Goal: Task Accomplishment & Management: Use online tool/utility

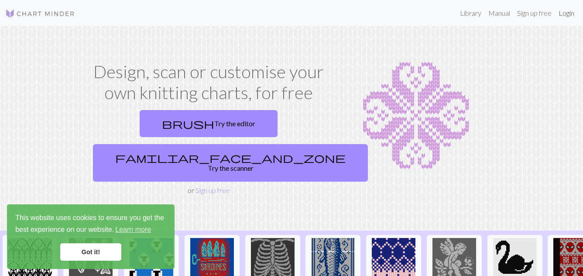
click at [567, 18] on link "Login" at bounding box center [566, 12] width 23 height 17
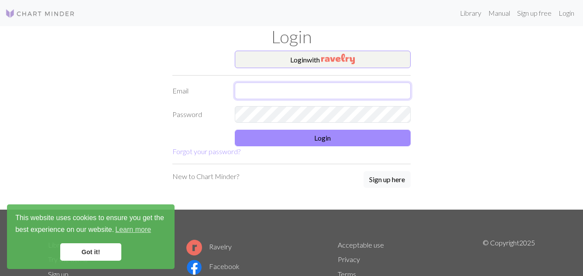
click at [272, 88] on input "text" at bounding box center [323, 91] width 176 height 17
click at [318, 91] on input "satumahmoudi@hma" at bounding box center [323, 91] width 176 height 17
type input "satumahmoudi@gmail.com"
click at [92, 253] on link "Got it!" at bounding box center [90, 251] width 61 height 17
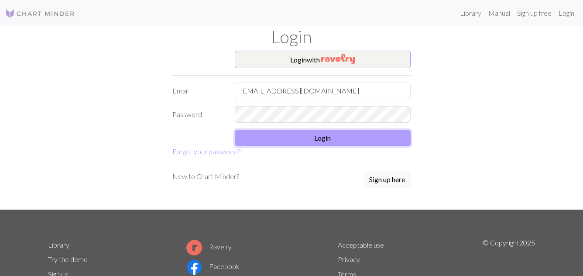
click at [351, 141] on button "Login" at bounding box center [323, 138] width 176 height 17
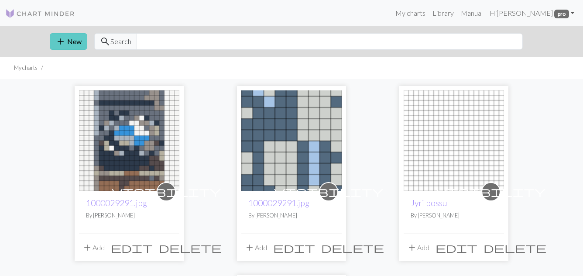
click at [63, 40] on span "add" at bounding box center [60, 41] width 10 height 12
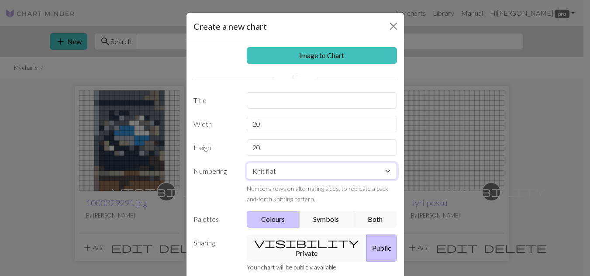
click at [387, 174] on select "Knit flat Knit in the round Lace knitting Cross stitch" at bounding box center [322, 171] width 150 height 17
click at [385, 174] on select "Knit flat Knit in the round Lace knitting Cross stitch" at bounding box center [322, 171] width 150 height 17
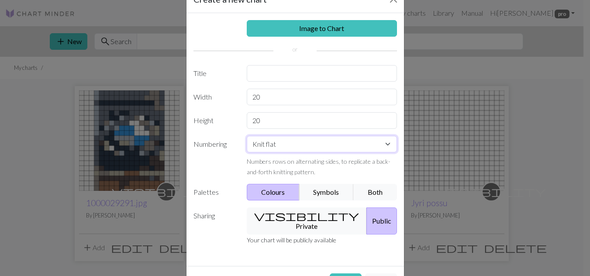
scroll to position [28, 0]
click at [327, 190] on button "Symbols" at bounding box center [326, 191] width 55 height 17
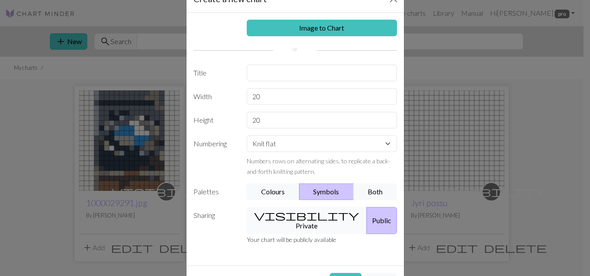
click at [304, 216] on button "visibility Private" at bounding box center [307, 220] width 120 height 27
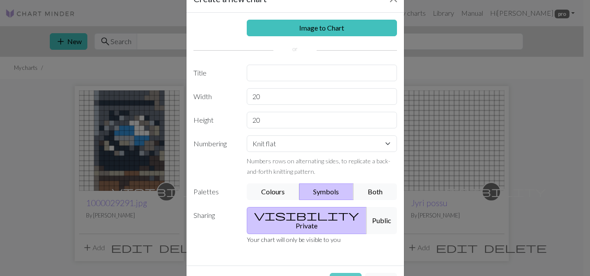
click at [348, 273] on button "Create" at bounding box center [346, 281] width 32 height 17
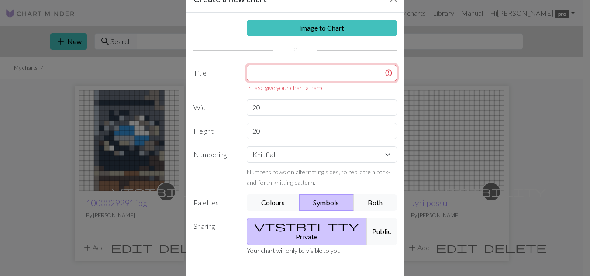
click at [342, 77] on input "text" at bounding box center [322, 73] width 150 height 17
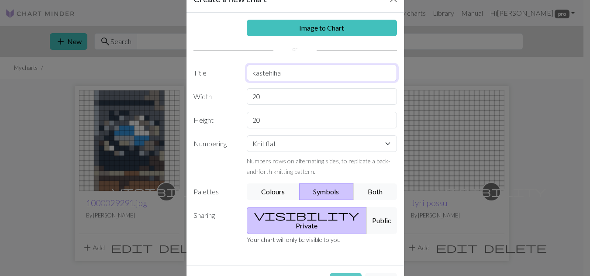
type input "kastehiha"
click at [338, 273] on button "Create" at bounding box center [346, 281] width 32 height 17
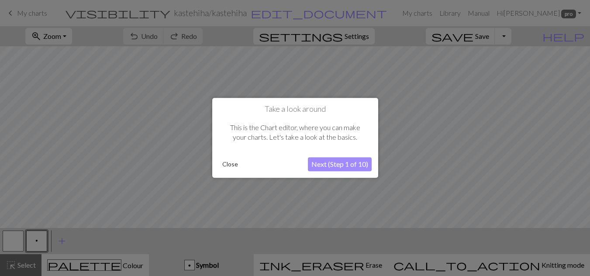
click at [227, 166] on button "Close" at bounding box center [230, 164] width 23 height 13
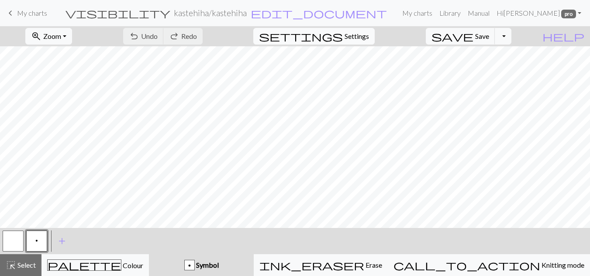
click at [369, 40] on span "Settings" at bounding box center [357, 36] width 24 height 10
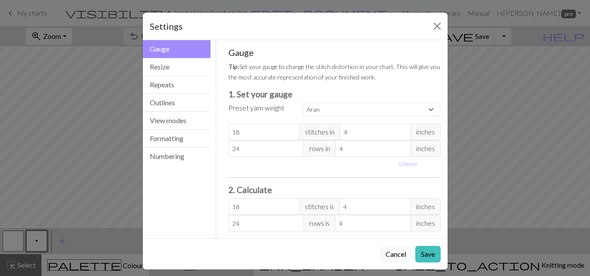
click at [433, 131] on span "inches" at bounding box center [425, 132] width 30 height 17
click at [346, 131] on input "4" at bounding box center [375, 132] width 71 height 17
click at [424, 110] on select "Custom Square Lace Light Fingering Fingering Sport Double knit Worsted Aran Bul…" at bounding box center [372, 110] width 138 height 14
click at [431, 110] on select "Custom Square Lace Light Fingering Fingering Sport Double knit Worsted Aran Bul…" at bounding box center [372, 110] width 138 height 14
click at [419, 205] on span "inches" at bounding box center [425, 206] width 30 height 17
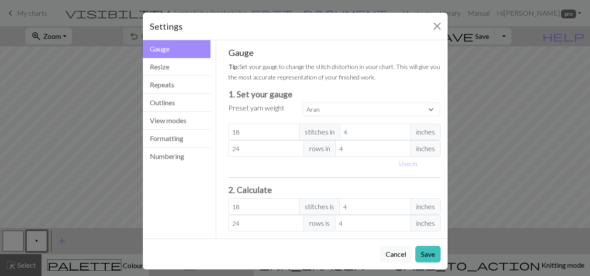
scroll to position [6, 0]
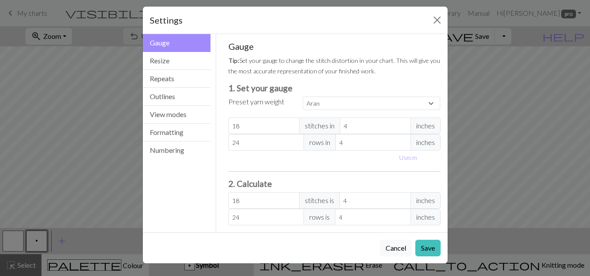
click at [427, 125] on span "inches" at bounding box center [425, 125] width 30 height 17
click at [426, 107] on select "Custom Square Lace Light Fingering Fingering Sport Double knit Worsted Aran Bul…" at bounding box center [372, 103] width 138 height 14
select select "custom"
click at [303, 96] on select "Custom Square Lace Light Fingering Fingering Sport Double knit Worsted Aran Bul…" at bounding box center [372, 103] width 138 height 14
click at [186, 59] on button "Resize" at bounding box center [177, 61] width 68 height 18
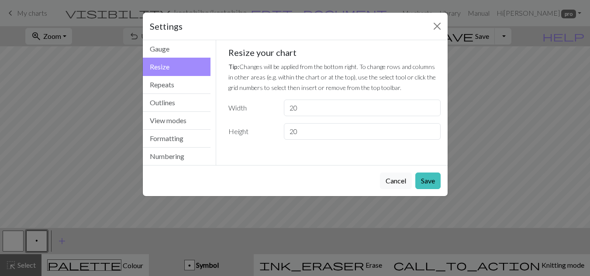
scroll to position [0, 0]
click at [320, 110] on input "20" at bounding box center [362, 108] width 156 height 17
click at [165, 88] on button "Repeats" at bounding box center [177, 85] width 68 height 18
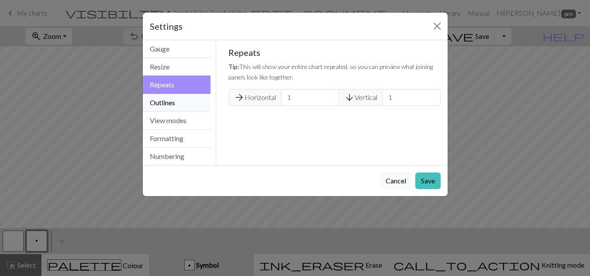
click at [166, 98] on button "Outlines" at bounding box center [177, 103] width 68 height 18
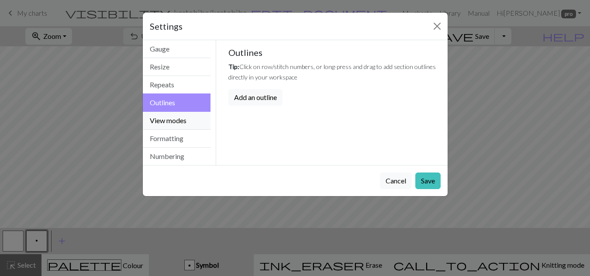
click at [166, 122] on button "View modes" at bounding box center [177, 121] width 68 height 18
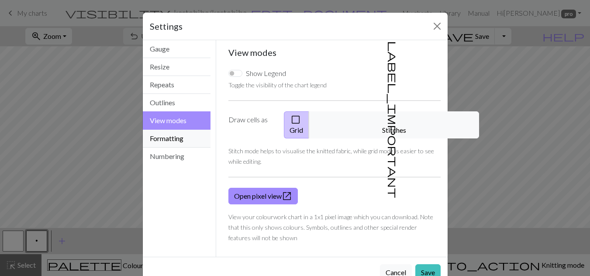
click at [166, 138] on button "Formatting" at bounding box center [177, 139] width 68 height 18
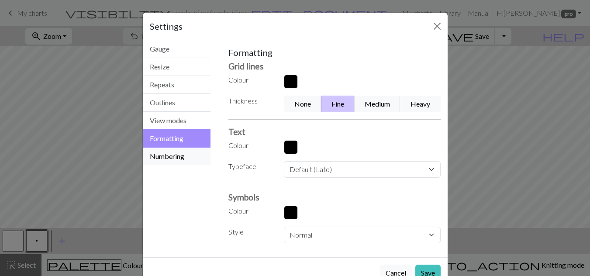
click at [168, 153] on button "Numbering" at bounding box center [177, 156] width 68 height 17
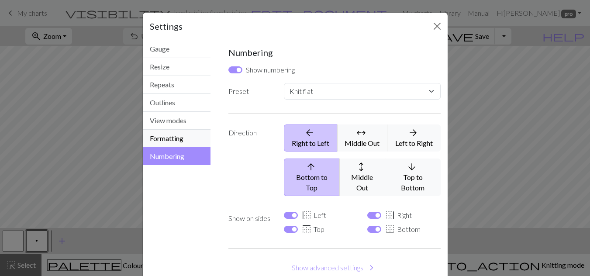
scroll to position [3, 0]
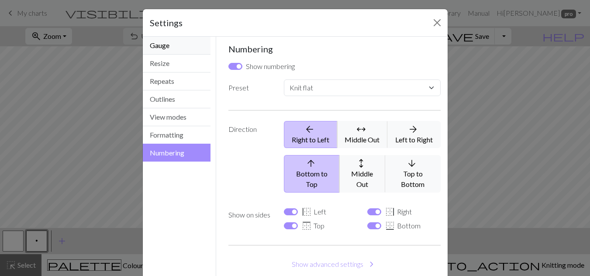
click at [163, 48] on button "Gauge" at bounding box center [177, 46] width 68 height 18
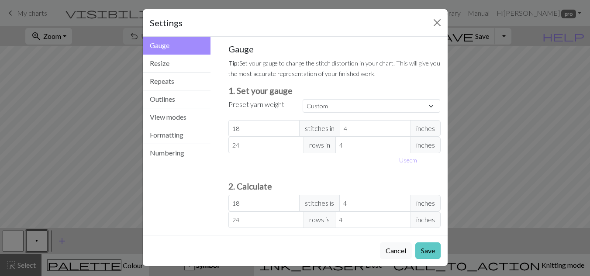
click at [424, 251] on button "Save" at bounding box center [427, 250] width 25 height 17
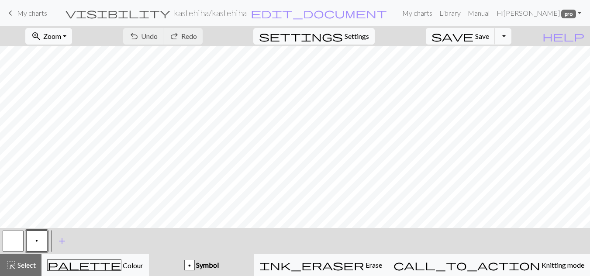
click at [18, 14] on span "My charts" at bounding box center [32, 13] width 30 height 8
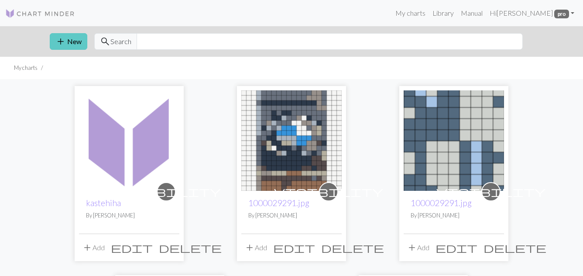
click at [74, 40] on button "add New" at bounding box center [69, 41] width 38 height 17
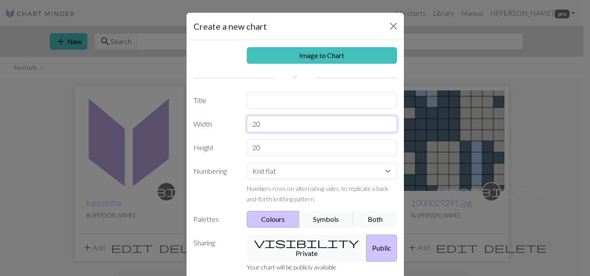
click at [272, 120] on input "20" at bounding box center [322, 124] width 150 height 17
type input "2"
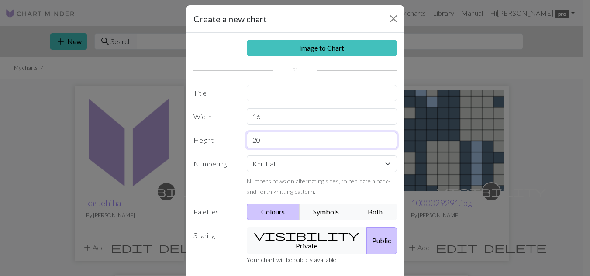
click at [263, 135] on input "20" at bounding box center [322, 140] width 150 height 17
click at [264, 113] on input "16" at bounding box center [322, 116] width 150 height 17
type input "1"
type input "63"
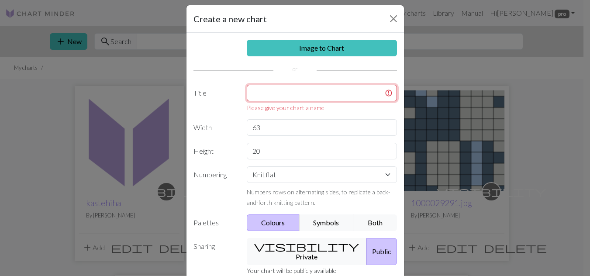
click at [305, 90] on input "text" at bounding box center [322, 93] width 150 height 17
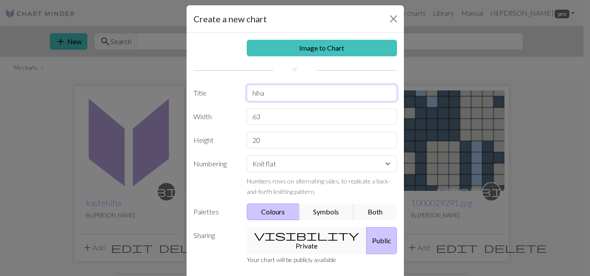
type input "hiha"
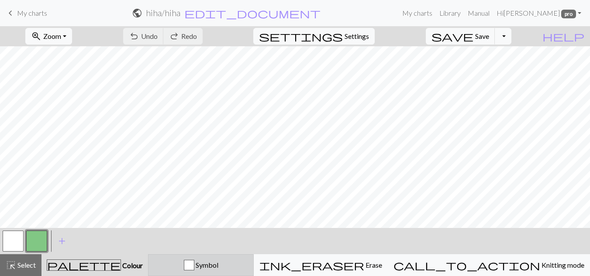
click at [218, 267] on span "Symbol" at bounding box center [206, 265] width 24 height 8
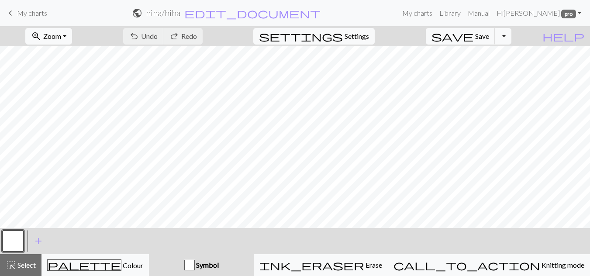
click at [195, 264] on div "button" at bounding box center [189, 265] width 10 height 10
drag, startPoint x: 230, startPoint y: 224, endPoint x: 35, endPoint y: 240, distance: 195.4
click at [35, 240] on span "add" at bounding box center [38, 241] width 10 height 12
click at [219, 264] on span "Symbol" at bounding box center [207, 265] width 24 height 8
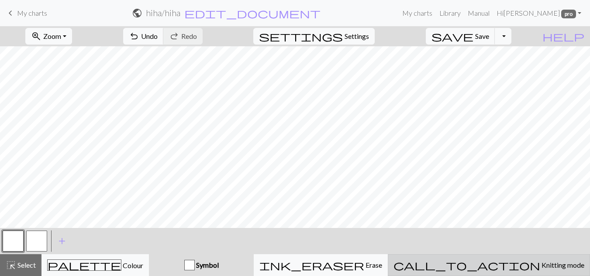
click at [536, 259] on button "call_to_action Knitting mode Knitting mode" at bounding box center [489, 265] width 202 height 22
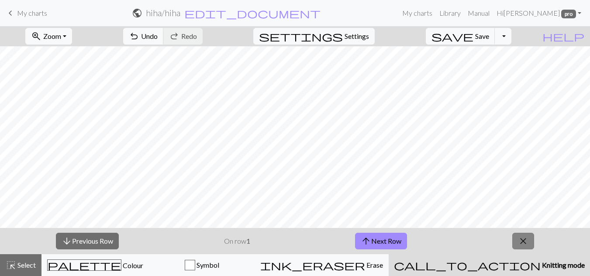
click at [527, 242] on span "close" at bounding box center [523, 241] width 10 height 12
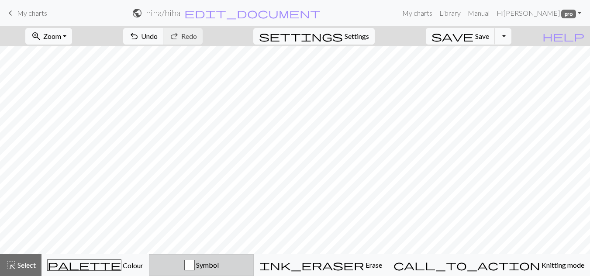
click at [195, 265] on div "button" at bounding box center [189, 265] width 10 height 10
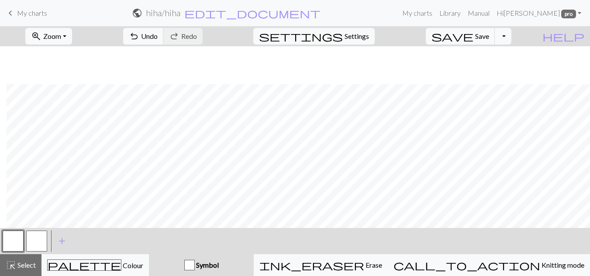
scroll to position [39, 195]
click at [27, 263] on span "Select" at bounding box center [26, 265] width 20 height 8
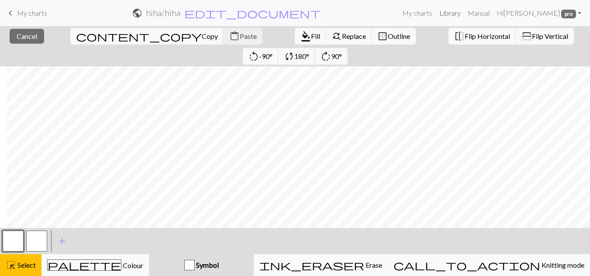
click at [462, 15] on link "Library" at bounding box center [450, 12] width 28 height 17
click at [461, 15] on link "Library" at bounding box center [450, 12] width 28 height 17
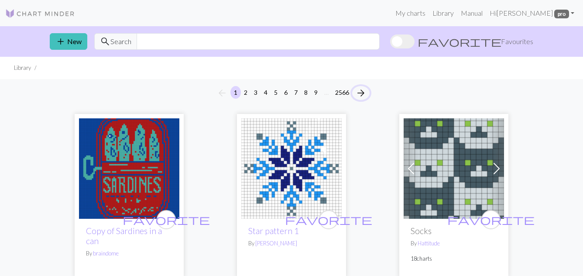
click at [360, 94] on span "arrow_forward" at bounding box center [361, 93] width 10 height 12
click at [429, 15] on link "My charts" at bounding box center [410, 12] width 37 height 17
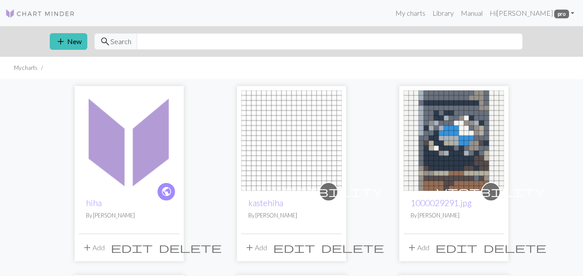
click at [136, 179] on img at bounding box center [129, 140] width 100 height 100
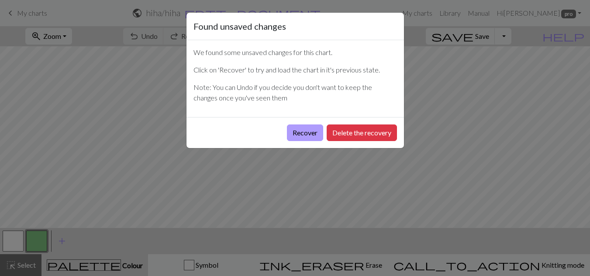
click at [307, 133] on button "Recover" at bounding box center [305, 132] width 36 height 17
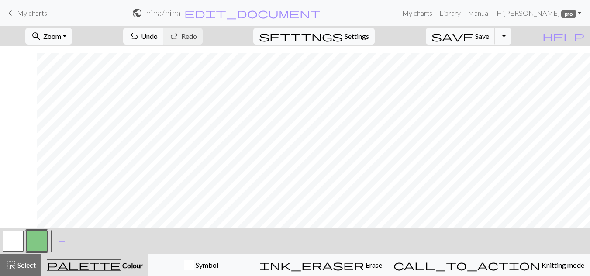
scroll to position [39, 195]
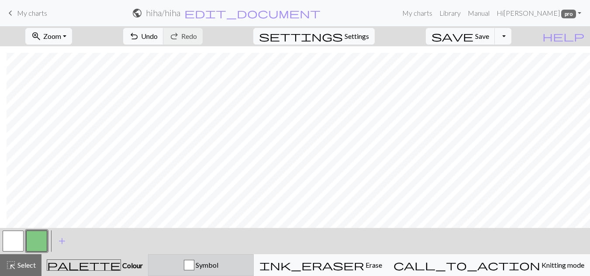
click at [254, 257] on button "Symbol" at bounding box center [201, 265] width 106 height 22
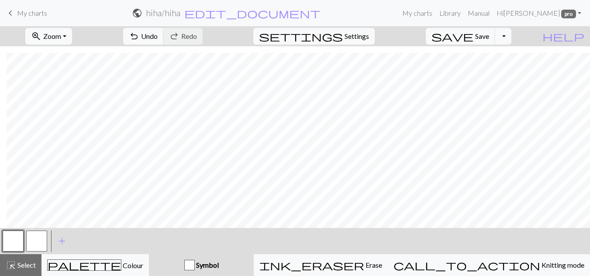
drag, startPoint x: 276, startPoint y: 257, endPoint x: 272, endPoint y: 259, distance: 4.5
click at [274, 259] on div "< > add Add a symbol highlight_alt Select Select palette Colour Colour Symbol i…" at bounding box center [295, 252] width 590 height 48
click at [219, 266] on span "Symbol" at bounding box center [207, 265] width 24 height 8
drag, startPoint x: 252, startPoint y: 266, endPoint x: 247, endPoint y: 265, distance: 5.7
click at [219, 265] on span "Symbol" at bounding box center [207, 265] width 24 height 8
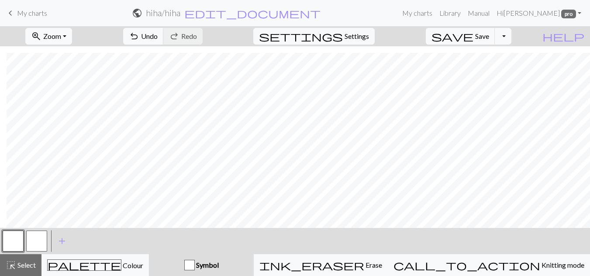
click at [219, 265] on span "Symbol" at bounding box center [207, 265] width 24 height 8
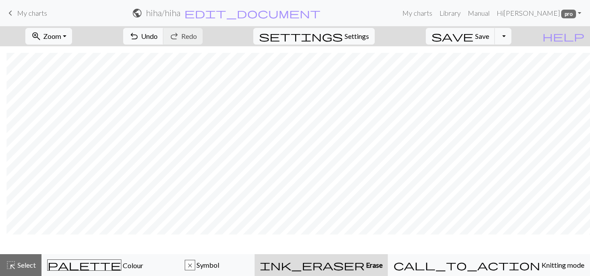
scroll to position [13, 195]
click at [72, 34] on button "zoom_in Zoom Zoom" at bounding box center [48, 36] width 47 height 17
click at [65, 106] on button "50%" at bounding box center [60, 105] width 69 height 14
click at [72, 35] on button "zoom_in Zoom Zoom" at bounding box center [48, 36] width 47 height 17
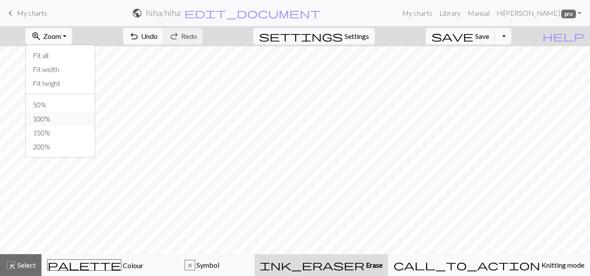
click at [63, 119] on button "100%" at bounding box center [60, 119] width 69 height 14
click at [383, 262] on span "Erase" at bounding box center [374, 265] width 18 height 8
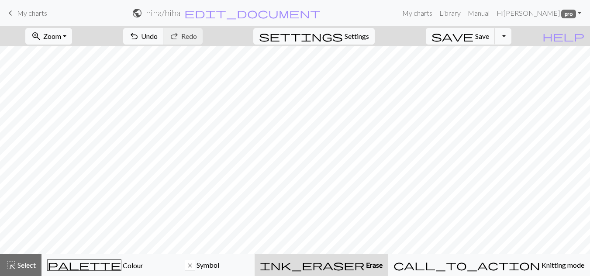
click at [383, 262] on span "Erase" at bounding box center [374, 265] width 18 height 8
click at [383, 263] on span "Erase" at bounding box center [374, 265] width 18 height 8
click at [383, 262] on span "Erase" at bounding box center [374, 265] width 18 height 8
click at [383, 261] on span "Erase" at bounding box center [374, 265] width 18 height 8
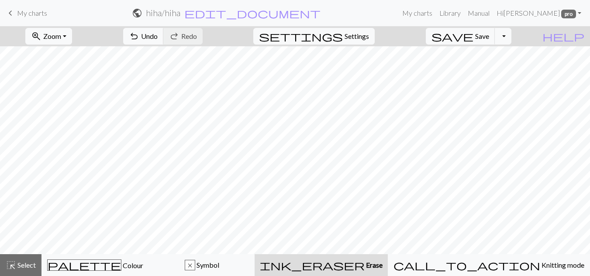
click at [383, 261] on span "Erase" at bounding box center [374, 265] width 18 height 8
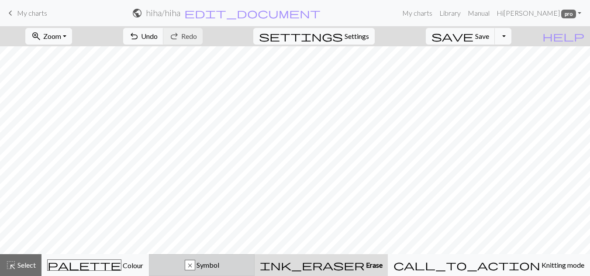
click at [195, 268] on div "x" at bounding box center [190, 265] width 10 height 10
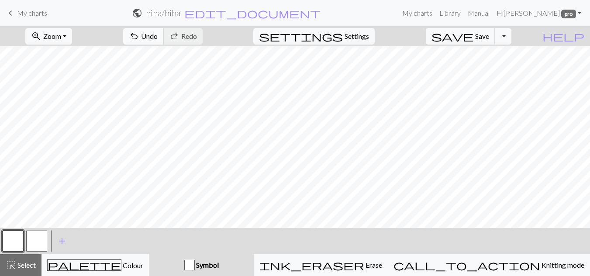
click at [158, 38] on span "Undo" at bounding box center [149, 36] width 17 height 8
click at [195, 268] on div "button" at bounding box center [189, 265] width 10 height 10
click at [219, 262] on span "Symbol" at bounding box center [207, 265] width 24 height 8
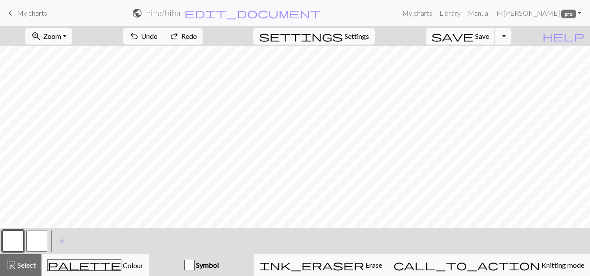
click at [219, 265] on span "Symbol" at bounding box center [207, 265] width 24 height 8
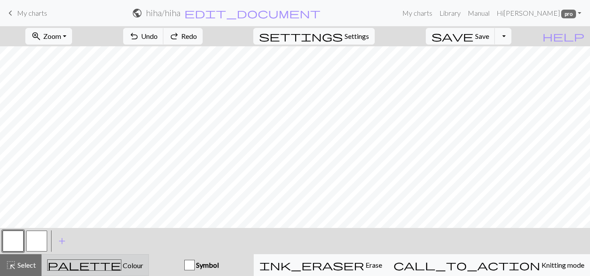
click at [121, 266] on span "Colour" at bounding box center [132, 265] width 22 height 8
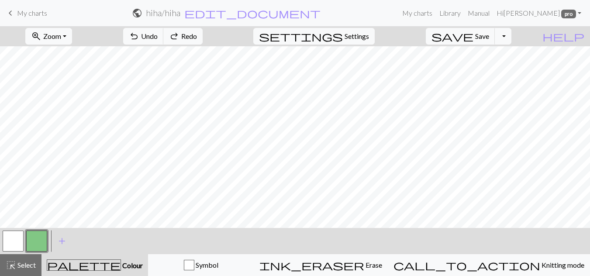
click at [30, 236] on button "button" at bounding box center [36, 241] width 21 height 21
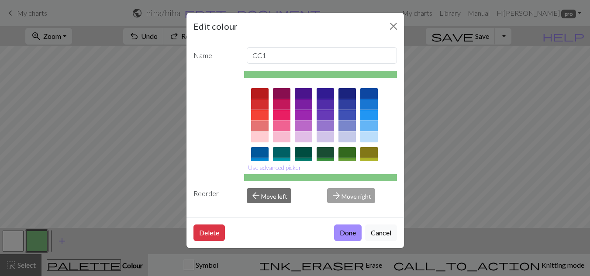
click at [371, 150] on div at bounding box center [368, 152] width 17 height 10
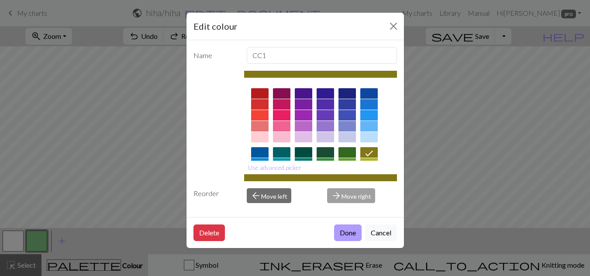
click at [346, 235] on button "Done" at bounding box center [348, 232] width 28 height 17
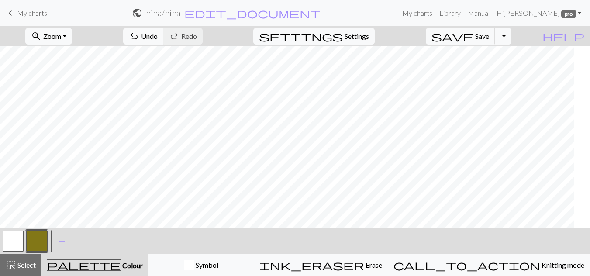
scroll to position [0, 78]
click at [139, 34] on span "undo" at bounding box center [134, 36] width 10 height 12
click at [158, 37] on span "Undo" at bounding box center [149, 36] width 17 height 8
click at [158, 34] on span "Undo" at bounding box center [149, 36] width 17 height 8
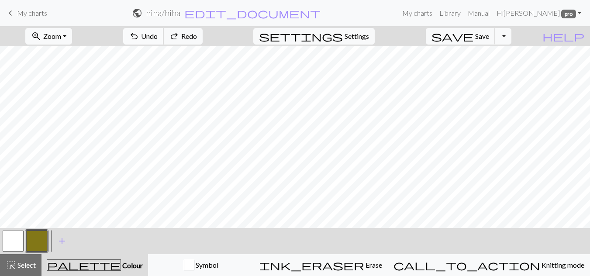
click at [139, 34] on span "undo" at bounding box center [134, 36] width 10 height 12
click at [13, 242] on button "button" at bounding box center [13, 241] width 21 height 21
click at [17, 248] on button "button" at bounding box center [13, 241] width 21 height 21
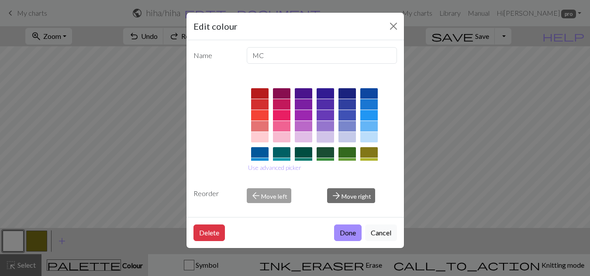
click at [326, 137] on div at bounding box center [325, 137] width 17 height 10
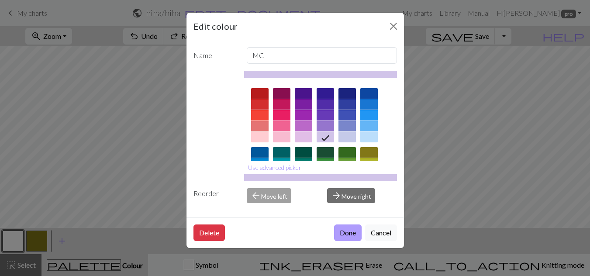
click at [340, 231] on button "Done" at bounding box center [348, 232] width 28 height 17
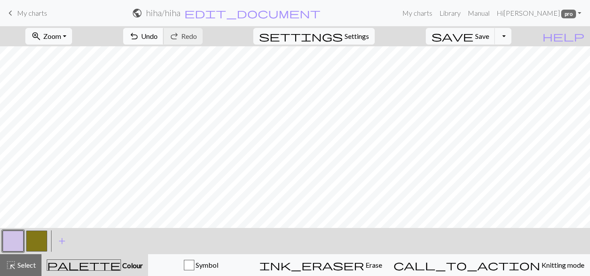
click at [158, 34] on span "Undo" at bounding box center [149, 36] width 17 height 8
click at [61, 241] on span "add" at bounding box center [62, 241] width 10 height 12
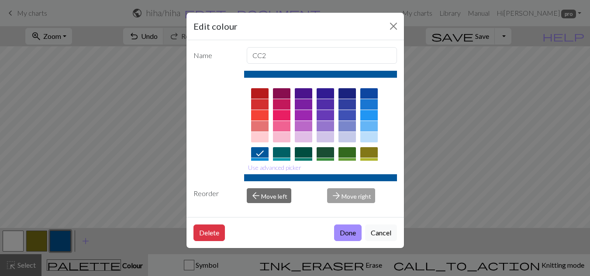
click at [307, 136] on div at bounding box center [303, 137] width 17 height 10
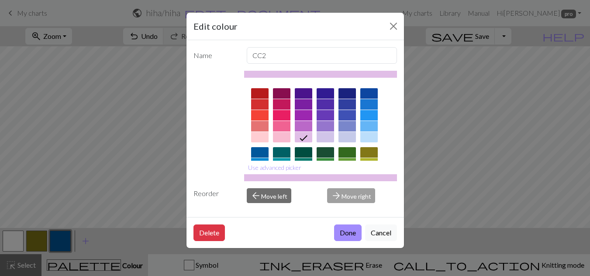
click at [343, 232] on button "Done" at bounding box center [348, 232] width 28 height 17
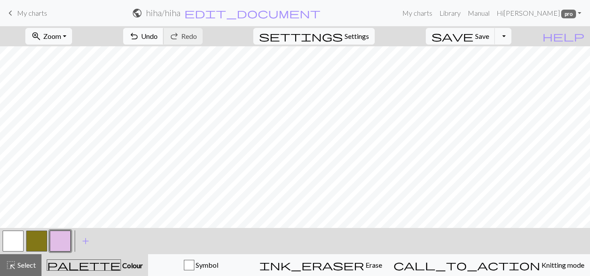
click at [139, 36] on span "undo" at bounding box center [134, 36] width 10 height 12
click at [158, 34] on span "Undo" at bounding box center [149, 36] width 17 height 8
click at [158, 35] on span "Undo" at bounding box center [149, 36] width 17 height 8
click at [158, 38] on span "Undo" at bounding box center [149, 36] width 17 height 8
click at [158, 37] on span "Undo" at bounding box center [149, 36] width 17 height 8
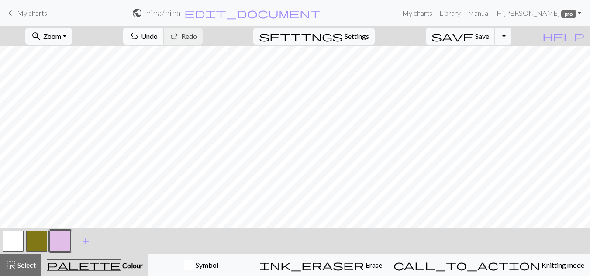
click at [158, 36] on span "Undo" at bounding box center [149, 36] width 17 height 8
click at [72, 41] on button "zoom_in Zoom Zoom" at bounding box center [48, 36] width 47 height 17
click at [31, 241] on button "button" at bounding box center [36, 241] width 21 height 21
click at [65, 243] on button "button" at bounding box center [60, 241] width 21 height 21
click at [38, 240] on button "button" at bounding box center [36, 241] width 21 height 21
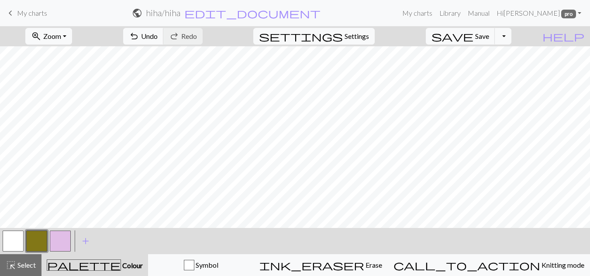
click at [62, 238] on button "button" at bounding box center [60, 241] width 21 height 21
click at [33, 238] on button "button" at bounding box center [36, 241] width 21 height 21
click at [41, 238] on button "button" at bounding box center [36, 241] width 21 height 21
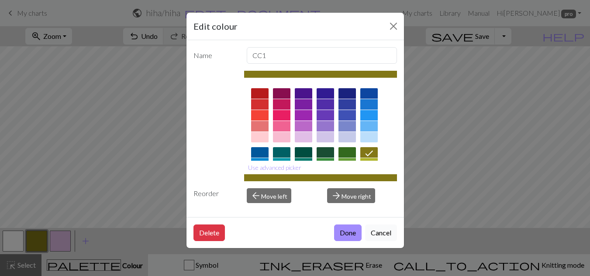
click at [384, 226] on button "Cancel" at bounding box center [381, 232] width 32 height 17
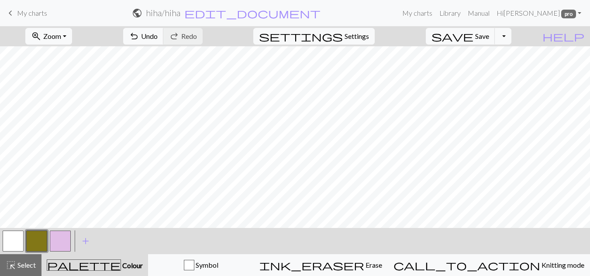
click at [64, 245] on button "button" at bounding box center [60, 241] width 21 height 21
click at [42, 240] on button "button" at bounding box center [36, 241] width 21 height 21
click at [61, 245] on button "button" at bounding box center [60, 241] width 21 height 21
click at [43, 239] on button "button" at bounding box center [36, 241] width 21 height 21
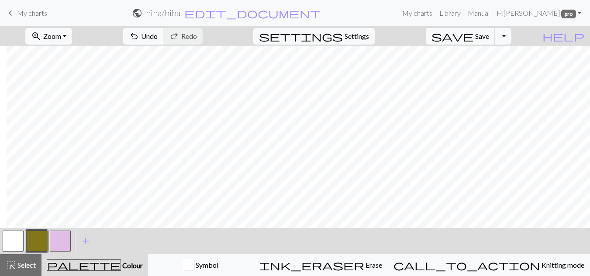
click at [55, 240] on button "button" at bounding box center [60, 241] width 21 height 21
click at [39, 243] on button "button" at bounding box center [36, 241] width 21 height 21
click at [60, 241] on button "button" at bounding box center [60, 241] width 21 height 21
click at [38, 244] on button "button" at bounding box center [36, 241] width 21 height 21
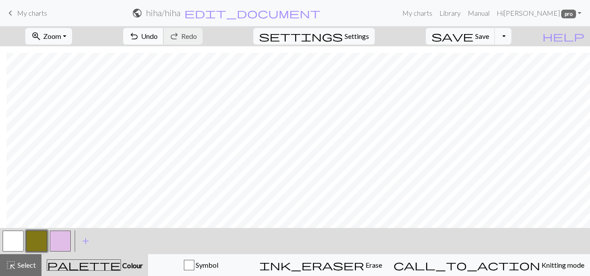
click at [164, 34] on button "undo Undo Undo" at bounding box center [143, 36] width 41 height 17
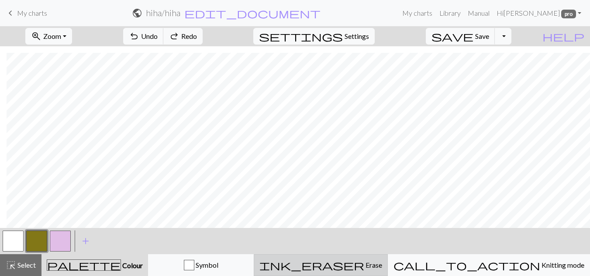
click at [380, 265] on span "Erase" at bounding box center [373, 265] width 18 height 8
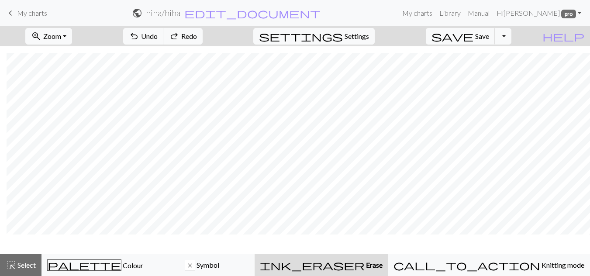
scroll to position [13, 195]
click at [388, 259] on button "ink_eraser Erase Erase" at bounding box center [321, 265] width 133 height 22
click at [388, 262] on button "ink_eraser Erase Erase" at bounding box center [321, 265] width 133 height 22
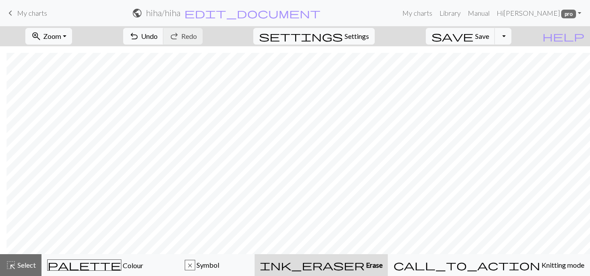
click at [383, 261] on span "Erase" at bounding box center [374, 265] width 18 height 8
click at [383, 264] on span "Erase" at bounding box center [374, 265] width 18 height 8
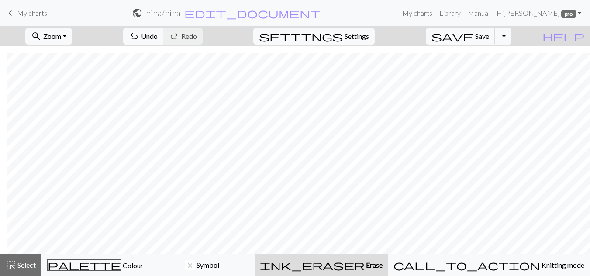
click at [383, 264] on span "Erase" at bounding box center [374, 265] width 18 height 8
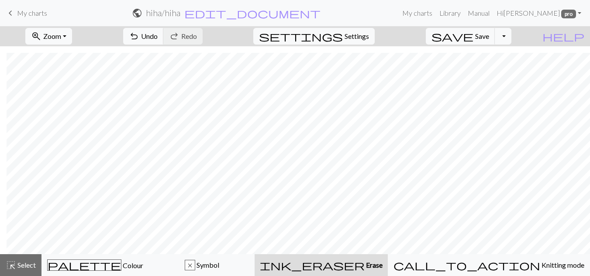
click at [383, 264] on span "Erase" at bounding box center [374, 265] width 18 height 8
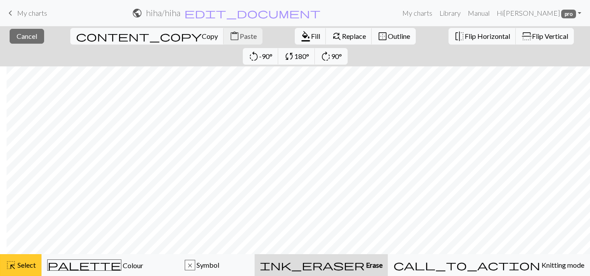
click at [24, 263] on span "Select" at bounding box center [26, 265] width 20 height 8
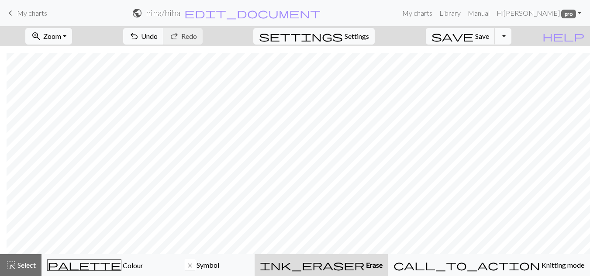
click at [511, 40] on button "Toggle Dropdown" at bounding box center [503, 36] width 17 height 17
click at [511, 37] on button "Toggle Dropdown" at bounding box center [503, 36] width 17 height 17
click at [164, 37] on button "undo Undo Undo" at bounding box center [143, 36] width 41 height 17
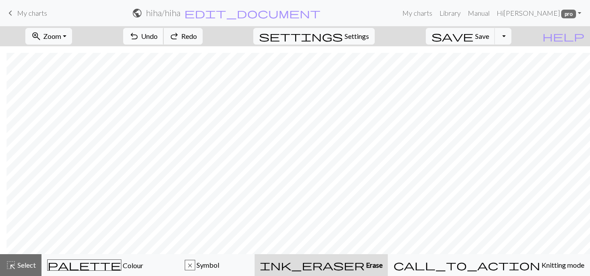
click at [164, 37] on button "undo Undo Undo" at bounding box center [143, 36] width 41 height 17
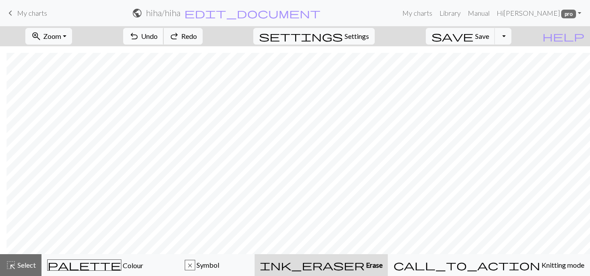
click at [164, 37] on button "undo Undo Undo" at bounding box center [143, 36] width 41 height 17
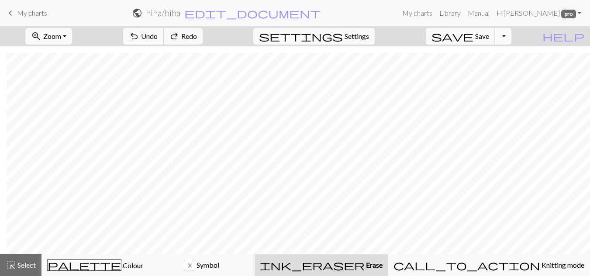
click at [164, 37] on button "undo Undo Undo" at bounding box center [143, 36] width 41 height 17
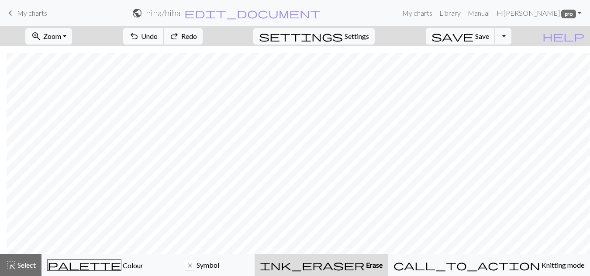
click at [164, 37] on button "undo Undo Undo" at bounding box center [143, 36] width 41 height 17
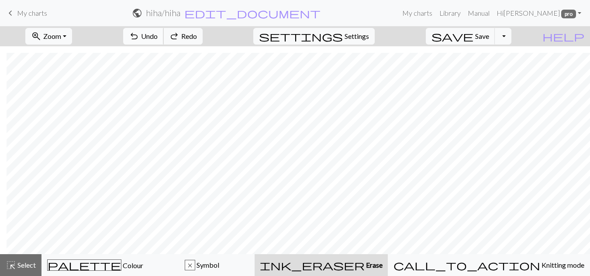
click at [164, 37] on button "undo Undo Undo" at bounding box center [143, 36] width 41 height 17
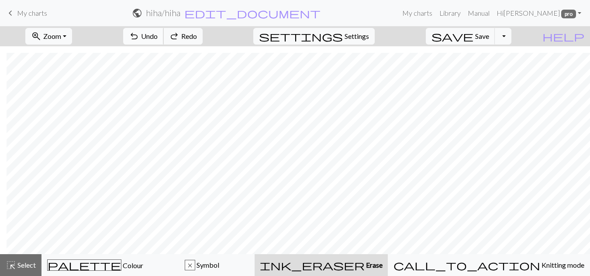
click at [164, 37] on button "undo Undo Undo" at bounding box center [143, 36] width 41 height 17
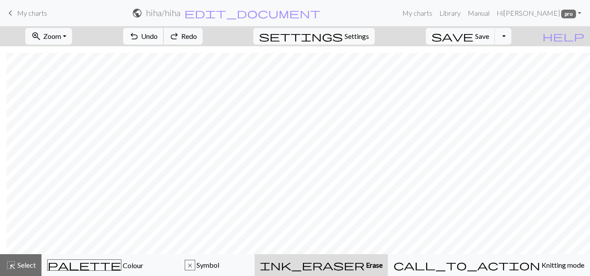
click at [164, 37] on button "undo Undo Undo" at bounding box center [143, 36] width 41 height 17
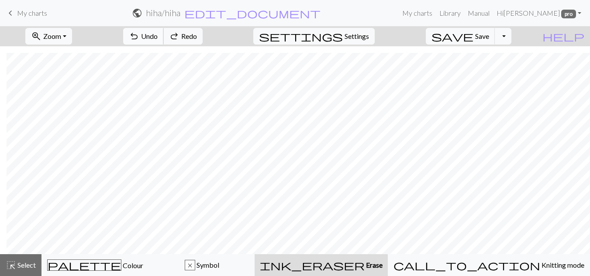
click at [164, 37] on button "undo Undo Undo" at bounding box center [143, 36] width 41 height 17
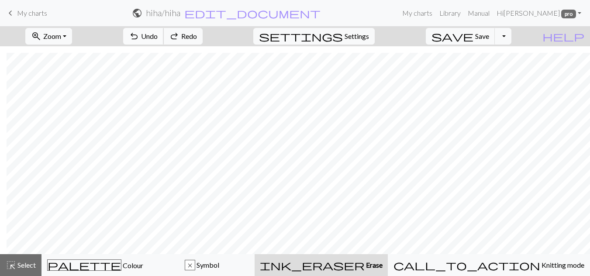
click at [164, 37] on button "undo Undo Undo" at bounding box center [143, 36] width 41 height 17
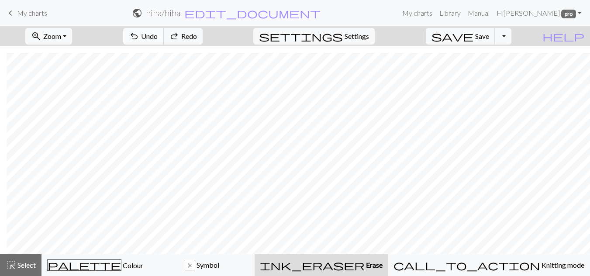
click at [164, 37] on button "undo Undo Undo" at bounding box center [143, 36] width 41 height 17
click at [190, 37] on div "undo Undo Undo redo Redo Redo" at bounding box center [163, 36] width 93 height 20
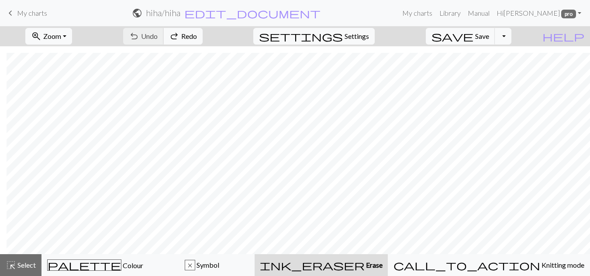
click at [190, 37] on div "undo Undo Undo redo Redo Redo" at bounding box center [163, 36] width 93 height 20
click at [182, 33] on div "undo Undo Undo redo Redo Redo" at bounding box center [163, 36] width 93 height 20
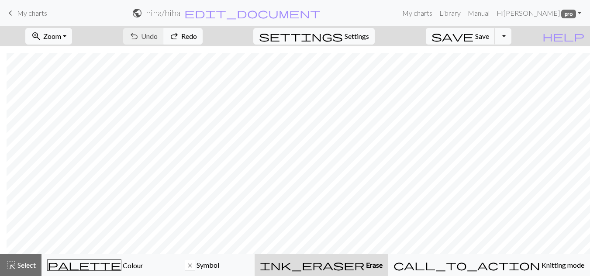
click at [182, 33] on div "undo Undo Undo redo Redo Redo" at bounding box center [163, 36] width 93 height 20
click at [186, 39] on div "undo Undo Undo redo Redo Redo" at bounding box center [163, 36] width 93 height 20
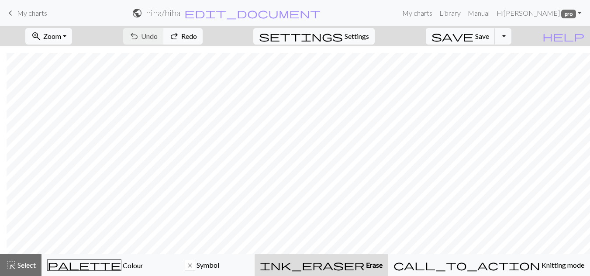
click at [186, 39] on div "undo Undo Undo redo Redo Redo" at bounding box center [163, 36] width 93 height 20
click at [259, 15] on span "edit_document" at bounding box center [252, 13] width 136 height 12
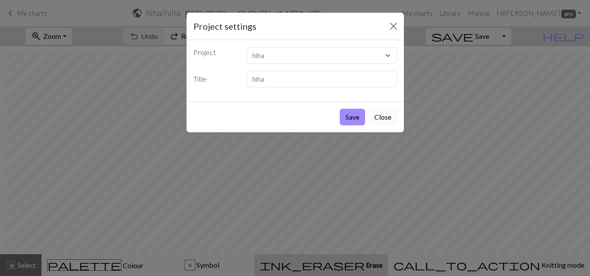
click at [374, 115] on button "Close" at bounding box center [383, 117] width 28 height 17
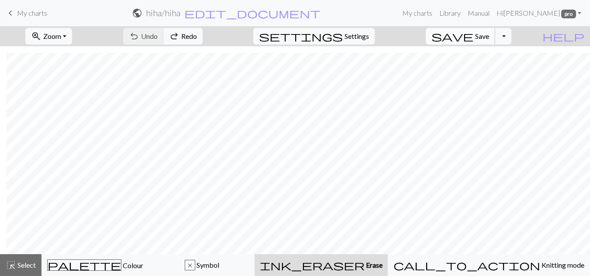
click at [489, 34] on span "Save" at bounding box center [482, 36] width 14 height 8
click at [10, 14] on span "keyboard_arrow_left" at bounding box center [10, 13] width 10 height 12
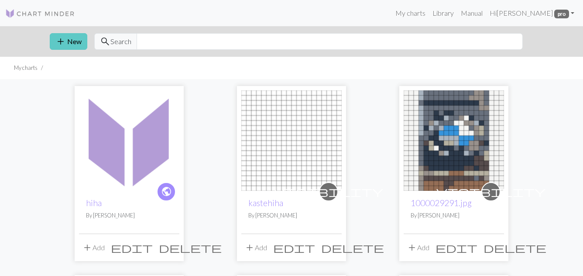
click at [75, 42] on button "add New" at bounding box center [69, 41] width 38 height 17
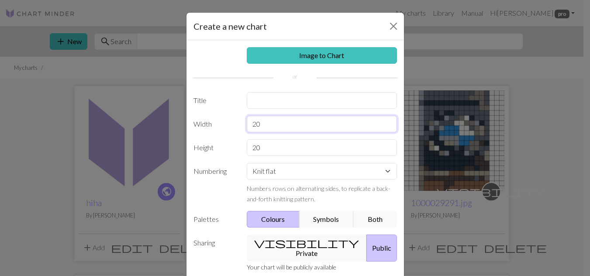
click at [278, 120] on input "20" at bounding box center [322, 124] width 150 height 17
type input "2"
type input "63"
click at [265, 146] on input "20" at bounding box center [322, 147] width 150 height 17
type input "2"
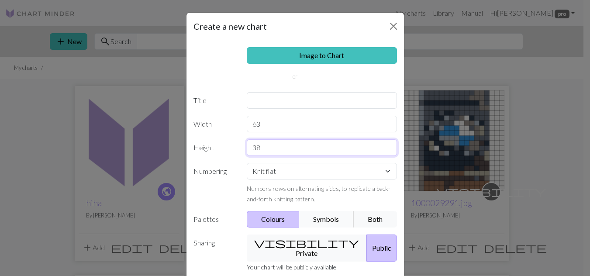
type input "38"
click at [332, 215] on button "Symbols" at bounding box center [326, 219] width 55 height 17
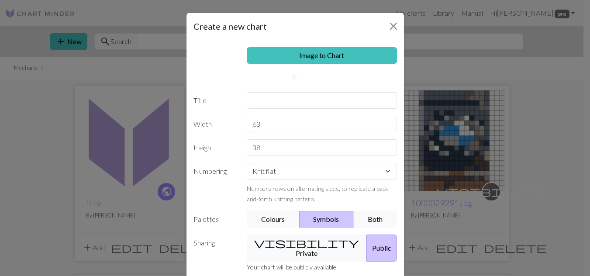
click at [296, 237] on button "visibility Private" at bounding box center [307, 247] width 120 height 27
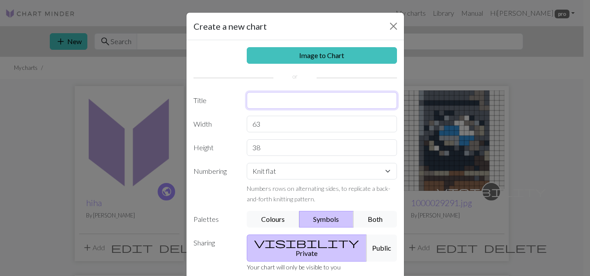
click at [293, 103] on input "text" at bounding box center [322, 100] width 150 height 17
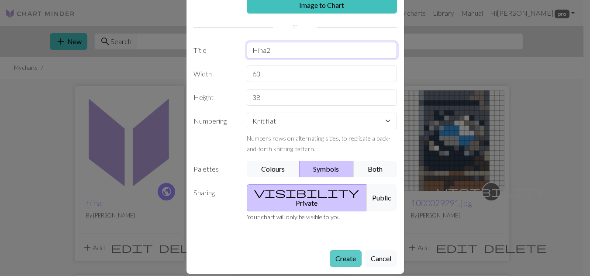
type input "Hiha2"
click at [334, 250] on button "Create" at bounding box center [346, 258] width 32 height 17
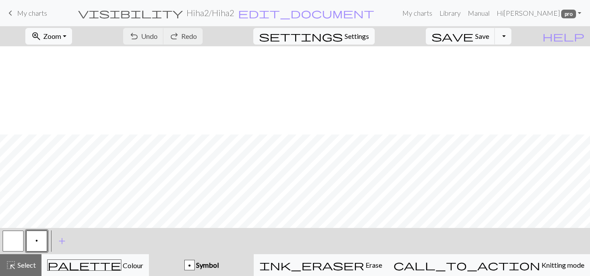
scroll to position [196, 0]
click at [373, 31] on button "settings Settings" at bounding box center [313, 36] width 121 height 17
select select "aran"
select select "flat"
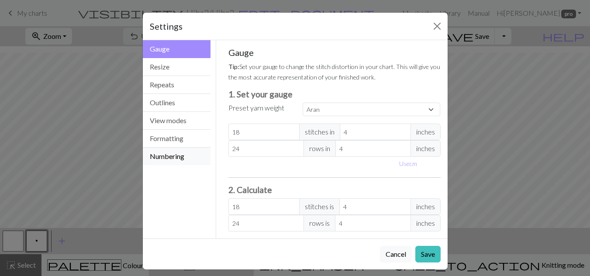
click at [175, 159] on button "Numbering" at bounding box center [177, 156] width 68 height 17
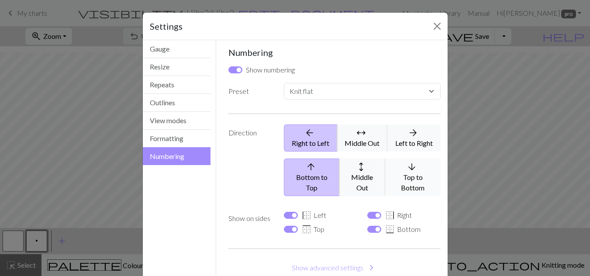
click at [419, 175] on button "arrow_downward Top to Bottom" at bounding box center [412, 178] width 55 height 38
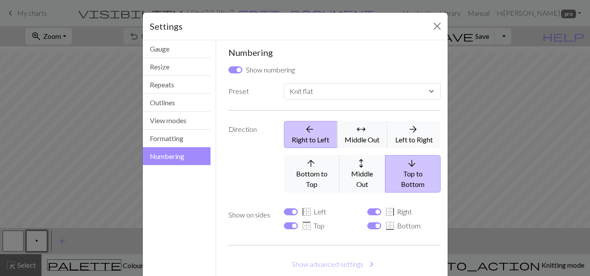
click at [422, 136] on button "arrow_forward Left to Right" at bounding box center [413, 134] width 53 height 27
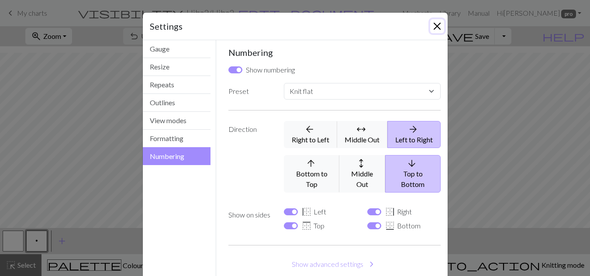
click at [433, 25] on button "Close" at bounding box center [437, 26] width 14 height 14
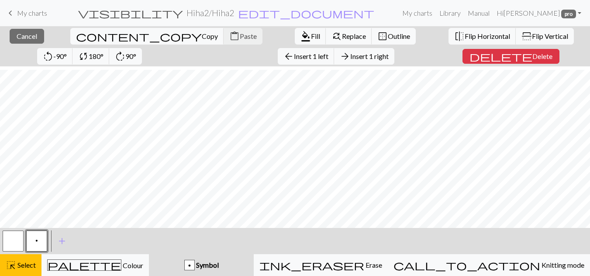
scroll to position [200, 0]
click at [342, 38] on span "Replace" at bounding box center [354, 36] width 24 height 8
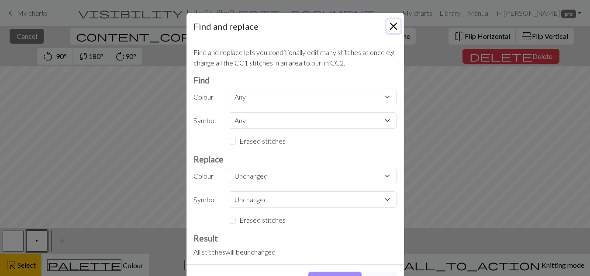
click at [392, 29] on button "Close" at bounding box center [393, 26] width 14 height 14
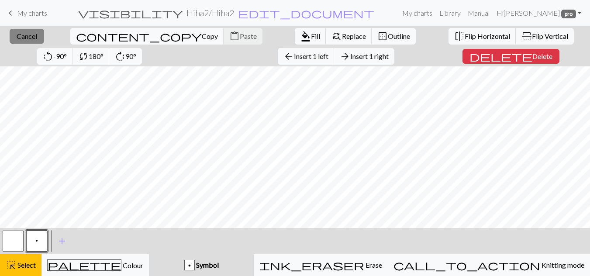
click at [26, 37] on span "Cancel" at bounding box center [27, 36] width 21 height 8
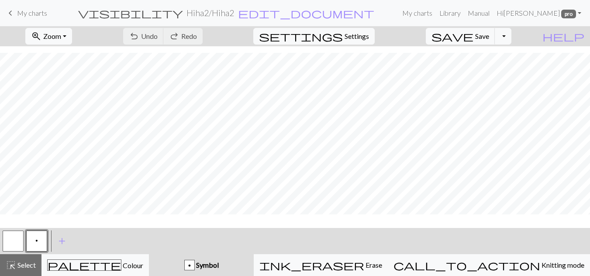
scroll to position [196, 0]
click at [194, 265] on div "p" at bounding box center [190, 265] width 10 height 10
click at [40, 238] on button "p" at bounding box center [36, 241] width 21 height 21
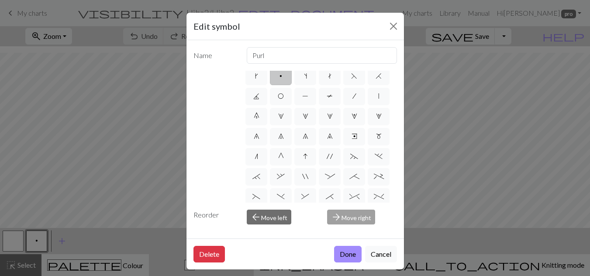
scroll to position [0, 0]
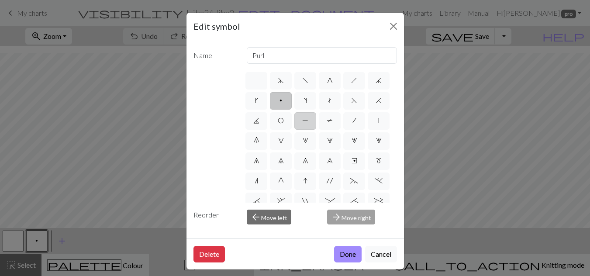
click at [308, 123] on span "P" at bounding box center [305, 120] width 6 height 7
click at [308, 121] on input "P" at bounding box center [305, 118] width 6 height 6
radio input "true"
type input "purl"
click at [348, 255] on button "Done" at bounding box center [348, 254] width 28 height 17
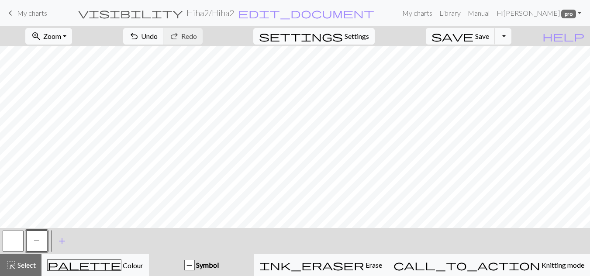
click at [366, 37] on span "Settings" at bounding box center [357, 36] width 24 height 10
select select "aran"
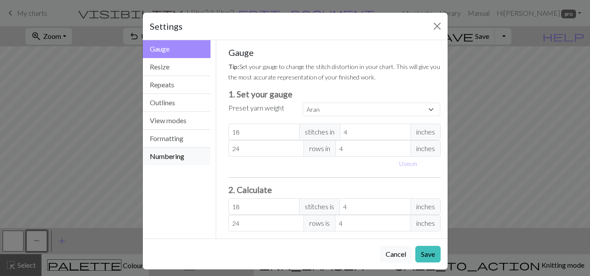
click at [172, 161] on button "Numbering" at bounding box center [177, 156] width 68 height 17
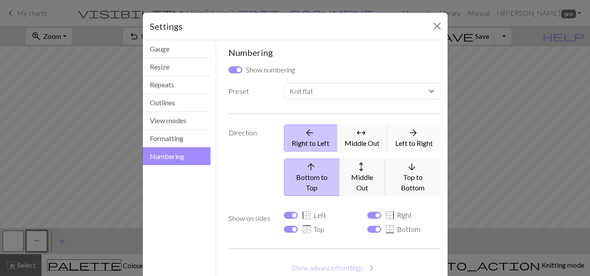
click at [424, 144] on button "arrow_forward Left to Right" at bounding box center [413, 137] width 53 height 27
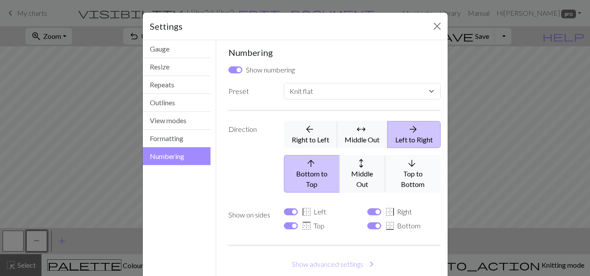
click at [407, 167] on span "arrow_downward" at bounding box center [412, 163] width 10 height 12
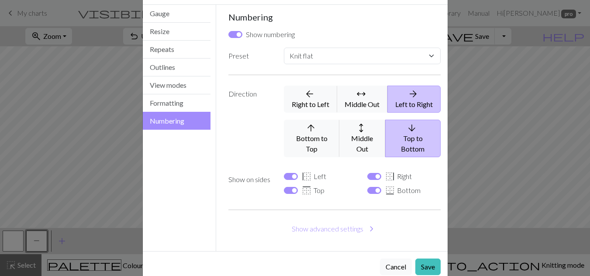
scroll to position [35, 0]
click at [426, 259] on button "Save" at bounding box center [427, 266] width 25 height 17
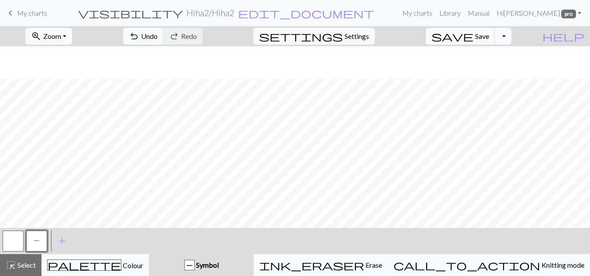
scroll to position [0, 0]
click at [363, 39] on span "Settings" at bounding box center [357, 36] width 24 height 10
select select "flat"
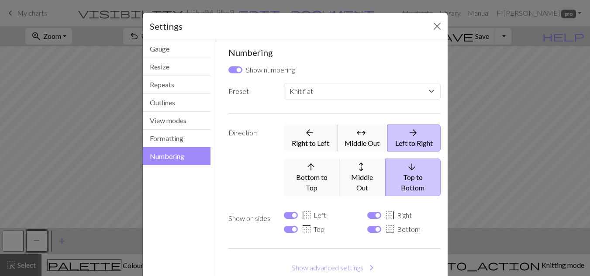
click at [315, 138] on icon "arrow_back" at bounding box center [309, 133] width 40 height 10
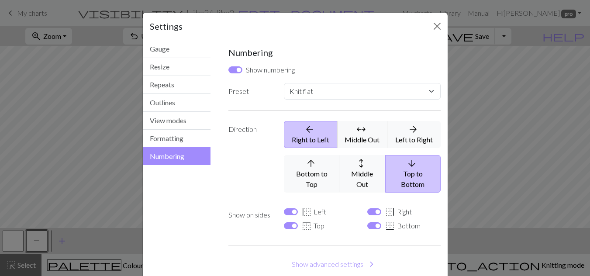
scroll to position [44, 0]
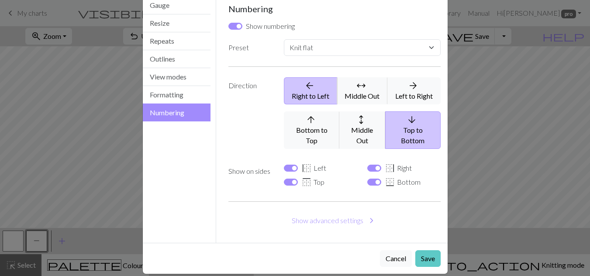
click at [421, 250] on button "Save" at bounding box center [427, 258] width 25 height 17
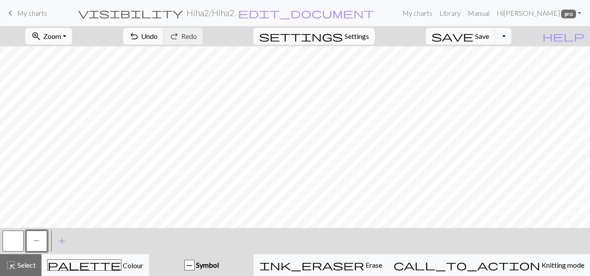
click at [343, 35] on span "settings" at bounding box center [301, 36] width 84 height 12
select select "flat"
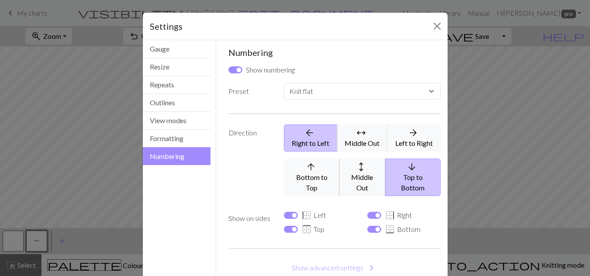
click at [322, 169] on icon "arrow_upward" at bounding box center [310, 167] width 42 height 10
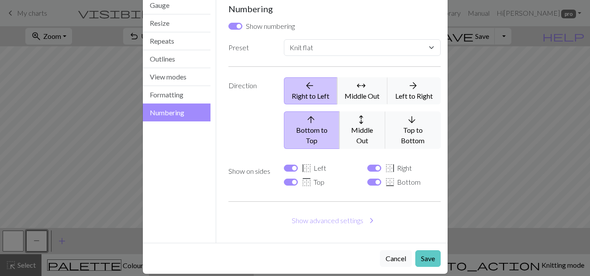
click at [424, 252] on button "Save" at bounding box center [427, 258] width 25 height 17
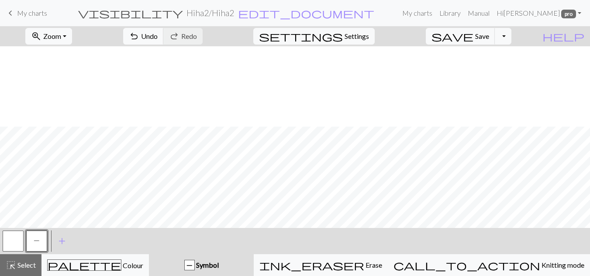
scroll to position [196, 0]
click at [368, 38] on span "Settings" at bounding box center [357, 36] width 24 height 10
select select "flat"
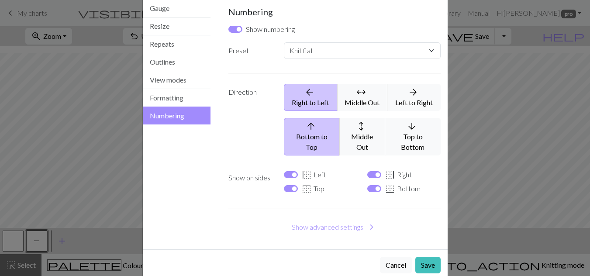
scroll to position [41, 0]
click at [335, 218] on button "Show advanced settings chevron_right" at bounding box center [334, 226] width 212 height 17
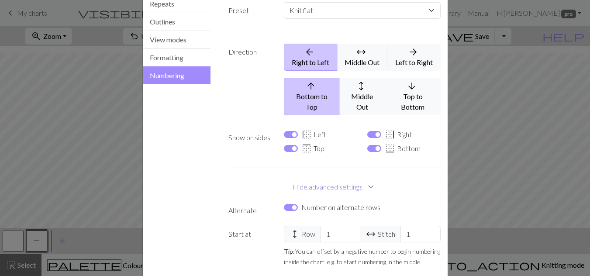
scroll to position [81, 0]
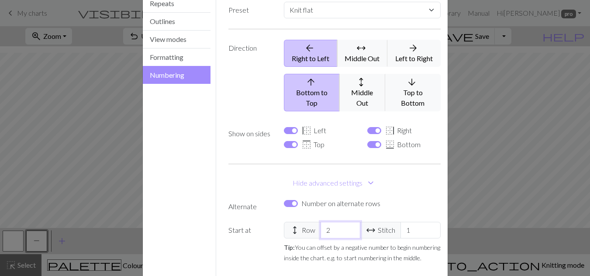
type input "2"
click at [349, 223] on input "2" at bounding box center [340, 230] width 40 height 17
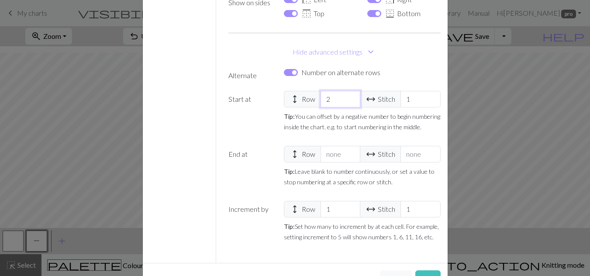
scroll to position [212, 0]
click at [419, 271] on button "Save" at bounding box center [427, 279] width 25 height 17
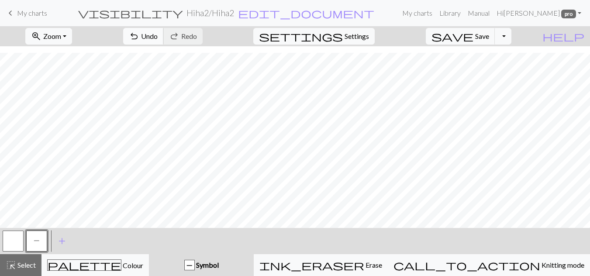
click at [158, 38] on span "Undo" at bounding box center [149, 36] width 17 height 8
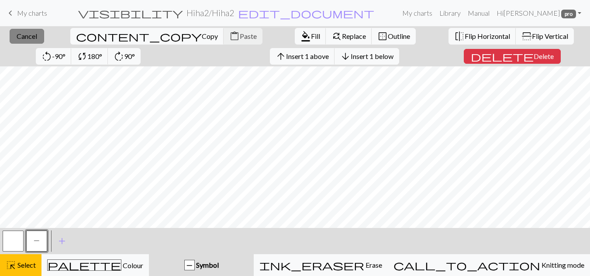
click at [17, 43] on button "close Cancel" at bounding box center [27, 36] width 34 height 15
click at [31, 39] on span "Cancel" at bounding box center [27, 36] width 21 height 8
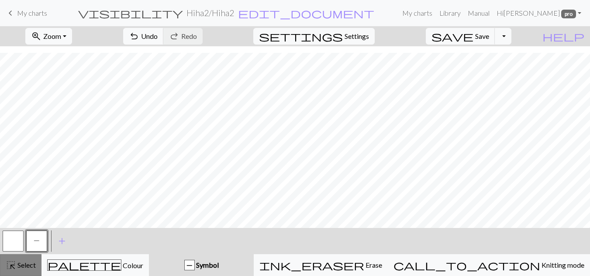
click at [24, 264] on span "Select" at bounding box center [26, 265] width 20 height 8
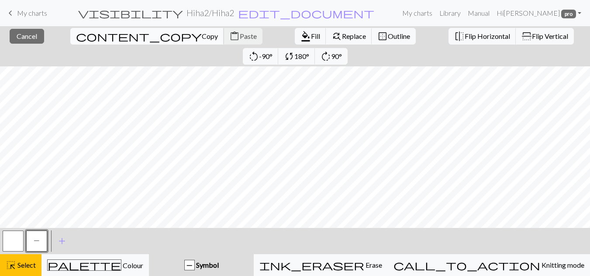
click at [202, 37] on span "Copy" at bounding box center [210, 36] width 16 height 8
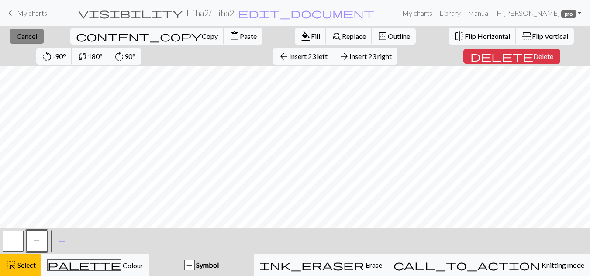
click at [29, 39] on span "Cancel" at bounding box center [27, 36] width 21 height 8
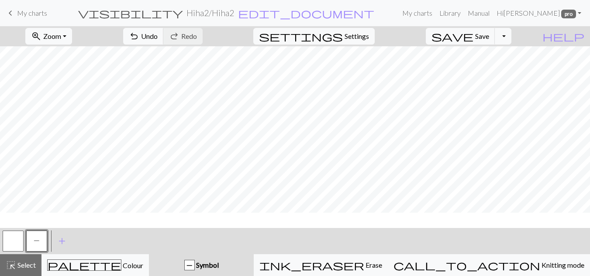
scroll to position [28, 0]
click at [158, 34] on span "Undo" at bounding box center [149, 36] width 17 height 8
click at [139, 31] on span "undo" at bounding box center [134, 36] width 10 height 12
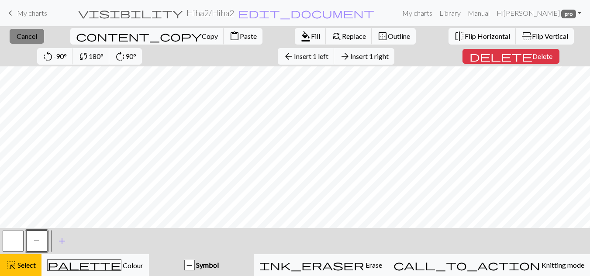
click at [18, 38] on span "Cancel" at bounding box center [27, 36] width 21 height 8
click at [21, 35] on span "Cancel" at bounding box center [27, 36] width 21 height 8
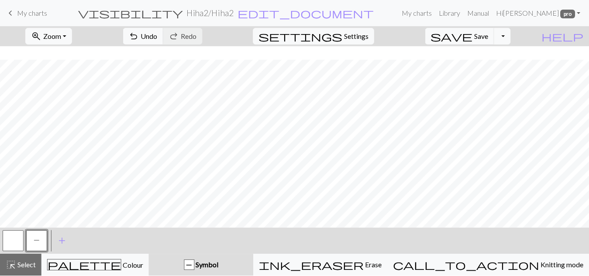
scroll to position [195, 0]
click at [158, 32] on span "Undo" at bounding box center [149, 36] width 17 height 8
drag, startPoint x: 192, startPoint y: 32, endPoint x: 321, endPoint y: 238, distance: 243.3
click at [321, 238] on div "< P > add Add a symbol" at bounding box center [295, 241] width 590 height 26
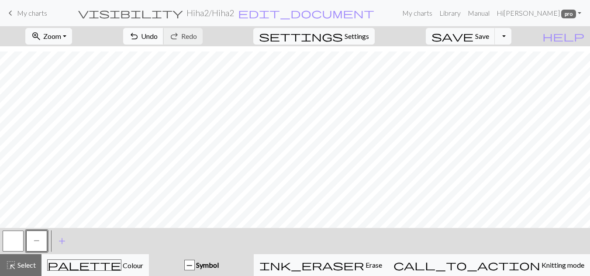
click at [139, 37] on span "undo" at bounding box center [134, 36] width 10 height 12
click at [164, 38] on button "undo Undo Undo" at bounding box center [143, 36] width 41 height 17
click at [164, 40] on button "undo Undo Undo" at bounding box center [143, 36] width 41 height 17
drag, startPoint x: 16, startPoint y: 239, endPoint x: 70, endPoint y: 224, distance: 56.4
click at [27, 236] on div "P" at bounding box center [24, 241] width 47 height 24
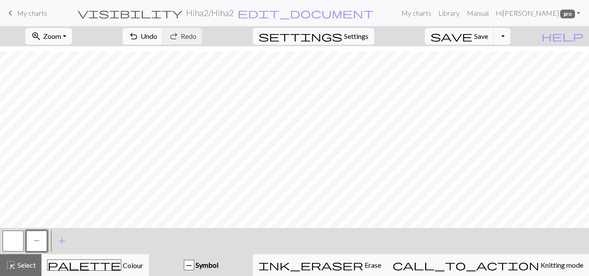
click at [18, 239] on button "button" at bounding box center [13, 241] width 21 height 21
drag, startPoint x: 38, startPoint y: 244, endPoint x: 55, endPoint y: 244, distance: 17.5
click at [38, 244] on button "P" at bounding box center [36, 241] width 21 height 21
click at [139, 33] on span "undo" at bounding box center [133, 36] width 10 height 12
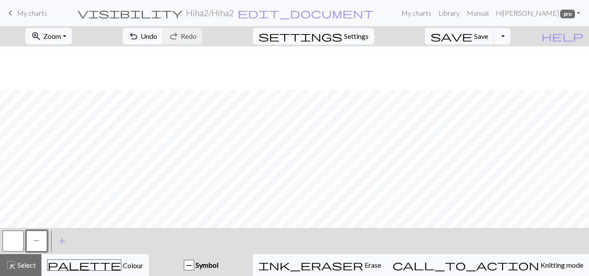
scroll to position [196, 0]
click at [12, 243] on button "button" at bounding box center [13, 241] width 21 height 21
click at [194, 267] on div "button" at bounding box center [189, 265] width 10 height 10
click at [15, 241] on button "button" at bounding box center [13, 241] width 21 height 21
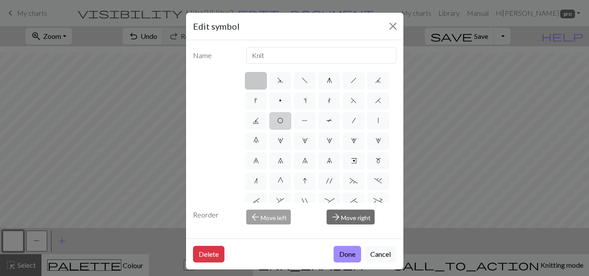
click at [291, 125] on label "O" at bounding box center [280, 120] width 22 height 17
click at [283, 121] on input "O" at bounding box center [280, 118] width 6 height 6
radio input "true"
type input "yo"
click at [342, 251] on button "Done" at bounding box center [348, 254] width 28 height 17
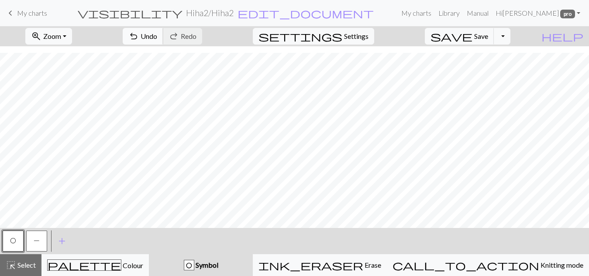
drag, startPoint x: 196, startPoint y: 36, endPoint x: 176, endPoint y: 41, distance: 21.3
click at [157, 36] on span "Undo" at bounding box center [149, 36] width 17 height 8
click at [57, 245] on span "add" at bounding box center [62, 241] width 10 height 12
click at [62, 240] on button "button" at bounding box center [60, 241] width 21 height 21
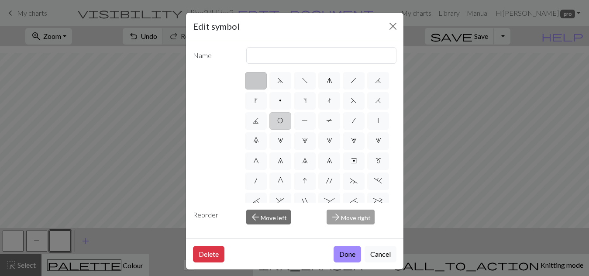
click at [291, 116] on label "O" at bounding box center [280, 120] width 22 height 17
click at [283, 116] on input "O" at bounding box center [280, 118] width 6 height 6
radio input "true"
type input "yo"
click at [351, 255] on button "Done" at bounding box center [348, 254] width 28 height 17
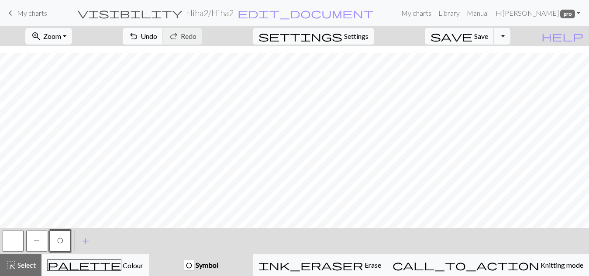
drag, startPoint x: 190, startPoint y: 34, endPoint x: 189, endPoint y: 40, distance: 5.8
click at [163, 34] on button "undo Undo Undo" at bounding box center [143, 36] width 41 height 17
click at [139, 35] on span "undo" at bounding box center [133, 36] width 10 height 12
click at [163, 34] on button "undo Undo Undo" at bounding box center [143, 36] width 41 height 17
click at [139, 36] on span "undo" at bounding box center [133, 36] width 10 height 12
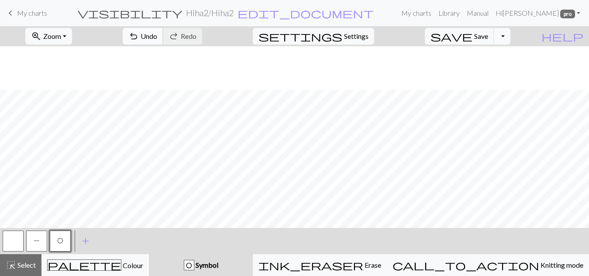
scroll to position [44, 0]
click at [34, 246] on button "P" at bounding box center [36, 241] width 21 height 21
click at [62, 245] on button "O" at bounding box center [60, 241] width 21 height 21
click at [139, 37] on span "undo" at bounding box center [133, 36] width 10 height 12
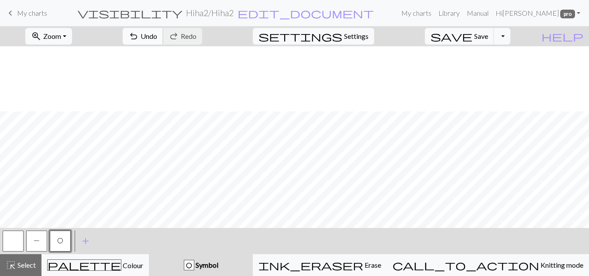
scroll to position [196, 0]
click at [83, 242] on span "add" at bounding box center [85, 241] width 10 height 12
click at [86, 245] on button "button" at bounding box center [83, 241] width 21 height 21
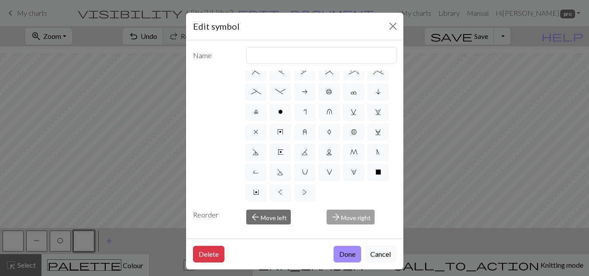
scroll to position [210, 0]
click at [254, 214] on span "arrow_back" at bounding box center [255, 217] width 10 height 12
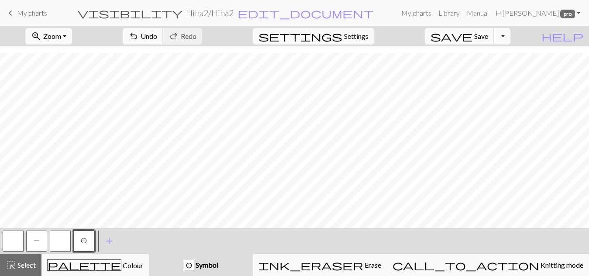
click at [60, 248] on button "button" at bounding box center [60, 241] width 21 height 21
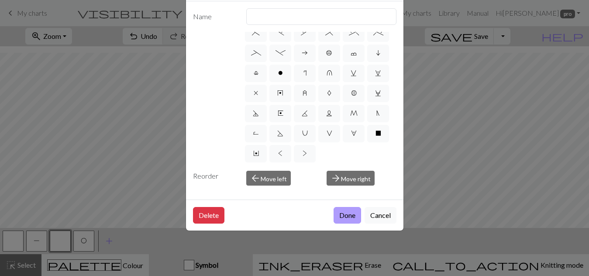
click at [344, 220] on button "Done" at bounding box center [348, 215] width 28 height 17
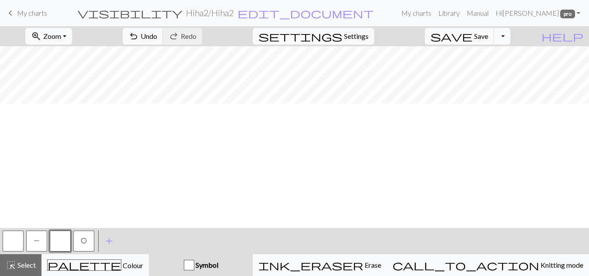
scroll to position [65, 0]
click at [355, 34] on span "Settings" at bounding box center [356, 36] width 24 height 10
select select "aran"
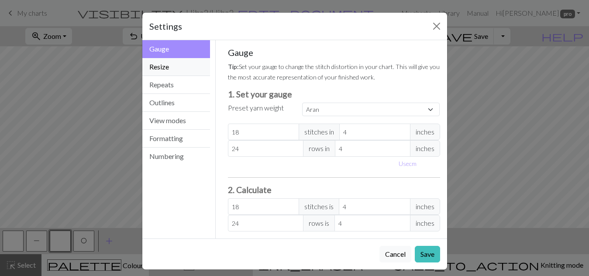
click at [157, 63] on button "Resize" at bounding box center [176, 67] width 68 height 18
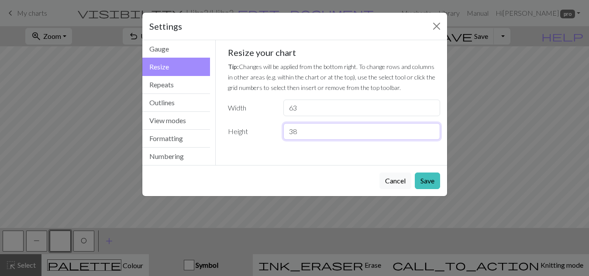
click at [322, 129] on input "38" at bounding box center [361, 131] width 156 height 17
click at [432, 134] on input "37" at bounding box center [361, 131] width 156 height 17
click at [432, 128] on input "38" at bounding box center [361, 131] width 156 height 17
click at [432, 128] on input "39" at bounding box center [361, 131] width 156 height 17
click at [432, 128] on input "40" at bounding box center [361, 131] width 156 height 17
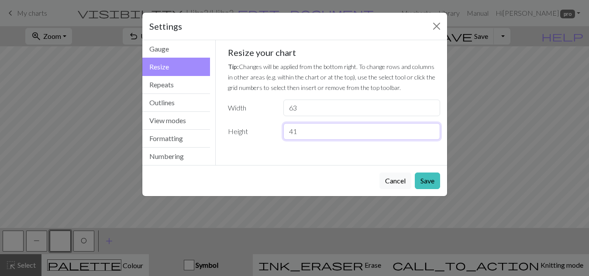
click at [432, 128] on input "41" at bounding box center [361, 131] width 156 height 17
click at [432, 128] on input "42" at bounding box center [361, 131] width 156 height 17
click at [432, 128] on input "43" at bounding box center [361, 131] width 156 height 17
click at [432, 128] on input "44" at bounding box center [361, 131] width 156 height 17
click at [432, 128] on input "45" at bounding box center [361, 131] width 156 height 17
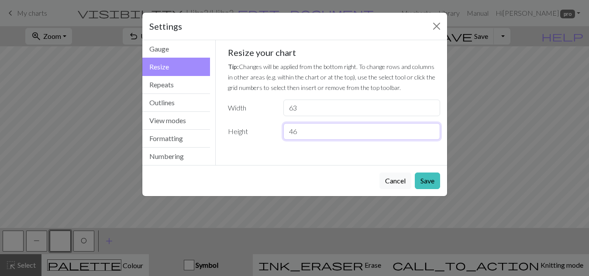
click at [432, 128] on input "46" at bounding box center [361, 131] width 156 height 17
click at [432, 128] on input "47" at bounding box center [361, 131] width 156 height 17
click at [432, 128] on input "48" at bounding box center [361, 131] width 156 height 17
click at [432, 128] on input "49" at bounding box center [361, 131] width 156 height 17
click at [432, 128] on input "50" at bounding box center [361, 131] width 156 height 17
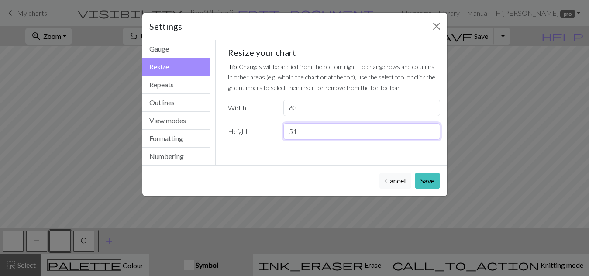
click at [432, 128] on input "51" at bounding box center [361, 131] width 156 height 17
click at [432, 128] on input "52" at bounding box center [361, 131] width 156 height 17
click at [432, 128] on input "53" at bounding box center [361, 131] width 156 height 17
click at [432, 128] on input "54" at bounding box center [361, 131] width 156 height 17
click at [432, 128] on input "55" at bounding box center [361, 131] width 156 height 17
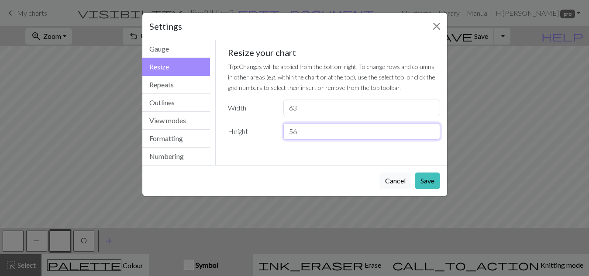
click at [432, 128] on input "56" at bounding box center [361, 131] width 156 height 17
click at [432, 128] on input "60" at bounding box center [361, 131] width 156 height 17
click at [432, 128] on input "61" at bounding box center [361, 131] width 156 height 17
click at [432, 128] on input "62" at bounding box center [361, 131] width 156 height 17
type input "63"
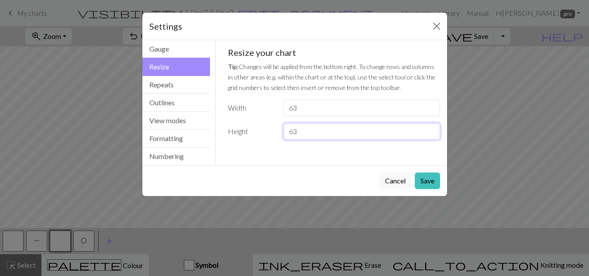
click at [432, 128] on input "63" at bounding box center [361, 131] width 156 height 17
click at [420, 183] on button "Save" at bounding box center [427, 180] width 25 height 17
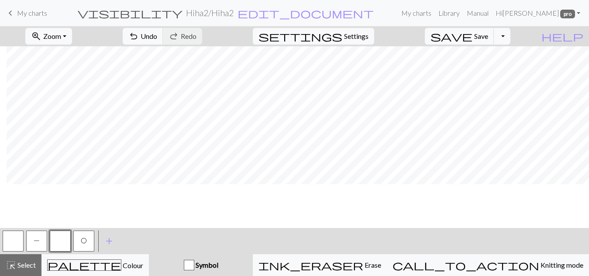
scroll to position [283, 196]
click at [41, 36] on span "zoom_in" at bounding box center [36, 36] width 10 height 12
click at [63, 101] on button "50%" at bounding box center [60, 105] width 69 height 14
click at [365, 40] on span "Settings" at bounding box center [356, 36] width 24 height 10
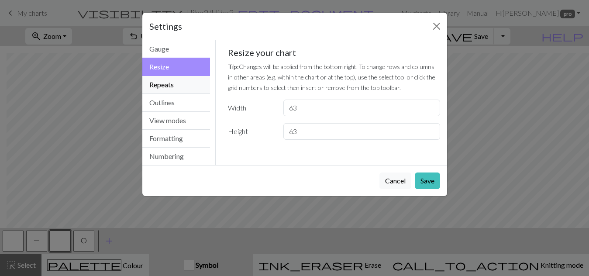
click at [164, 84] on button "Repeats" at bounding box center [176, 85] width 68 height 18
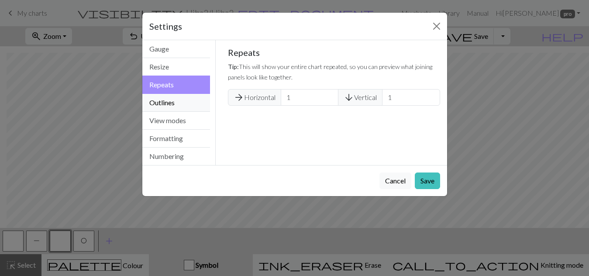
click at [169, 104] on button "Outlines" at bounding box center [176, 103] width 68 height 18
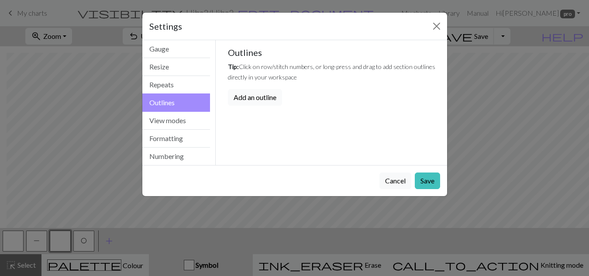
click at [256, 98] on button "Add an outline" at bounding box center [255, 97] width 54 height 17
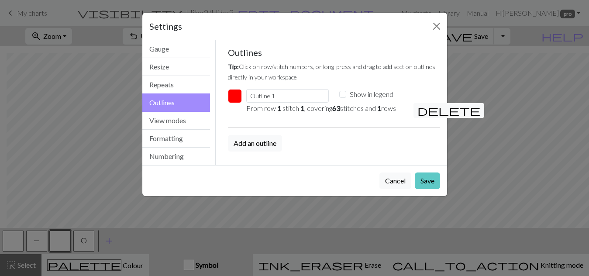
click at [428, 177] on button "Save" at bounding box center [427, 180] width 25 height 17
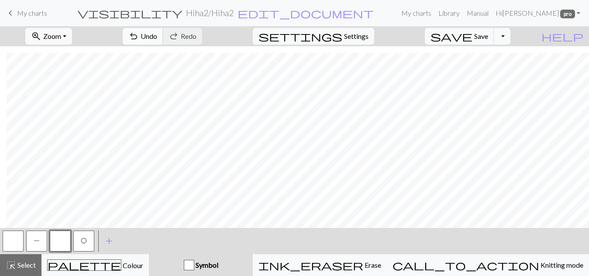
click at [139, 41] on span "undo" at bounding box center [133, 36] width 10 height 12
click at [342, 33] on span "settings" at bounding box center [300, 36] width 84 height 12
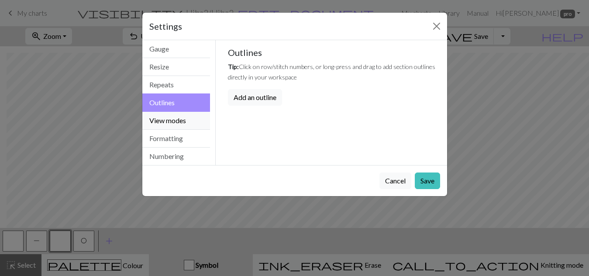
click at [169, 121] on button "View modes" at bounding box center [176, 121] width 68 height 18
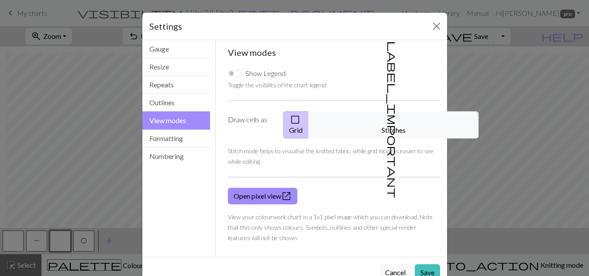
scroll to position [14, 0]
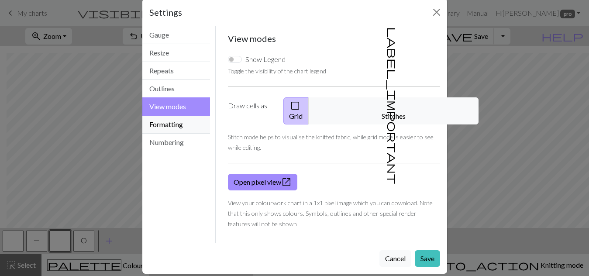
click at [172, 125] on button "Formatting" at bounding box center [176, 125] width 68 height 18
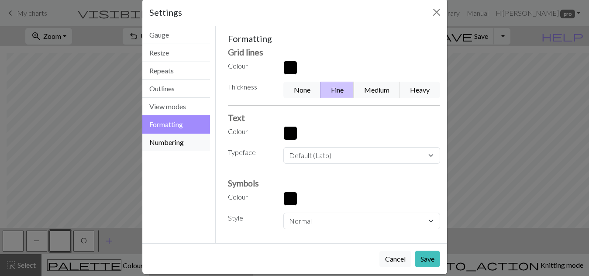
click at [179, 142] on button "Numbering" at bounding box center [176, 142] width 68 height 17
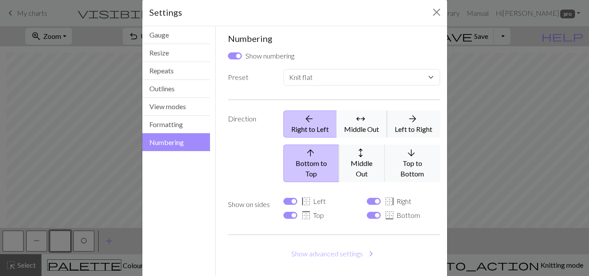
click at [348, 122] on icon "arrows_outward" at bounding box center [360, 119] width 37 height 10
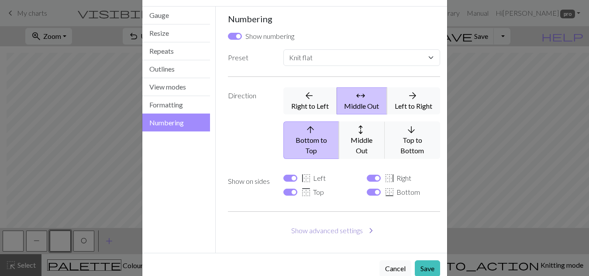
scroll to position [44, 0]
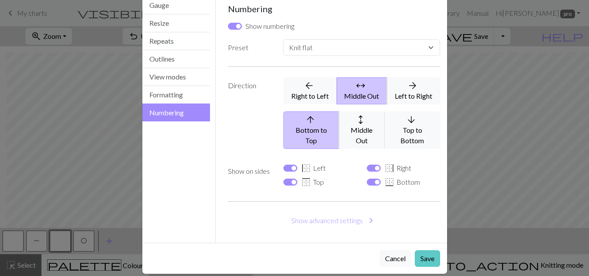
drag, startPoint x: 414, startPoint y: 241, endPoint x: 427, endPoint y: 252, distance: 16.8
click at [427, 252] on button "Save" at bounding box center [427, 258] width 25 height 17
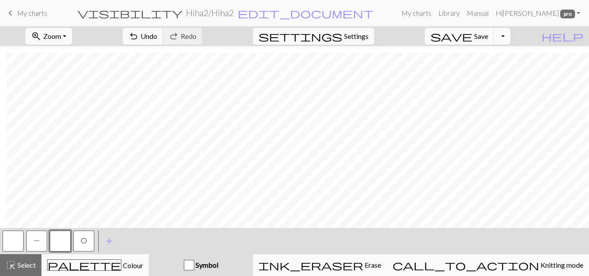
click at [61, 34] on span "Zoom" at bounding box center [52, 36] width 18 height 8
click at [62, 108] on button "50%" at bounding box center [60, 105] width 69 height 14
click at [61, 38] on span "Zoom" at bounding box center [52, 36] width 18 height 8
click at [62, 117] on button "100%" at bounding box center [60, 119] width 69 height 14
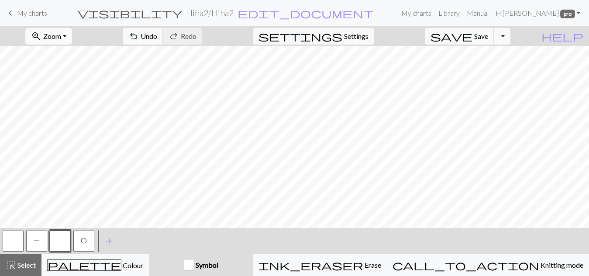
click at [94, 239] on div "O" at bounding box center [84, 241] width 24 height 24
click at [85, 242] on span "O" at bounding box center [84, 240] width 6 height 7
click at [157, 35] on span "Undo" at bounding box center [149, 36] width 17 height 8
click at [37, 247] on button "P" at bounding box center [36, 241] width 21 height 21
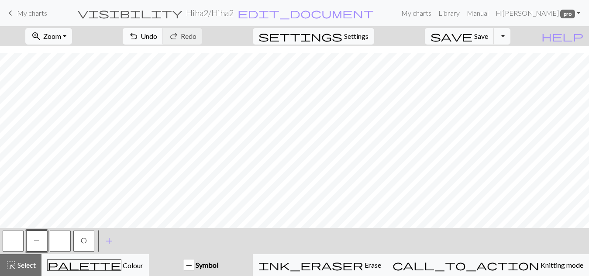
click at [139, 39] on span "undo" at bounding box center [133, 36] width 10 height 12
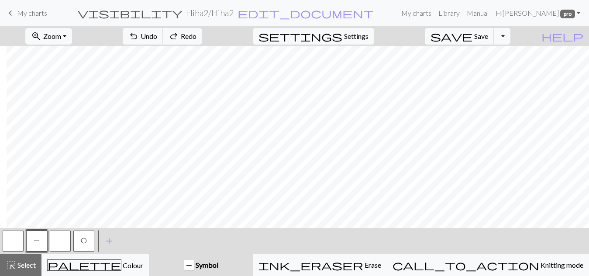
click at [9, 15] on span "keyboard_arrow_left" at bounding box center [10, 13] width 10 height 12
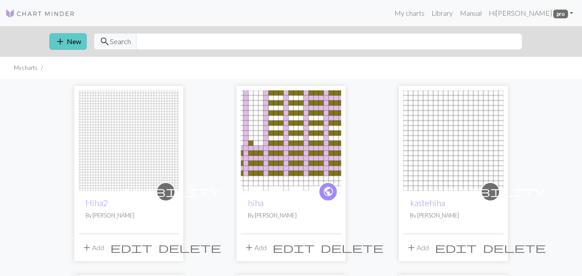
click at [62, 43] on span "add" at bounding box center [60, 41] width 10 height 12
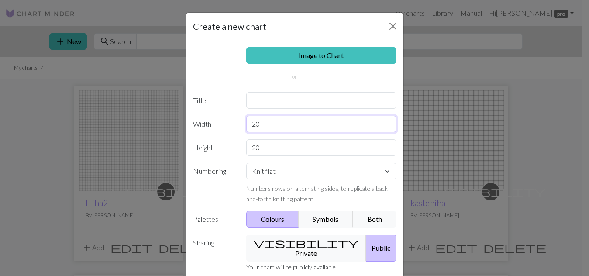
drag, startPoint x: 277, startPoint y: 126, endPoint x: 219, endPoint y: 125, distance: 57.7
click at [219, 125] on div "Width 20" at bounding box center [295, 124] width 214 height 17
type input "61"
drag, startPoint x: 266, startPoint y: 143, endPoint x: 237, endPoint y: 143, distance: 29.3
click at [237, 143] on div "Height 20" at bounding box center [295, 147] width 214 height 17
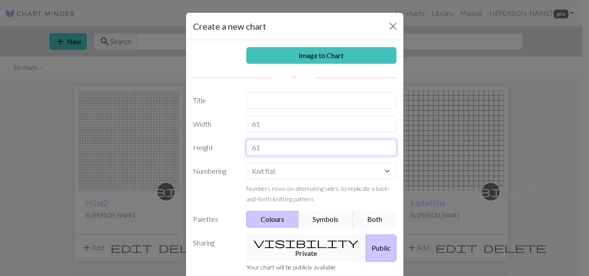
type input "61"
click at [261, 123] on input "61" at bounding box center [321, 124] width 150 height 17
type input "6"
type input "122"
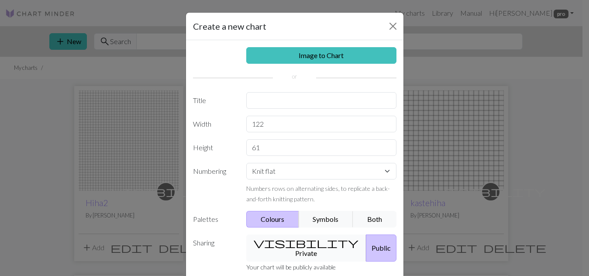
click at [288, 240] on button "visibility Private" at bounding box center [306, 247] width 120 height 27
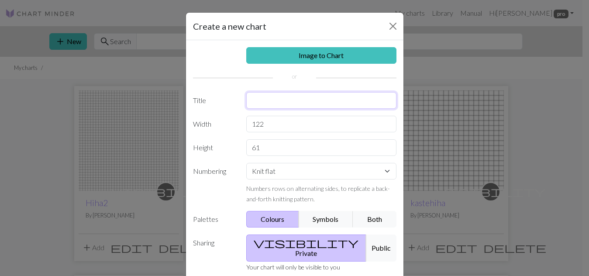
click at [278, 96] on input "text" at bounding box center [321, 100] width 150 height 17
type input "Hiha3"
click at [315, 220] on button "Symbols" at bounding box center [326, 219] width 55 height 17
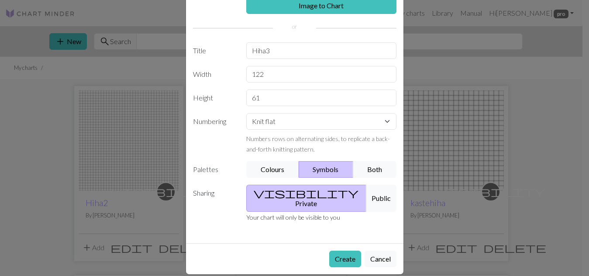
scroll to position [50, 0]
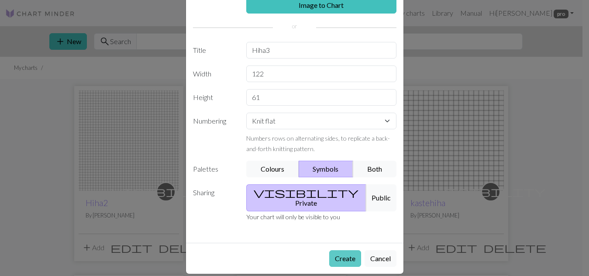
click at [342, 250] on button "Create" at bounding box center [345, 258] width 32 height 17
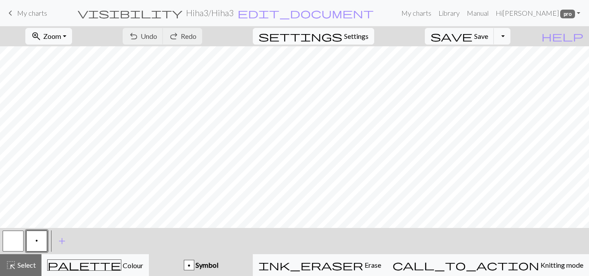
click at [364, 32] on span "Settings" at bounding box center [356, 36] width 24 height 10
select select "aran"
select select "flat"
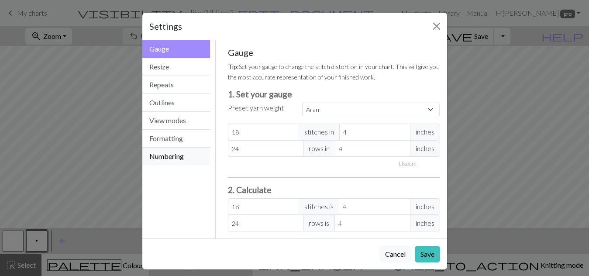
click at [161, 155] on button "Numbering" at bounding box center [176, 156] width 68 height 17
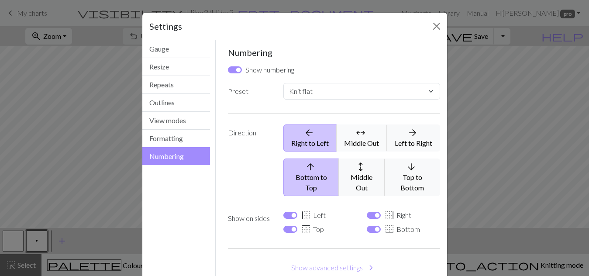
click at [360, 144] on button "arrows_outward Middle Out" at bounding box center [362, 137] width 51 height 27
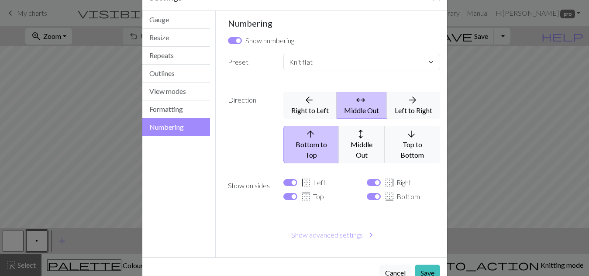
scroll to position [44, 0]
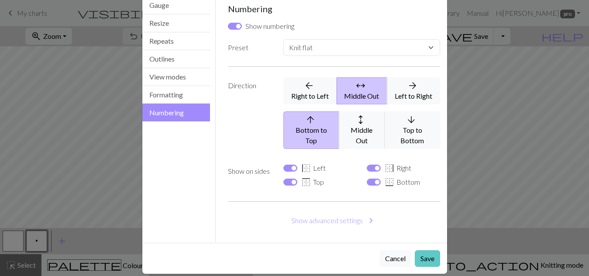
click at [419, 250] on button "Save" at bounding box center [427, 258] width 25 height 17
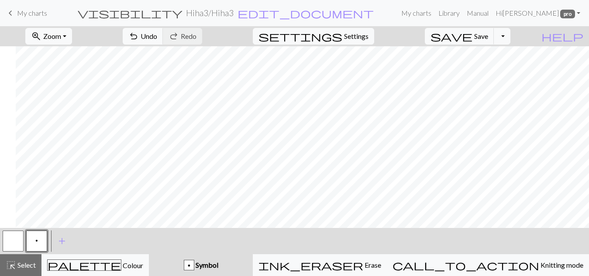
scroll to position [0, 479]
click at [45, 245] on button "p" at bounding box center [36, 241] width 21 height 21
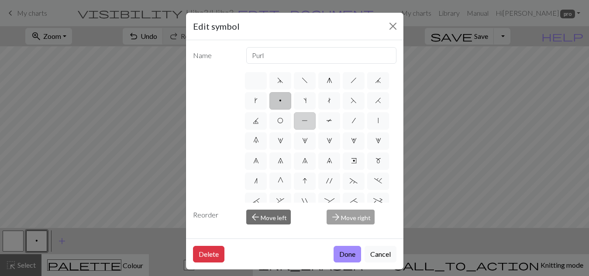
click at [316, 118] on label "P" at bounding box center [305, 120] width 22 height 17
click at [307, 118] on input "P" at bounding box center [305, 118] width 6 height 6
radio input "true"
type input "purl"
click at [338, 255] on button "Done" at bounding box center [348, 254] width 28 height 17
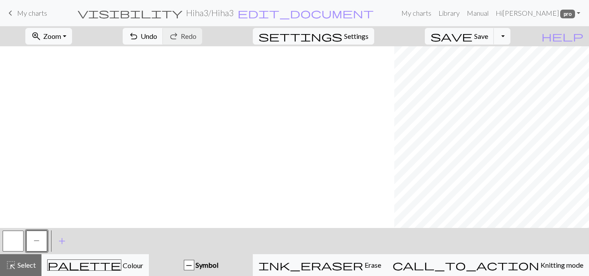
scroll to position [0, 883]
click at [369, 37] on span "Settings" at bounding box center [356, 36] width 24 height 10
select select "flat"
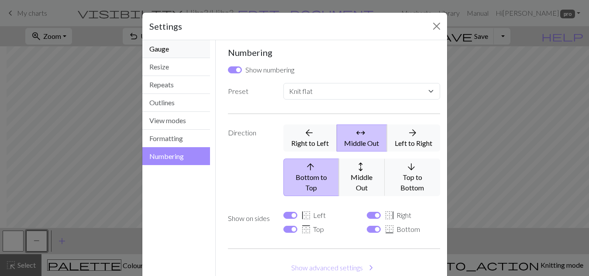
click at [161, 53] on button "Gauge" at bounding box center [176, 49] width 68 height 18
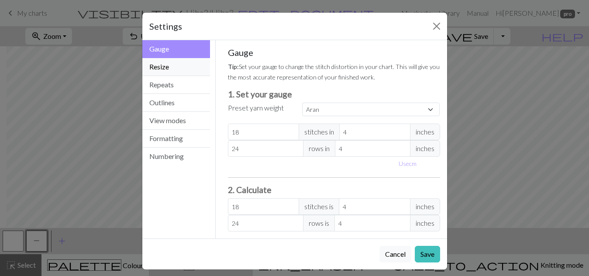
click at [160, 69] on button "Resize" at bounding box center [176, 67] width 68 height 18
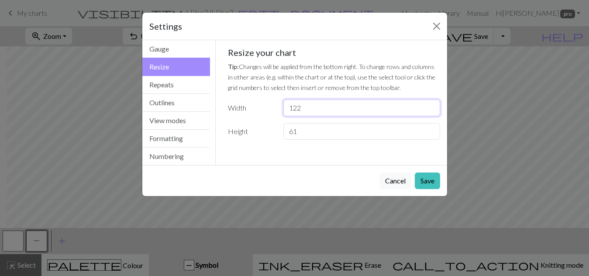
drag, startPoint x: 314, startPoint y: 108, endPoint x: 273, endPoint y: 110, distance: 41.1
click at [273, 110] on div "Width 122" at bounding box center [334, 108] width 223 height 17
type input "63"
click at [425, 179] on button "Save" at bounding box center [427, 180] width 25 height 17
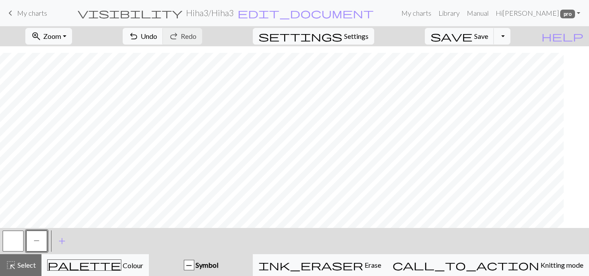
scroll to position [397, 0]
click at [157, 35] on span "Undo" at bounding box center [149, 36] width 17 height 8
click at [157, 32] on span "Undo" at bounding box center [149, 36] width 17 height 8
click at [157, 34] on span "Undo" at bounding box center [149, 36] width 17 height 8
click at [364, 41] on span "Settings" at bounding box center [356, 36] width 24 height 10
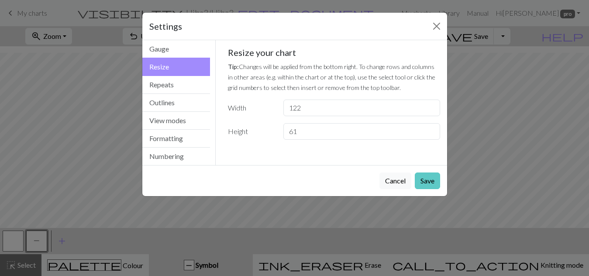
click at [430, 179] on button "Save" at bounding box center [427, 180] width 25 height 17
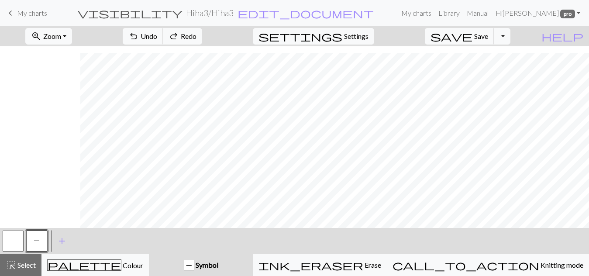
scroll to position [397, 824]
click at [202, 30] on button "redo Redo Redo" at bounding box center [182, 36] width 39 height 17
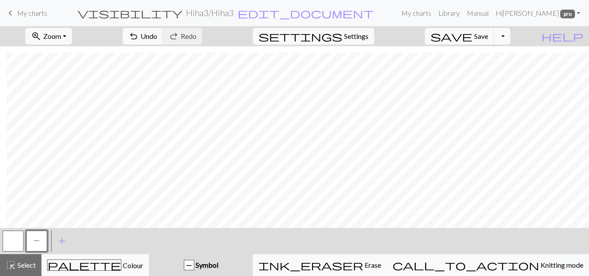
click at [209, 30] on div "undo Undo Undo redo Redo Redo" at bounding box center [162, 36] width 93 height 20
click at [157, 39] on span "Undo" at bounding box center [149, 36] width 17 height 8
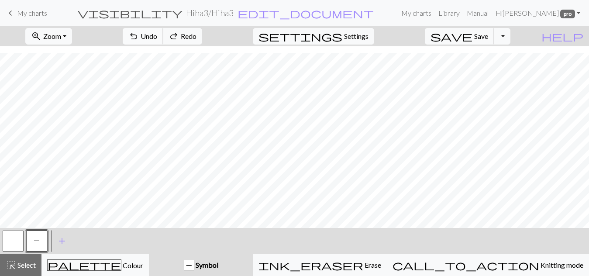
click at [157, 39] on span "Undo" at bounding box center [149, 36] width 17 height 8
click at [61, 36] on span "Zoom" at bounding box center [52, 36] width 18 height 8
click at [61, 103] on button "50%" at bounding box center [60, 105] width 69 height 14
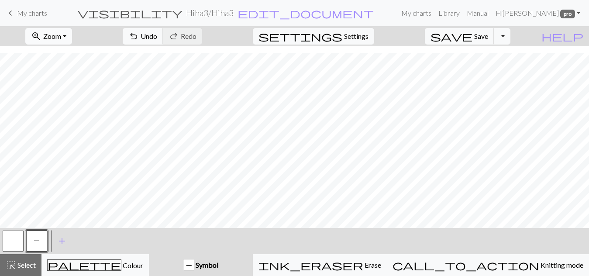
click at [61, 34] on span "Zoom" at bounding box center [52, 36] width 18 height 8
click at [55, 55] on button "Fit all" at bounding box center [60, 55] width 69 height 14
click at [61, 39] on span "Zoom" at bounding box center [52, 36] width 18 height 8
click at [55, 121] on button "100%" at bounding box center [60, 119] width 69 height 14
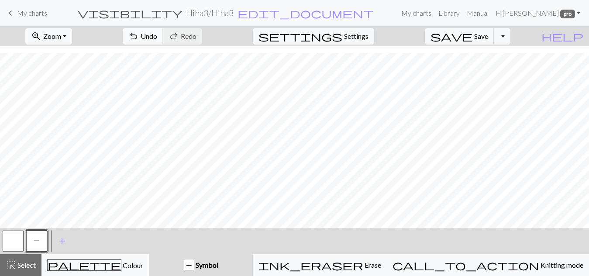
click at [139, 34] on span "undo" at bounding box center [133, 36] width 10 height 12
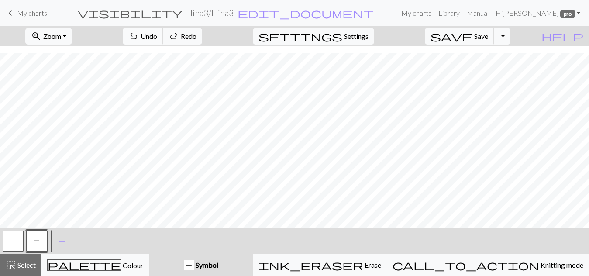
click at [139, 34] on span "undo" at bounding box center [133, 36] width 10 height 12
click at [580, 13] on link "Hi Satu Mahmoudi pro" at bounding box center [538, 12] width 92 height 17
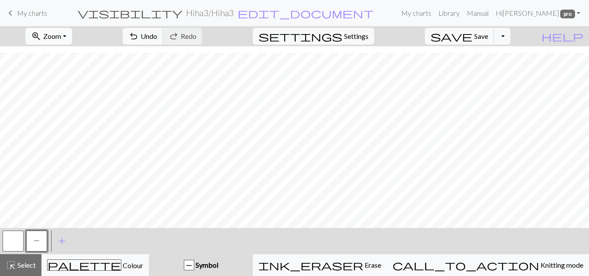
click at [61, 32] on span "Zoom" at bounding box center [52, 36] width 18 height 8
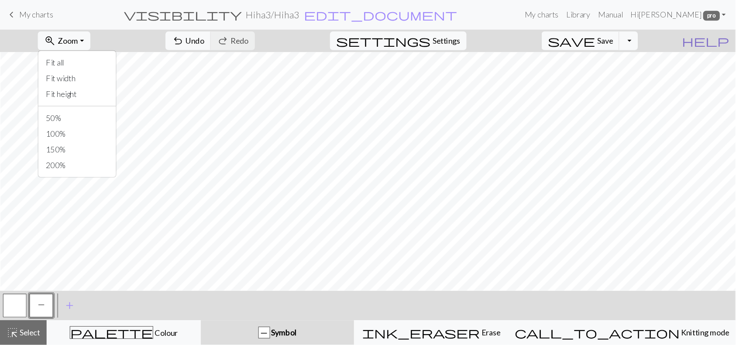
scroll to position [330, 605]
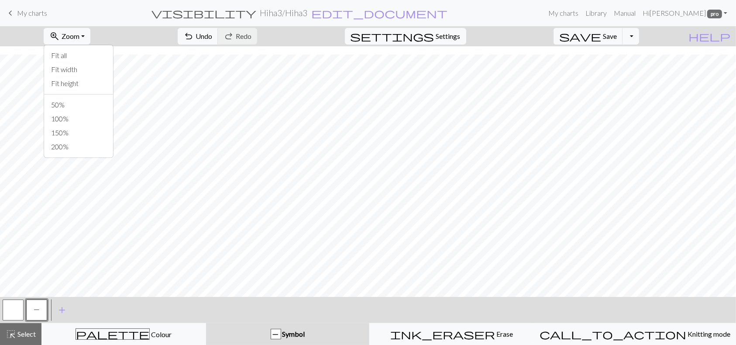
drag, startPoint x: 570, startPoint y: 44, endPoint x: 463, endPoint y: 314, distance: 290.1
click at [463, 276] on div "< P > add Add a symbol" at bounding box center [368, 310] width 736 height 26
click at [79, 38] on span "Zoom" at bounding box center [71, 36] width 18 height 8
click at [75, 114] on button "100%" at bounding box center [78, 119] width 69 height 14
click at [90, 33] on button "zoom_in Zoom Zoom" at bounding box center [67, 36] width 47 height 17
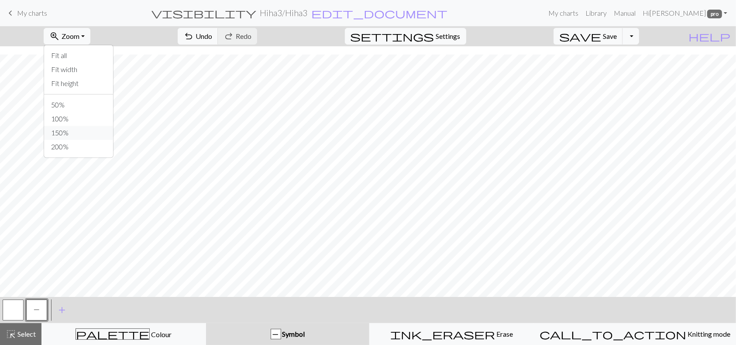
click at [82, 128] on button "150%" at bounding box center [78, 133] width 69 height 14
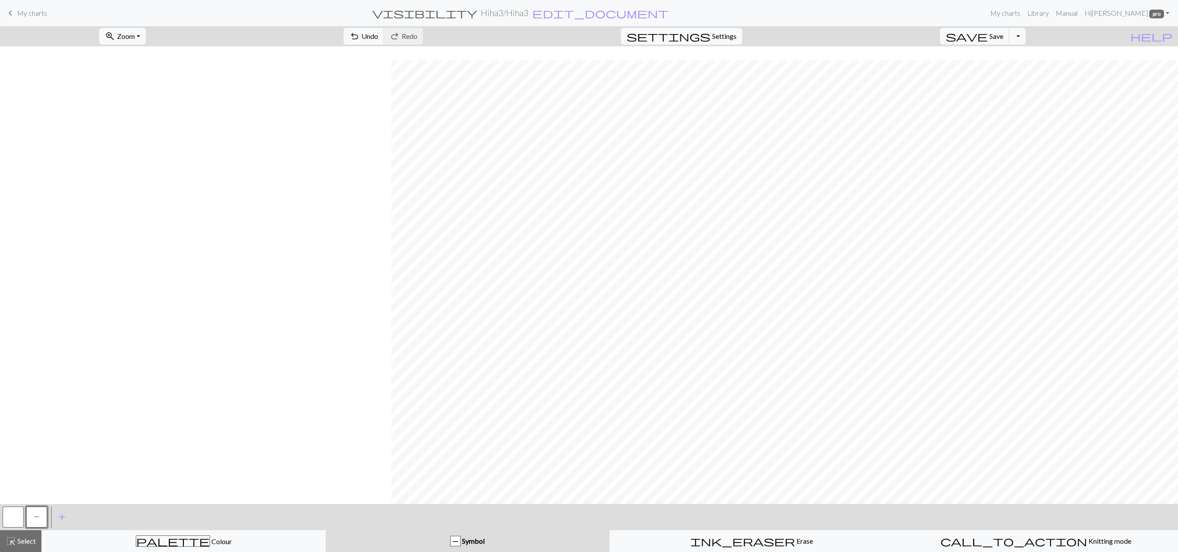
scroll to position [403, 996]
click at [135, 38] on span "Zoom" at bounding box center [126, 36] width 18 height 8
click at [135, 121] on button "100%" at bounding box center [134, 120] width 69 height 14
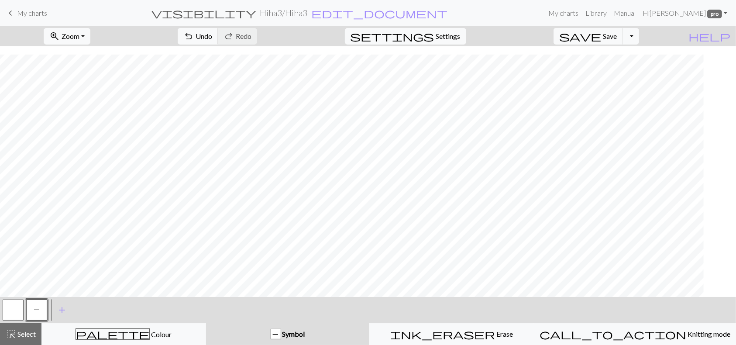
scroll to position [330, 676]
click at [26, 276] on button "P" at bounding box center [36, 310] width 21 height 21
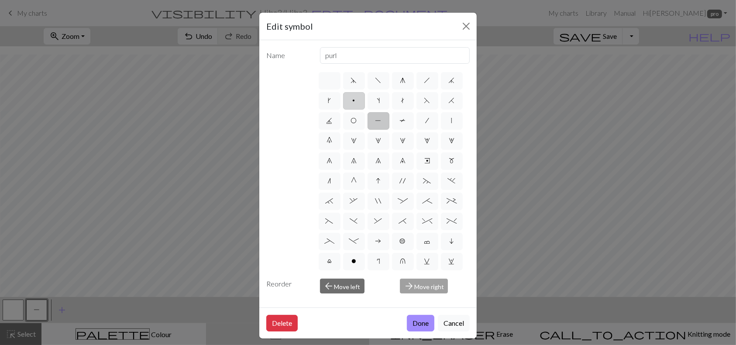
click at [365, 101] on label "p" at bounding box center [354, 100] width 22 height 17
click at [358, 101] on input "p" at bounding box center [356, 98] width 6 height 6
radio input "true"
click at [418, 276] on button "Done" at bounding box center [421, 323] width 28 height 17
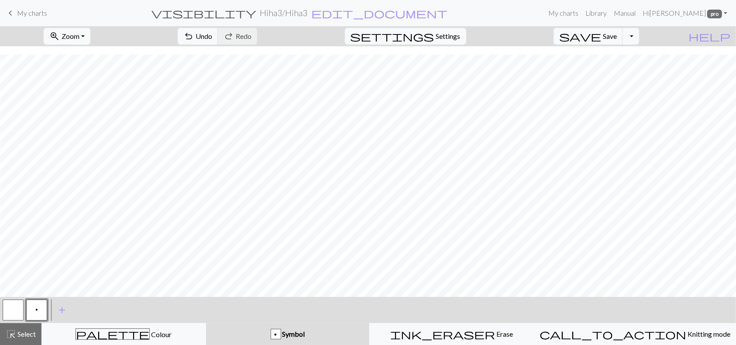
click at [14, 276] on button "button" at bounding box center [13, 310] width 21 height 21
click at [250, 276] on div "< p > add Add a symbol" at bounding box center [368, 310] width 736 height 26
click at [461, 35] on span "Settings" at bounding box center [448, 36] width 24 height 10
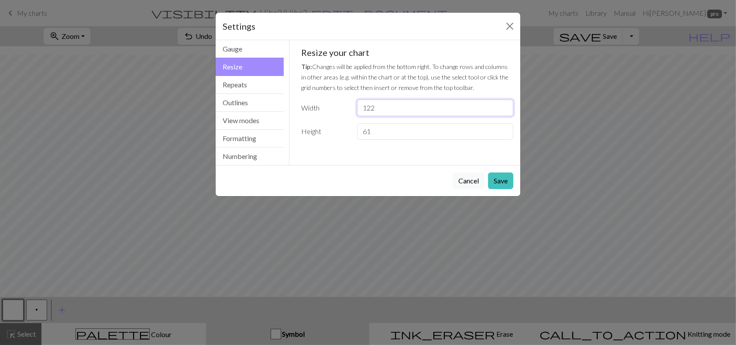
drag, startPoint x: 387, startPoint y: 108, endPoint x: 348, endPoint y: 103, distance: 39.2
click at [348, 103] on div "Width 122" at bounding box center [407, 108] width 223 height 17
type input "61"
click at [505, 180] on button "Save" at bounding box center [500, 180] width 25 height 17
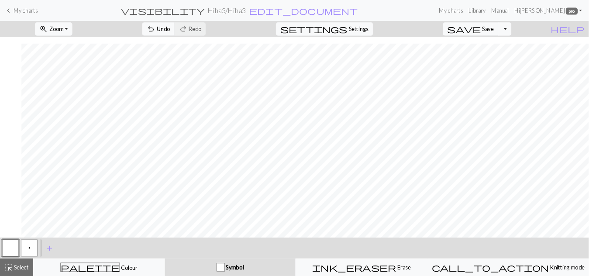
scroll to position [330, 27]
click at [79, 34] on span "Zoom" at bounding box center [71, 36] width 18 height 8
click at [73, 119] on button "100%" at bounding box center [78, 119] width 69 height 14
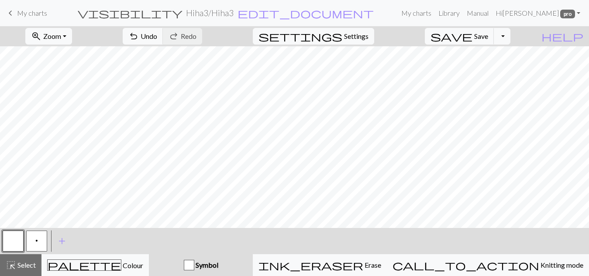
drag, startPoint x: 728, startPoint y: 0, endPoint x: 300, endPoint y: 240, distance: 490.7
click at [300, 240] on div "< p > add Add a symbol" at bounding box center [294, 241] width 589 height 26
click at [38, 238] on button "p" at bounding box center [36, 241] width 21 height 21
click at [139, 34] on span "undo" at bounding box center [133, 36] width 10 height 12
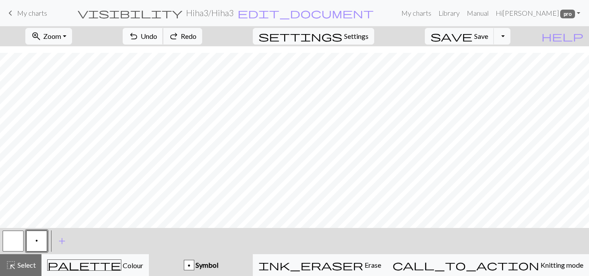
click at [139, 34] on span "undo" at bounding box center [133, 36] width 10 height 12
click at [355, 41] on span "Settings" at bounding box center [356, 36] width 24 height 10
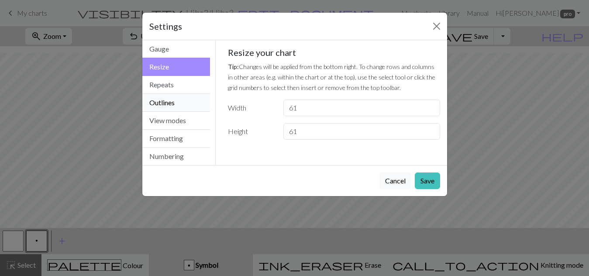
click at [174, 103] on button "Outlines" at bounding box center [176, 103] width 68 height 18
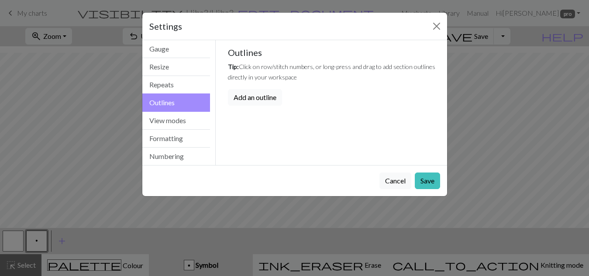
click at [248, 96] on button "Add an outline" at bounding box center [255, 97] width 54 height 17
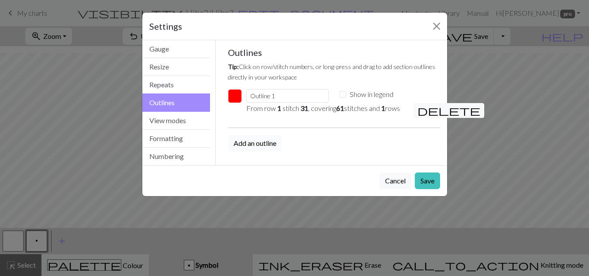
click at [259, 152] on button "Add an outline" at bounding box center [255, 143] width 54 height 17
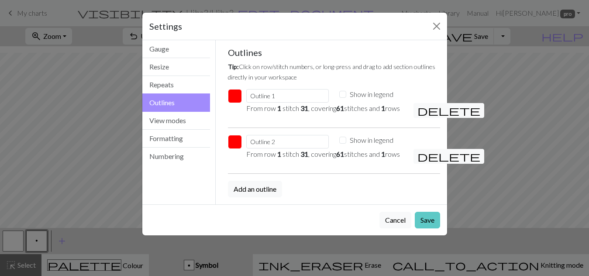
drag, startPoint x: 433, startPoint y: 241, endPoint x: 379, endPoint y: 210, distance: 62.2
click at [432, 228] on button "Save" at bounding box center [427, 220] width 25 height 17
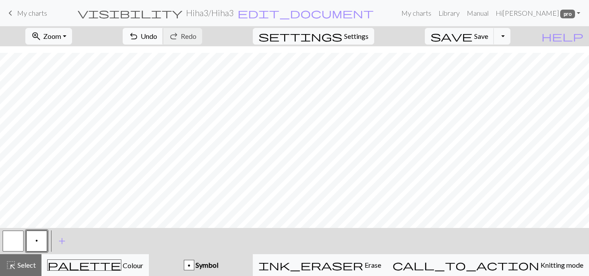
click at [157, 35] on span "Undo" at bounding box center [149, 36] width 17 height 8
click at [365, 36] on span "Settings" at bounding box center [356, 36] width 24 height 10
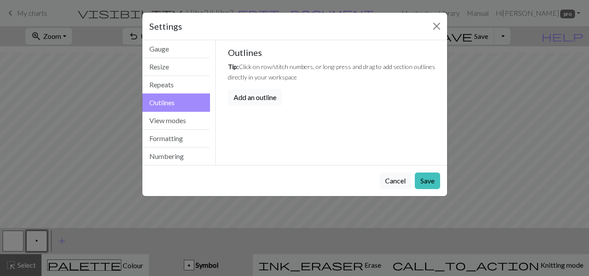
click at [272, 97] on button "Add an outline" at bounding box center [255, 97] width 54 height 17
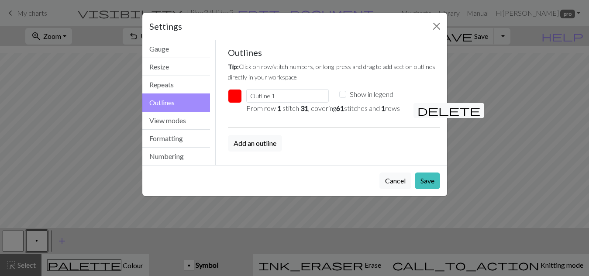
click at [305, 110] on em "31" at bounding box center [304, 108] width 8 height 8
click at [303, 99] on input "Outline 1" at bounding box center [287, 96] width 82 height 14
click at [422, 111] on span "delete" at bounding box center [448, 110] width 63 height 12
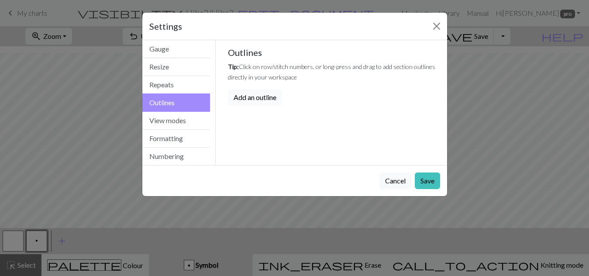
click at [278, 96] on button "Add an outline" at bounding box center [255, 97] width 54 height 17
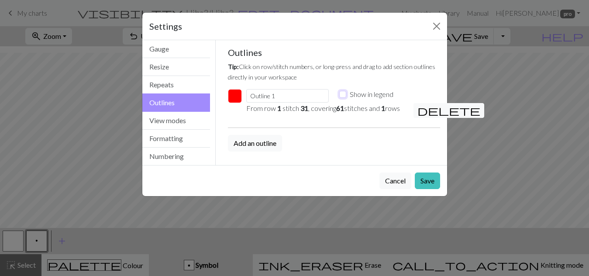
click at [344, 96] on input "Show in legend" at bounding box center [342, 94] width 7 height 7
checkbox input "false"
click at [398, 182] on button "Cancel" at bounding box center [395, 180] width 32 height 17
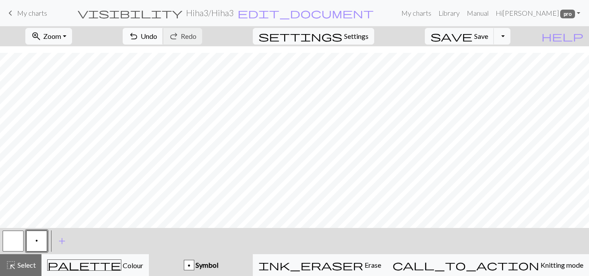
click at [139, 38] on span "undo" at bounding box center [133, 36] width 10 height 12
drag, startPoint x: 28, startPoint y: 270, endPoint x: 36, endPoint y: 250, distance: 21.2
click at [28, 269] on div "highlight_alt Select Select" at bounding box center [21, 265] width 30 height 10
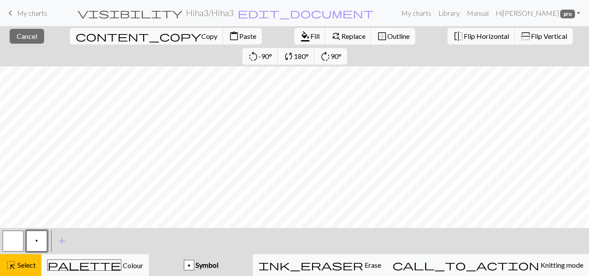
click at [387, 37] on span "Outline" at bounding box center [398, 36] width 22 height 8
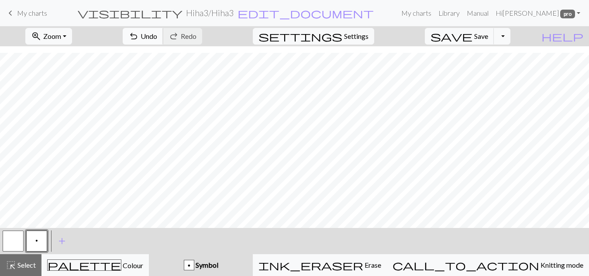
click at [139, 37] on span "undo" at bounding box center [133, 36] width 10 height 12
drag, startPoint x: 21, startPoint y: 265, endPoint x: 22, endPoint y: 253, distance: 11.8
click at [21, 264] on span "Select" at bounding box center [26, 265] width 20 height 8
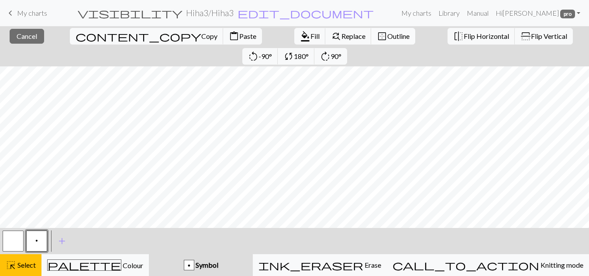
click at [387, 33] on span "Outline" at bounding box center [398, 36] width 22 height 8
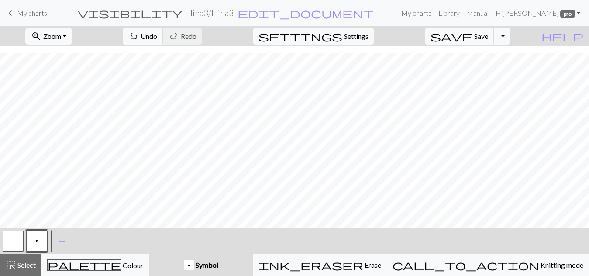
drag, startPoint x: 22, startPoint y: 262, endPoint x: 36, endPoint y: 231, distance: 34.0
click at [19, 260] on div "highlight_alt Select Select" at bounding box center [21, 265] width 30 height 10
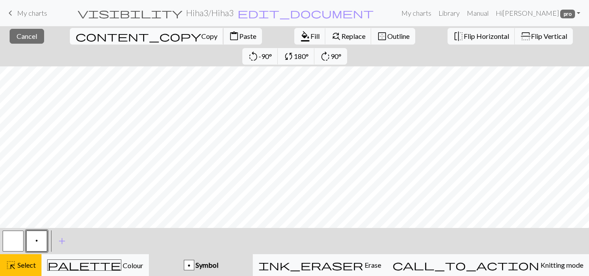
click at [201, 34] on span "Copy" at bounding box center [209, 36] width 16 height 8
click at [239, 35] on span "Paste" at bounding box center [247, 36] width 17 height 8
click at [16, 262] on span "Select" at bounding box center [26, 265] width 20 height 8
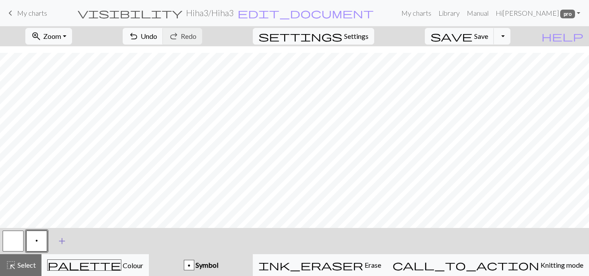
click at [57, 238] on span "add" at bounding box center [62, 241] width 10 height 12
click at [59, 241] on button "button" at bounding box center [60, 241] width 21 height 21
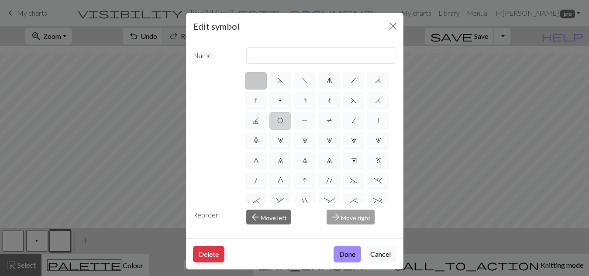
click at [283, 120] on span "O" at bounding box center [280, 120] width 6 height 7
click at [283, 120] on input "O" at bounding box center [280, 118] width 6 height 6
radio input "true"
type input "yo"
click at [346, 253] on button "Done" at bounding box center [348, 254] width 28 height 17
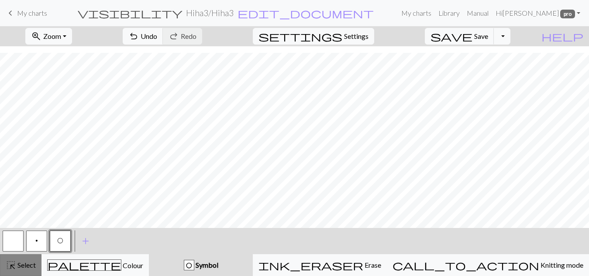
click at [21, 262] on span "Select" at bounding box center [26, 265] width 20 height 8
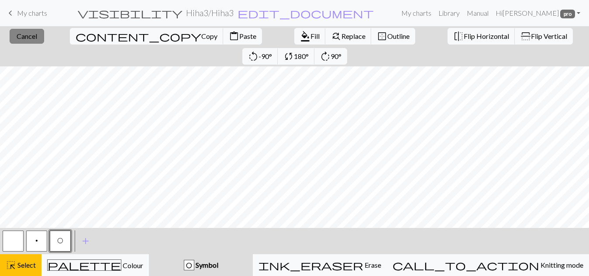
click at [17, 32] on span "Cancel" at bounding box center [27, 36] width 21 height 8
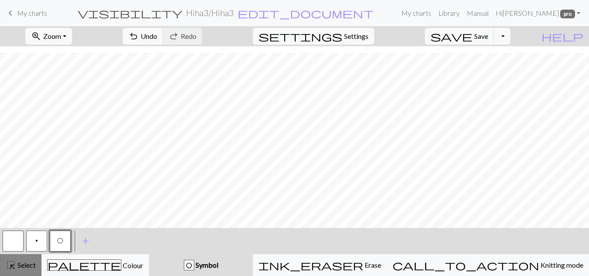
click at [19, 269] on span "Select" at bounding box center [26, 265] width 20 height 8
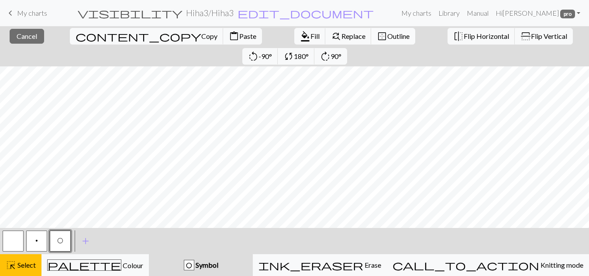
click at [371, 31] on button "border_outer Outline" at bounding box center [393, 36] width 44 height 17
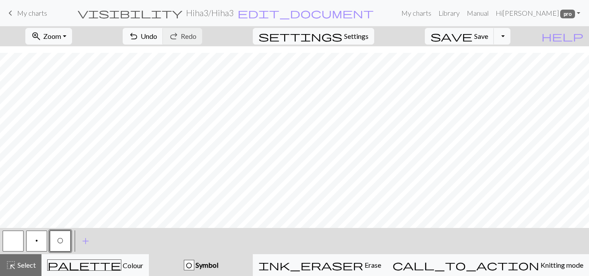
click at [57, 245] on button "O" at bounding box center [60, 241] width 21 height 21
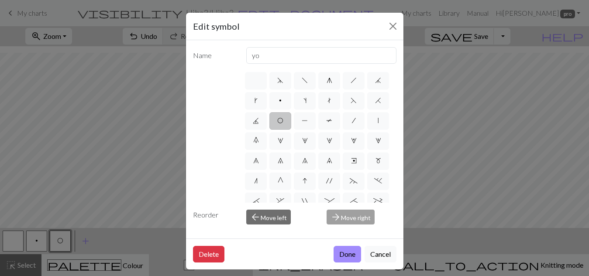
drag, startPoint x: 381, startPoint y: 255, endPoint x: 306, endPoint y: 235, distance: 77.6
click at [381, 254] on button "Cancel" at bounding box center [381, 254] width 32 height 17
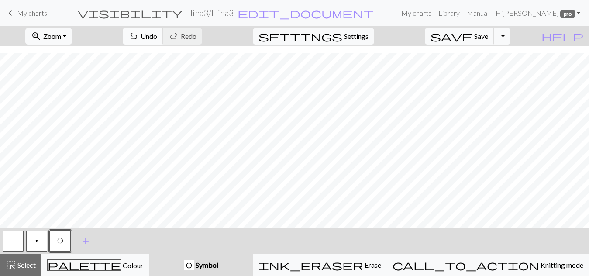
drag, startPoint x: 188, startPoint y: 34, endPoint x: 179, endPoint y: 40, distance: 10.3
click at [139, 33] on span "undo" at bounding box center [133, 36] width 10 height 12
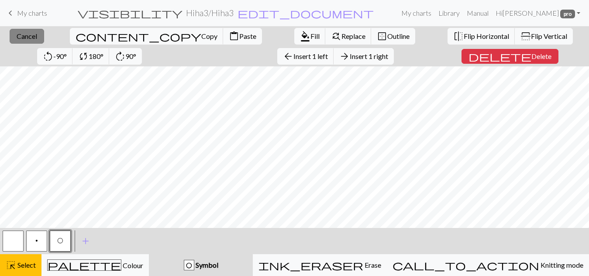
click at [26, 38] on span "Cancel" at bounding box center [27, 36] width 21 height 8
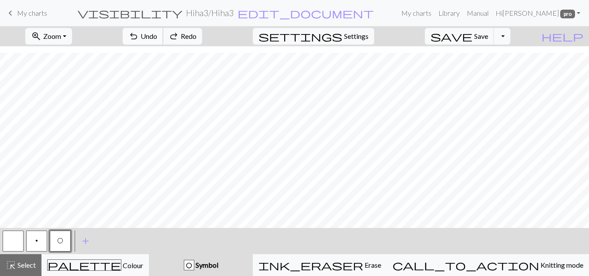
click at [139, 37] on span "undo" at bounding box center [133, 36] width 10 height 12
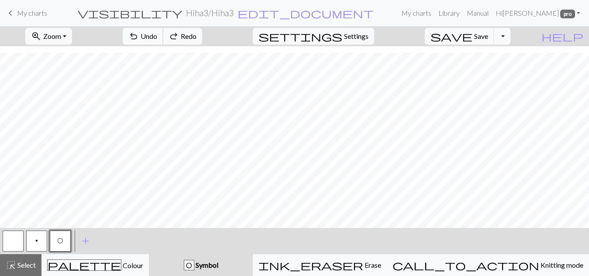
click at [139, 37] on span "undo" at bounding box center [133, 36] width 10 height 12
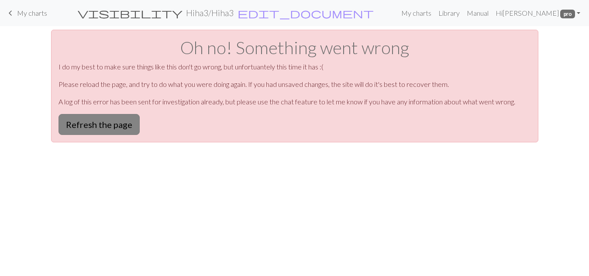
click at [110, 127] on button "Refresh the page" at bounding box center [99, 124] width 81 height 21
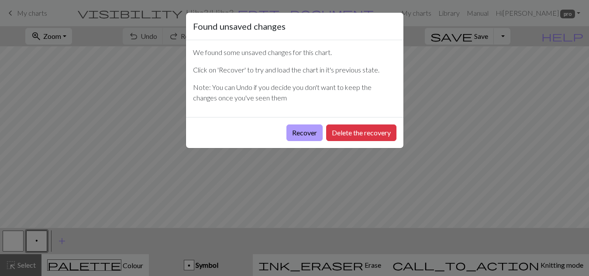
click at [298, 128] on button "Recover" at bounding box center [304, 132] width 36 height 17
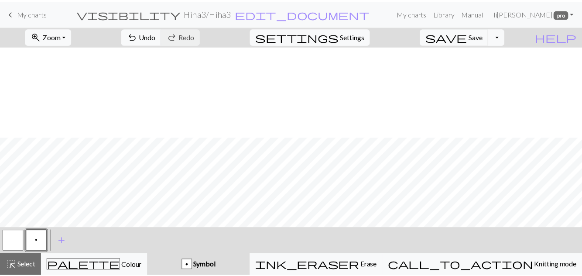
scroll to position [397, 0]
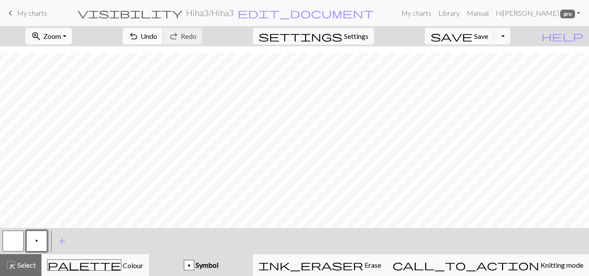
click at [157, 37] on span "Undo" at bounding box center [149, 36] width 17 height 8
click at [179, 38] on span "redo" at bounding box center [174, 36] width 10 height 12
click at [14, 243] on button "button" at bounding box center [13, 241] width 21 height 21
click at [157, 33] on span "Undo" at bounding box center [149, 36] width 17 height 8
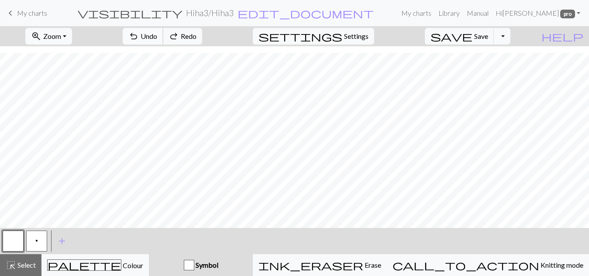
click at [157, 33] on span "Undo" at bounding box center [149, 36] width 17 height 8
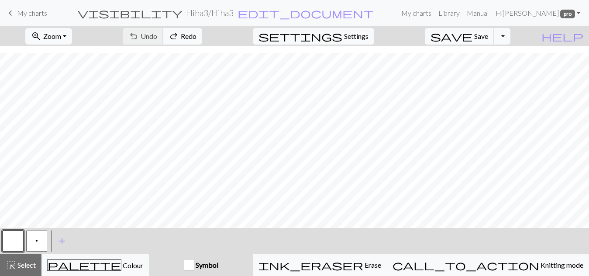
click at [191, 33] on div "undo Undo Undo redo Redo Redo" at bounding box center [162, 36] width 93 height 20
click at [6, 23] on nav "keyboard_arrow_left My charts visibility Hiha3 / Hiha3 edit_document Edit setti…" at bounding box center [294, 13] width 589 height 26
click at [11, 14] on span "keyboard_arrow_left" at bounding box center [10, 13] width 10 height 12
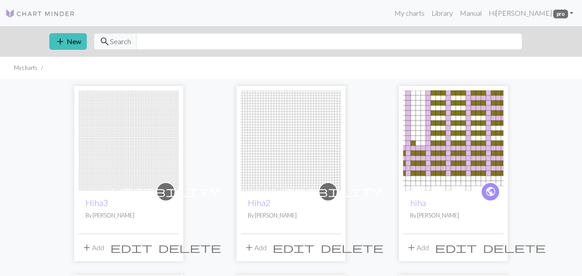
click at [169, 247] on span "delete" at bounding box center [190, 247] width 63 height 12
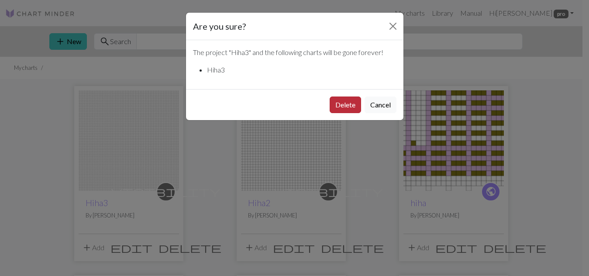
click at [355, 100] on button "Delete" at bounding box center [345, 104] width 31 height 17
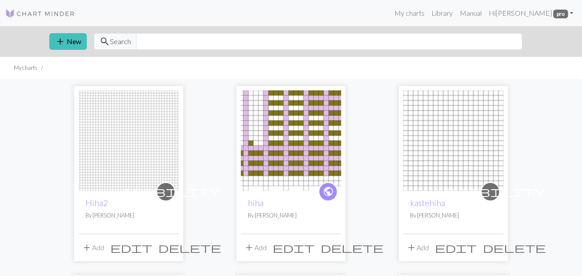
click at [172, 243] on span "delete" at bounding box center [190, 247] width 63 height 12
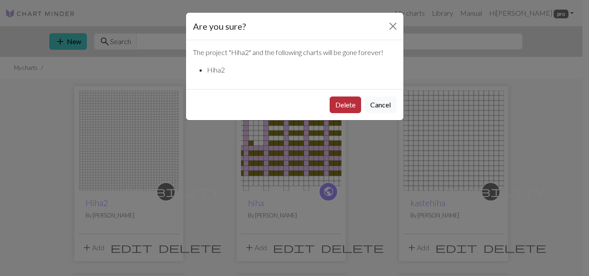
click at [338, 102] on button "Delete" at bounding box center [345, 104] width 31 height 17
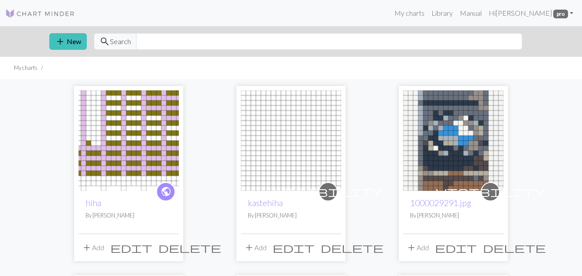
click at [174, 250] on span "delete" at bounding box center [190, 247] width 63 height 12
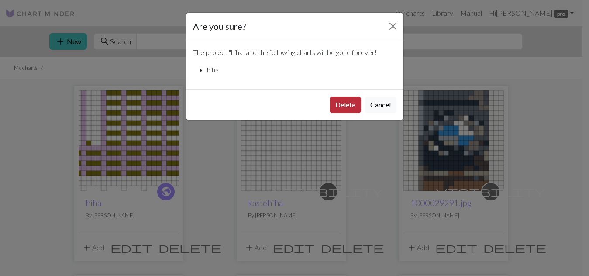
click at [345, 107] on button "Delete" at bounding box center [345, 104] width 31 height 17
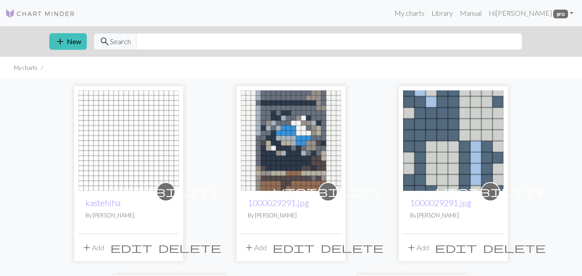
click at [116, 163] on img at bounding box center [129, 140] width 100 height 100
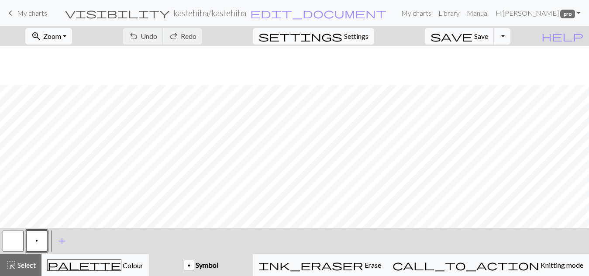
scroll to position [39, 0]
click at [369, 35] on span "Settings" at bounding box center [356, 36] width 24 height 10
select select "aran"
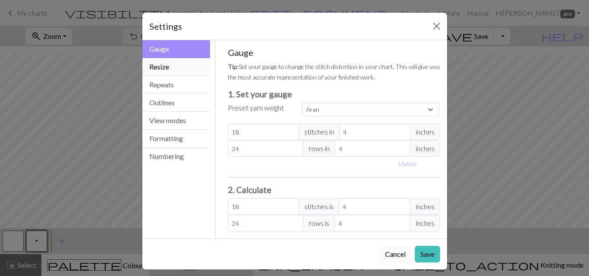
click at [163, 69] on button "Resize" at bounding box center [176, 67] width 68 height 18
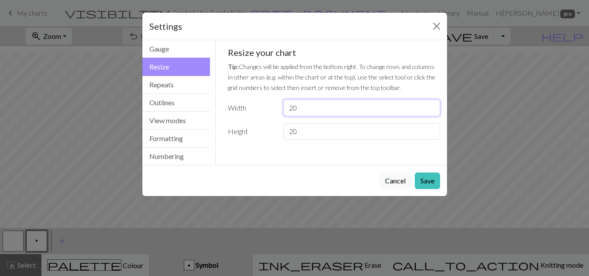
drag, startPoint x: 314, startPoint y: 103, endPoint x: 276, endPoint y: 108, distance: 37.9
click at [276, 108] on div "Width 20" at bounding box center [334, 108] width 223 height 17
type input "64"
click at [430, 129] on input "21" at bounding box center [361, 131] width 156 height 17
click at [430, 129] on input "22" at bounding box center [361, 131] width 156 height 17
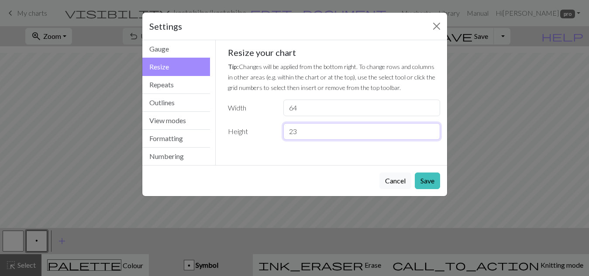
click at [430, 129] on input "23" at bounding box center [361, 131] width 156 height 17
click at [430, 129] on input "24" at bounding box center [361, 131] width 156 height 17
click at [430, 129] on input "25" at bounding box center [361, 131] width 156 height 17
click at [430, 129] on input "26" at bounding box center [361, 131] width 156 height 17
click at [430, 129] on input "27" at bounding box center [361, 131] width 156 height 17
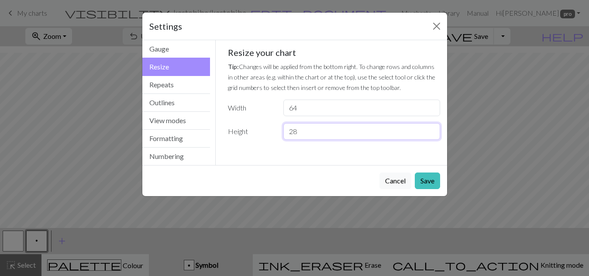
click at [430, 129] on input "28" at bounding box center [361, 131] width 156 height 17
click at [430, 129] on input "29" at bounding box center [361, 131] width 156 height 17
click at [430, 129] on input "30" at bounding box center [361, 131] width 156 height 17
type input "3"
type input "60"
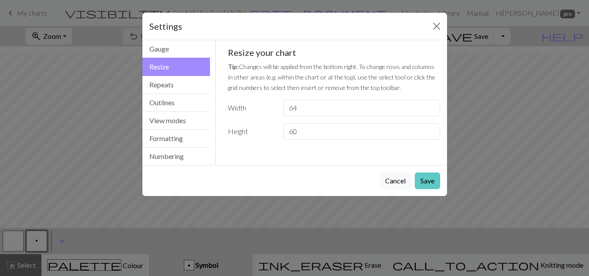
click at [423, 178] on button "Save" at bounding box center [427, 180] width 25 height 17
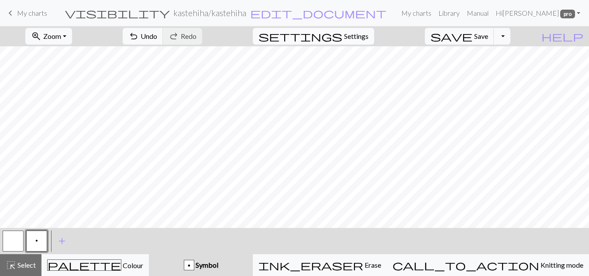
click at [369, 31] on span "Settings" at bounding box center [356, 36] width 24 height 10
select select "flat"
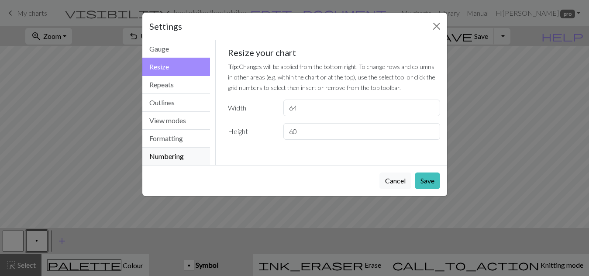
click at [159, 159] on button "Numbering" at bounding box center [176, 156] width 68 height 17
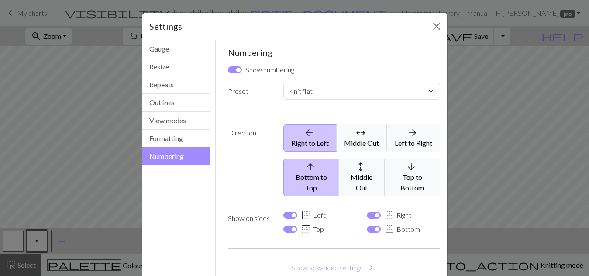
click at [361, 139] on button "arrows_outward Middle Out" at bounding box center [362, 137] width 51 height 27
select select
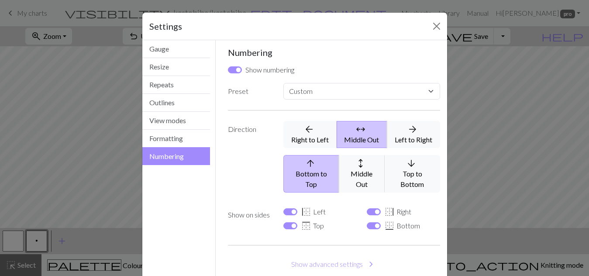
scroll to position [44, 0]
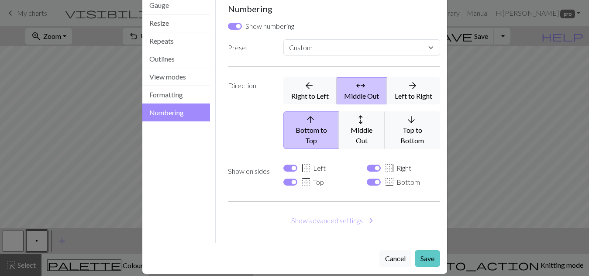
click at [424, 250] on button "Save" at bounding box center [427, 258] width 25 height 17
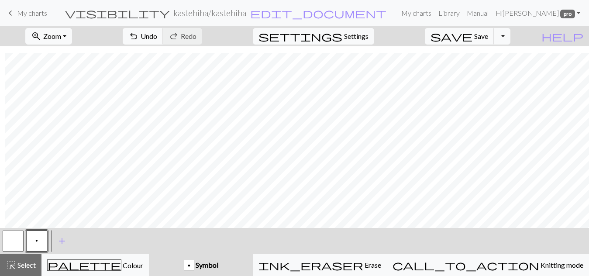
scroll to position [388, 96]
click at [13, 246] on button "button" at bounding box center [13, 241] width 21 height 21
click at [60, 244] on span "add" at bounding box center [62, 241] width 10 height 12
click at [64, 247] on button "button" at bounding box center [60, 241] width 21 height 21
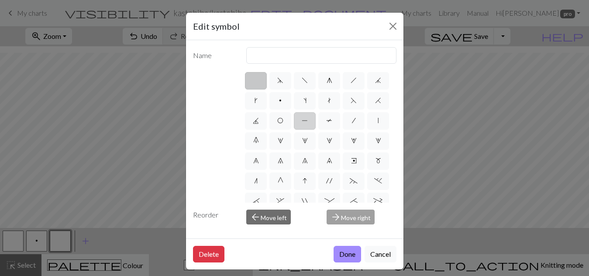
click at [308, 120] on span "P" at bounding box center [305, 120] width 6 height 7
click at [307, 120] on input "P" at bounding box center [305, 118] width 6 height 6
radio input "true"
type input "purl"
click at [339, 252] on button "Done" at bounding box center [348, 254] width 28 height 17
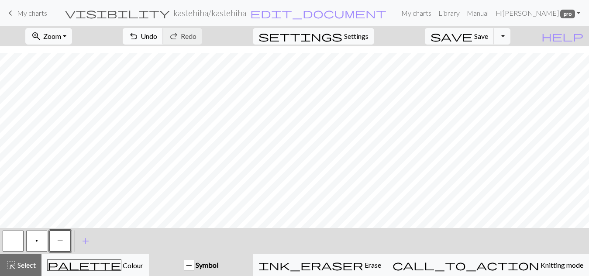
click at [139, 34] on span "undo" at bounding box center [133, 36] width 10 height 12
click at [9, 242] on button "button" at bounding box center [13, 241] width 21 height 21
click at [36, 245] on button "p" at bounding box center [36, 241] width 21 height 21
click at [31, 266] on span "Select" at bounding box center [26, 265] width 20 height 8
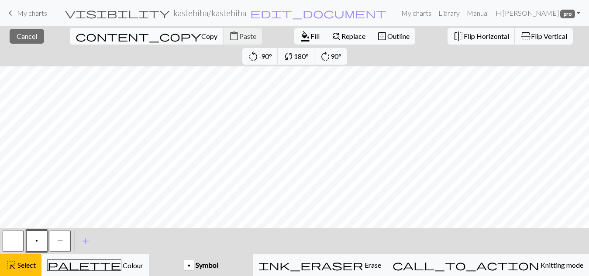
drag, startPoint x: 38, startPoint y: 222, endPoint x: 82, endPoint y: 33, distance: 194.1
click at [201, 33] on span "Copy" at bounding box center [209, 36] width 16 height 8
click at [76, 37] on span "content_copy" at bounding box center [139, 36] width 126 height 12
click at [229, 39] on span "content_paste" at bounding box center [234, 36] width 10 height 12
click at [13, 271] on span "highlight_alt" at bounding box center [11, 265] width 10 height 12
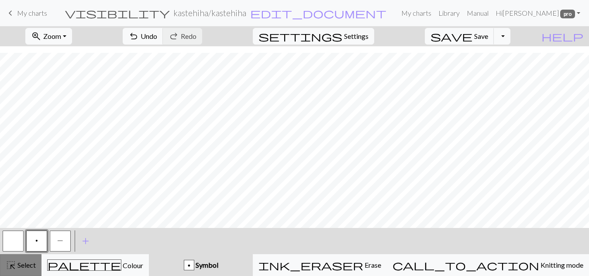
click at [32, 261] on span "Select" at bounding box center [26, 265] width 20 height 8
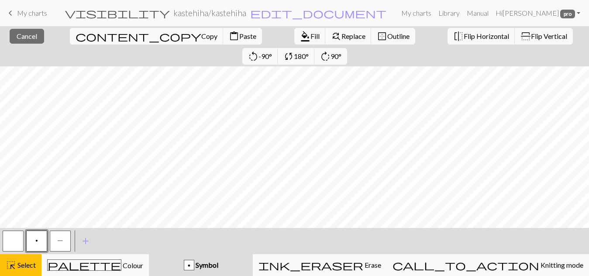
click at [239, 39] on span "Paste" at bounding box center [247, 36] width 17 height 8
click at [17, 265] on span "Select" at bounding box center [26, 265] width 20 height 8
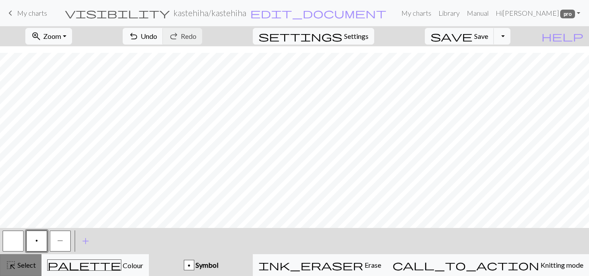
click at [17, 265] on span "Select" at bounding box center [26, 265] width 20 height 8
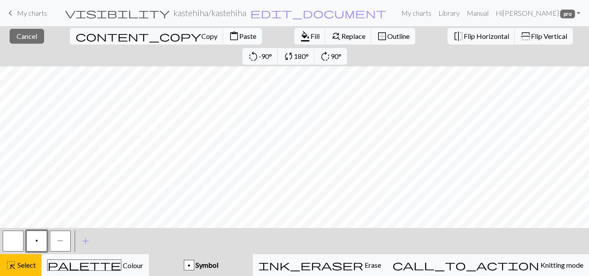
click at [239, 34] on span "Paste" at bounding box center [247, 36] width 17 height 8
click at [239, 38] on span "Paste" at bounding box center [247, 36] width 17 height 8
click at [17, 265] on span "Select" at bounding box center [26, 265] width 20 height 8
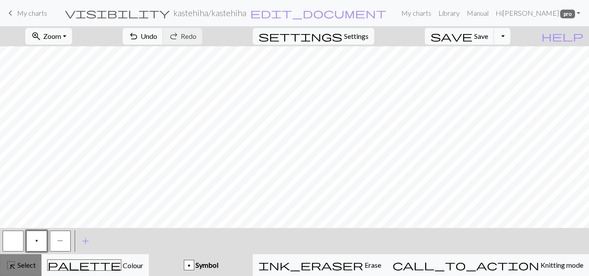
click at [16, 265] on span "highlight_alt" at bounding box center [11, 265] width 10 height 12
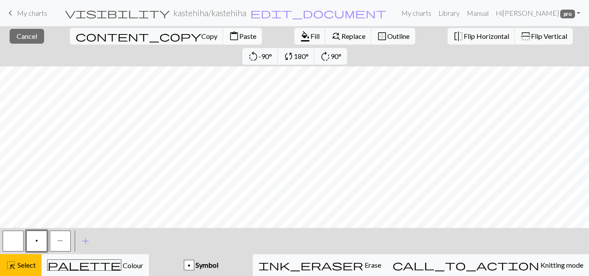
click at [239, 36] on span "Paste" at bounding box center [247, 36] width 17 height 8
click at [239, 37] on span "Paste" at bounding box center [247, 36] width 17 height 8
click at [229, 33] on span "content_paste" at bounding box center [234, 36] width 10 height 12
click at [239, 33] on span "Paste" at bounding box center [247, 36] width 17 height 8
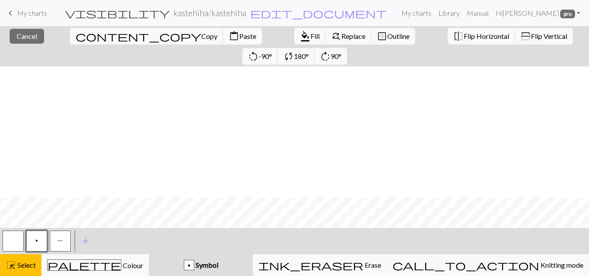
scroll to position [388, 96]
click at [20, 262] on span "Select" at bounding box center [26, 265] width 20 height 8
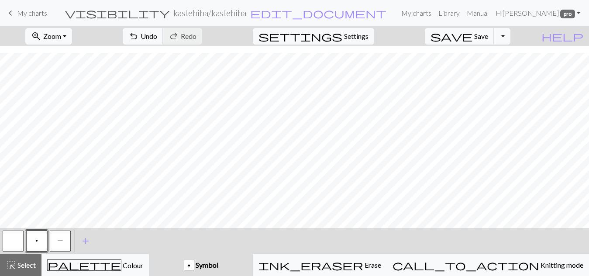
drag, startPoint x: 9, startPoint y: 265, endPoint x: 16, endPoint y: 235, distance: 30.9
click at [7, 264] on span "highlight_alt" at bounding box center [11, 265] width 10 height 12
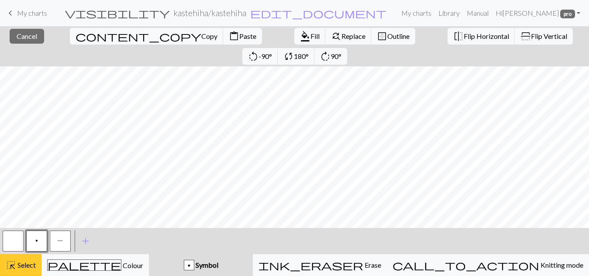
click at [18, 261] on span "Select" at bounding box center [26, 265] width 20 height 8
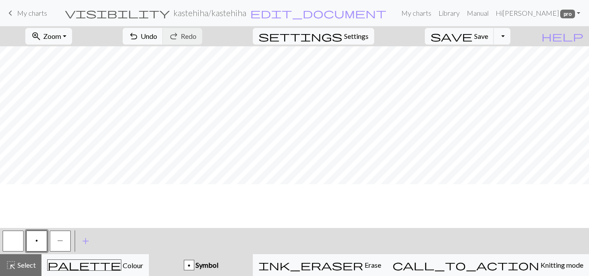
scroll to position [257, 96]
drag, startPoint x: 188, startPoint y: 35, endPoint x: 185, endPoint y: 41, distance: 6.7
click at [139, 35] on span "undo" at bounding box center [133, 36] width 10 height 12
click at [21, 272] on button "highlight_alt Select Select" at bounding box center [20, 265] width 41 height 22
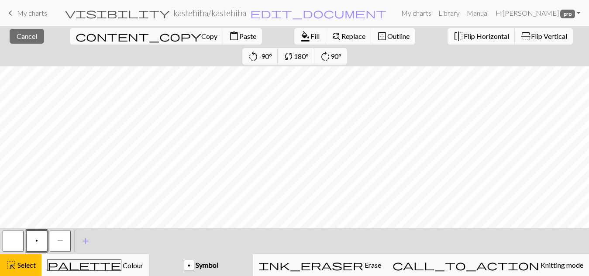
click at [239, 37] on span "Paste" at bounding box center [247, 36] width 17 height 8
click at [239, 35] on span "Paste" at bounding box center [247, 36] width 17 height 8
click at [239, 36] on span "Paste" at bounding box center [247, 36] width 17 height 8
click at [223, 29] on button "content_paste Paste" at bounding box center [242, 36] width 39 height 17
click at [229, 34] on span "content_paste" at bounding box center [234, 36] width 10 height 12
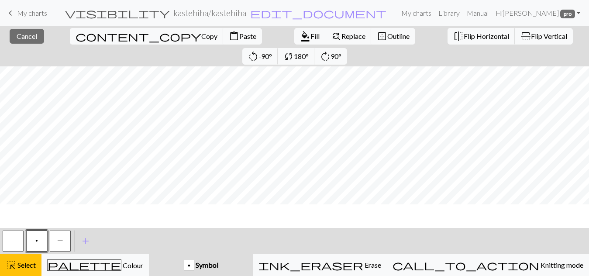
scroll to position [214, 96]
click at [32, 264] on span "Select" at bounding box center [26, 265] width 20 height 8
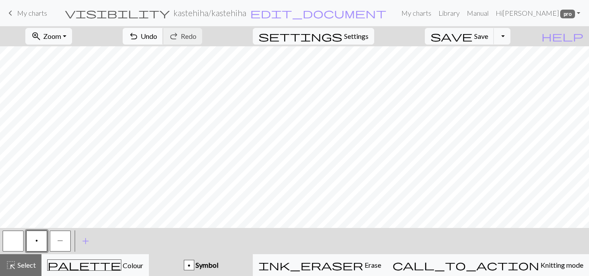
click at [139, 32] on span "undo" at bounding box center [133, 36] width 10 height 12
click at [16, 267] on span "Select" at bounding box center [26, 265] width 20 height 8
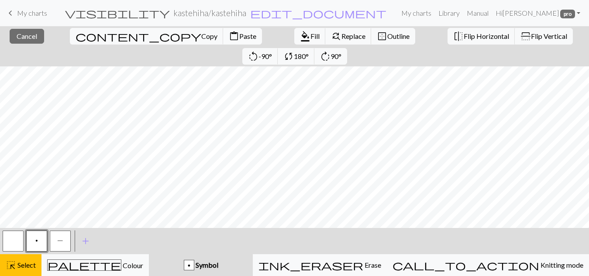
click at [223, 40] on button "content_paste Paste" at bounding box center [242, 36] width 39 height 17
click at [239, 38] on span "Paste" at bounding box center [247, 36] width 17 height 8
click at [239, 34] on span "Paste" at bounding box center [247, 36] width 17 height 8
click at [239, 35] on span "Paste" at bounding box center [247, 36] width 17 height 8
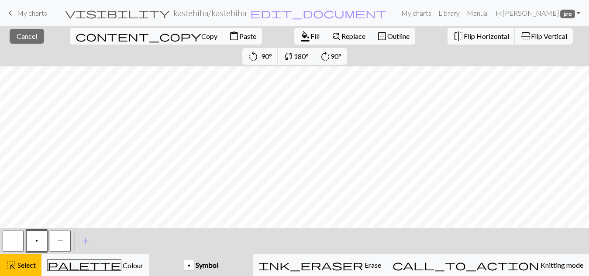
click at [239, 35] on span "Paste" at bounding box center [247, 36] width 17 height 8
click at [239, 34] on span "Paste" at bounding box center [247, 36] width 17 height 8
click at [239, 35] on span "Paste" at bounding box center [247, 36] width 17 height 8
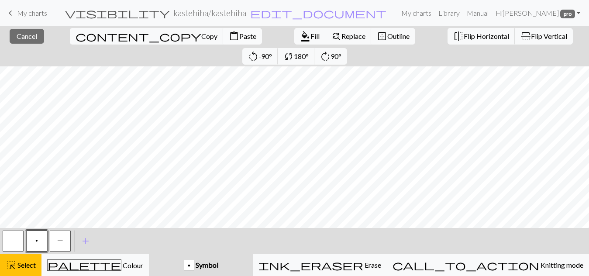
click at [239, 35] on span "Paste" at bounding box center [247, 36] width 17 height 8
click at [239, 36] on span "Paste" at bounding box center [247, 36] width 17 height 8
click at [239, 33] on span "Paste" at bounding box center [247, 36] width 17 height 8
click at [239, 37] on span "Paste" at bounding box center [247, 36] width 17 height 8
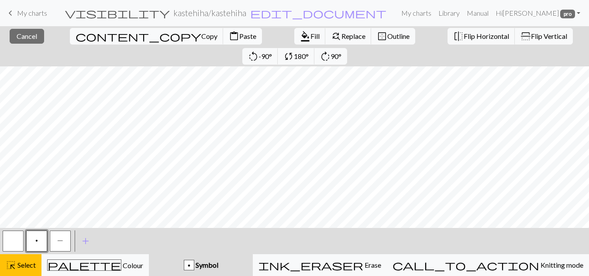
click at [239, 36] on span "Paste" at bounding box center [247, 36] width 17 height 8
click at [239, 33] on span "Paste" at bounding box center [247, 36] width 17 height 8
click at [239, 32] on span "Paste" at bounding box center [247, 36] width 17 height 8
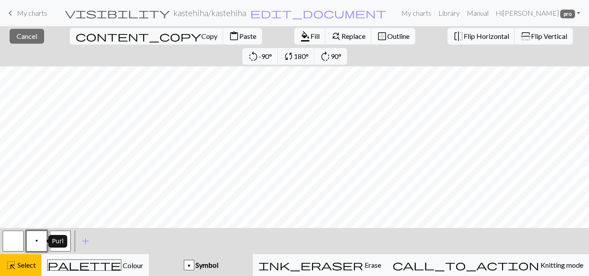
click at [35, 241] on span "p" at bounding box center [36, 240] width 3 height 7
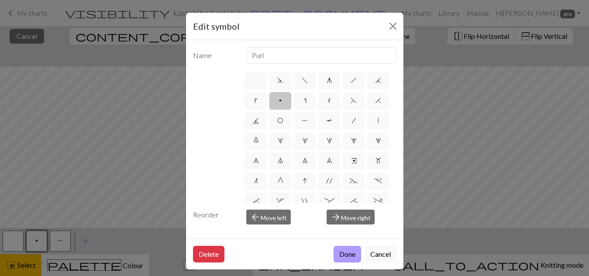
click at [344, 253] on button "Done" at bounding box center [348, 254] width 28 height 17
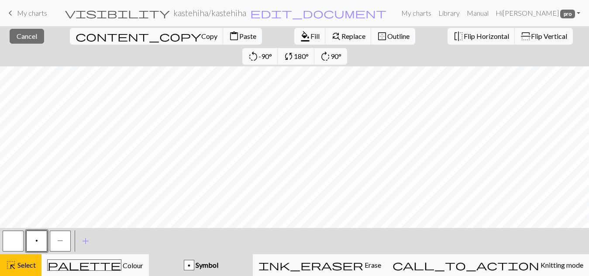
click at [387, 34] on span "Outline" at bounding box center [398, 36] width 22 height 8
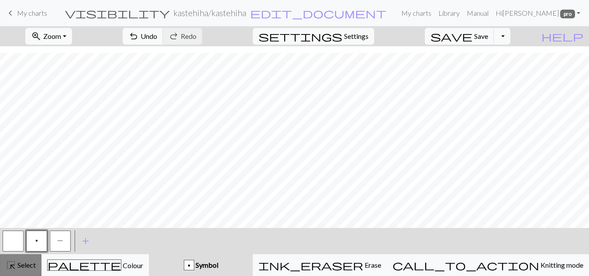
drag, startPoint x: 27, startPoint y: 269, endPoint x: 10, endPoint y: 255, distance: 21.4
click at [26, 268] on div "highlight_alt Select Select" at bounding box center [21, 265] width 30 height 10
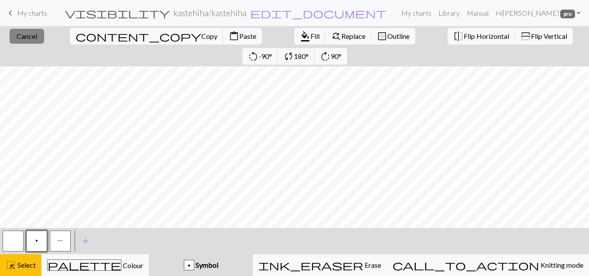
click at [28, 39] on span "Cancel" at bounding box center [27, 36] width 21 height 8
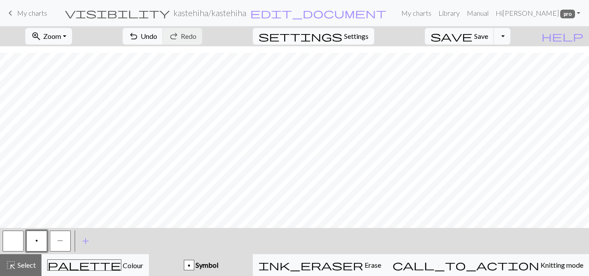
click at [369, 34] on span "Settings" at bounding box center [356, 36] width 24 height 10
select select "aran"
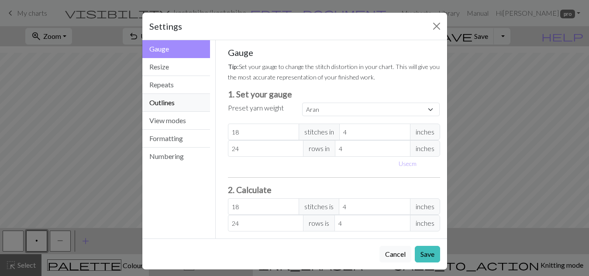
click at [163, 103] on button "Outlines" at bounding box center [176, 103] width 68 height 18
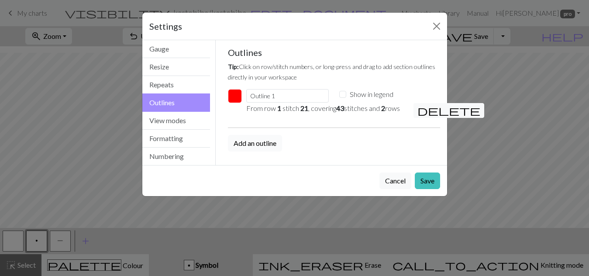
click at [266, 151] on button "Add an outline" at bounding box center [255, 143] width 54 height 17
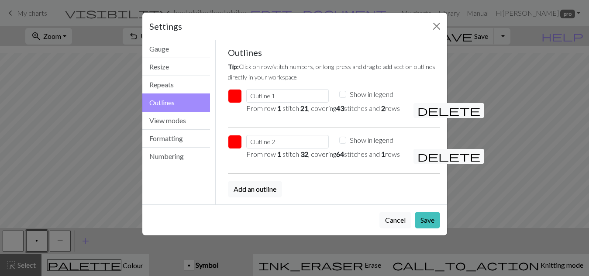
click at [232, 149] on button "button" at bounding box center [235, 142] width 14 height 14
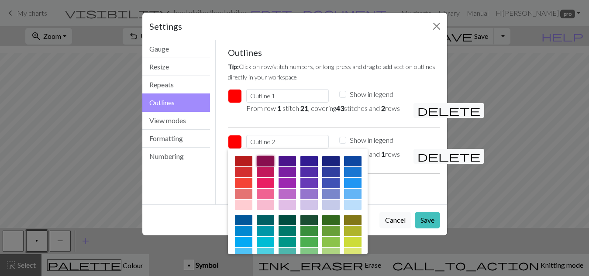
click at [267, 166] on div at bounding box center [265, 161] width 17 height 10
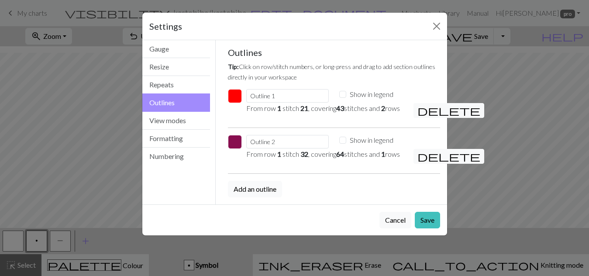
click at [265, 197] on button "Add an outline" at bounding box center [255, 189] width 54 height 17
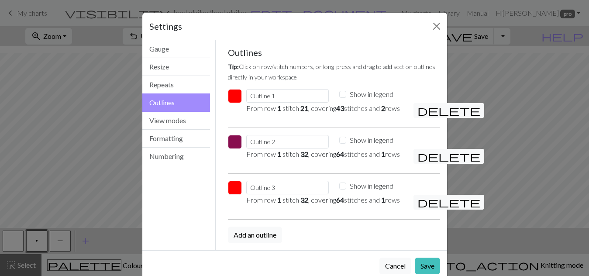
click at [233, 195] on button "button" at bounding box center [235, 188] width 14 height 14
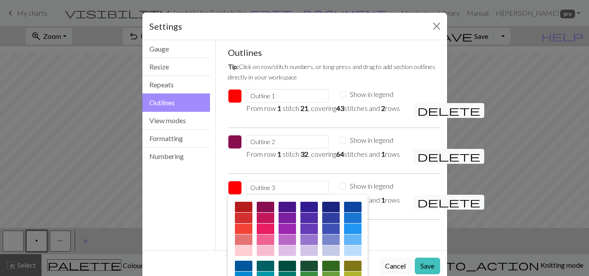
click at [286, 212] on div at bounding box center [287, 207] width 17 height 10
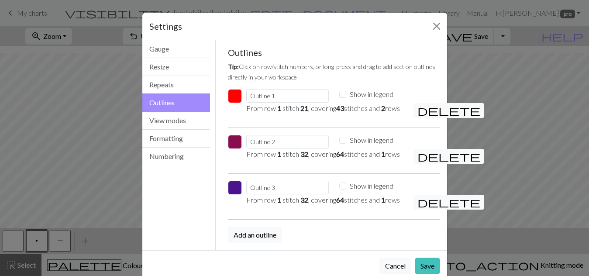
scroll to position [49, 0]
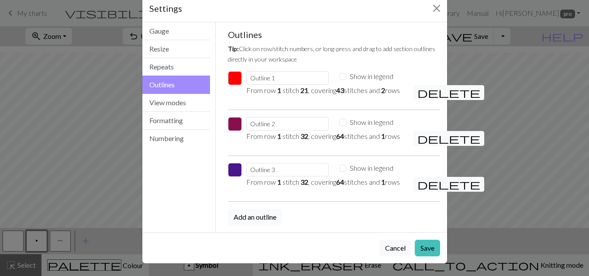
click at [236, 219] on button "Add an outline" at bounding box center [255, 217] width 54 height 17
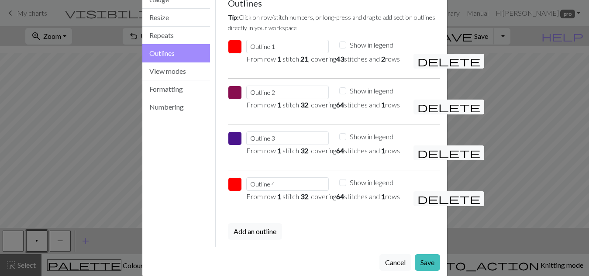
click at [236, 191] on button "button" at bounding box center [235, 184] width 14 height 14
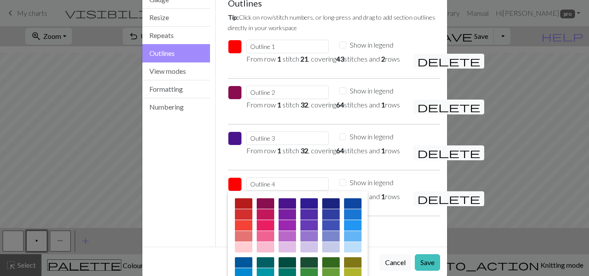
click at [309, 209] on div at bounding box center [308, 203] width 17 height 10
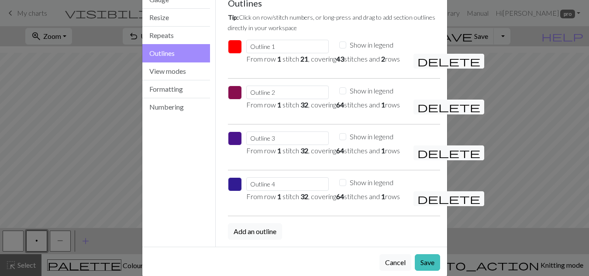
click at [233, 191] on button "button" at bounding box center [235, 184] width 14 height 14
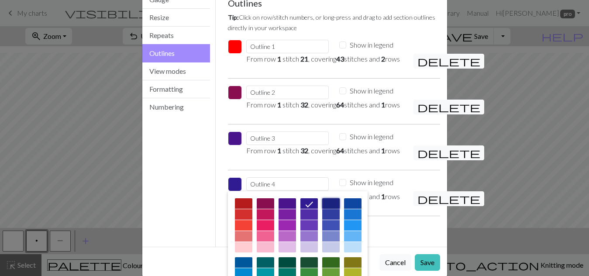
click at [327, 209] on div at bounding box center [330, 203] width 17 height 10
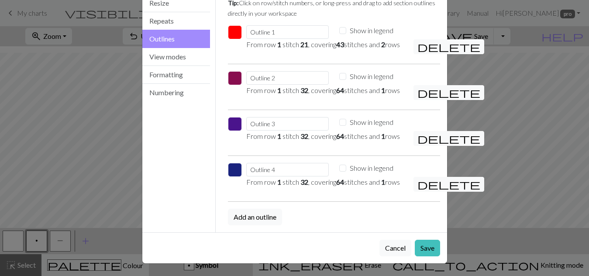
scroll to position [106, 0]
click at [237, 163] on button "button" at bounding box center [235, 170] width 14 height 14
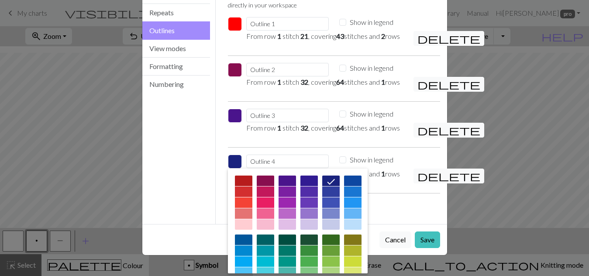
click at [318, 234] on div at bounding box center [308, 239] width 17 height 10
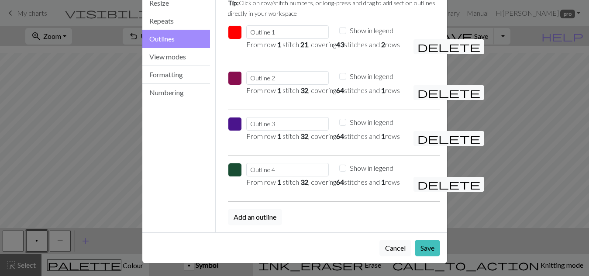
click at [236, 220] on button "Add an outline" at bounding box center [255, 217] width 54 height 17
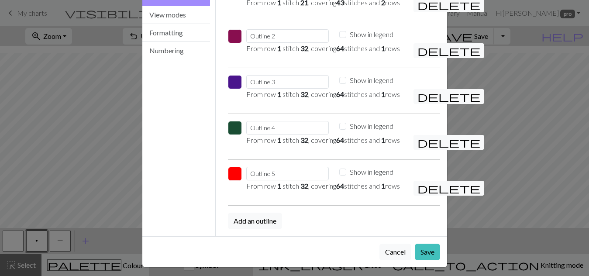
click at [233, 181] on button "button" at bounding box center [235, 174] width 14 height 14
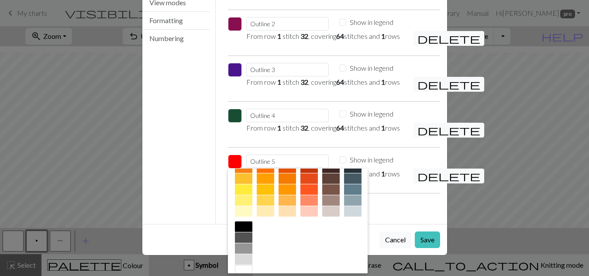
scroll to position [87, 0]
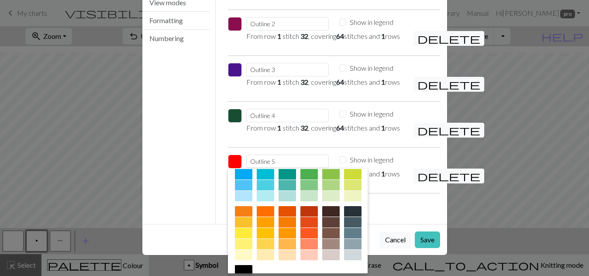
click at [296, 210] on div at bounding box center [287, 211] width 17 height 10
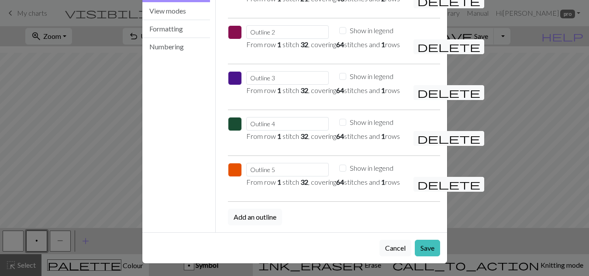
click at [258, 216] on button "Add an outline" at bounding box center [255, 217] width 54 height 17
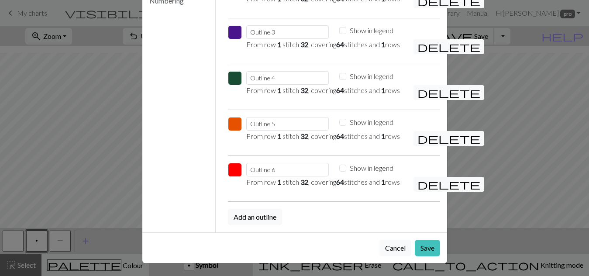
click at [233, 177] on button "button" at bounding box center [235, 170] width 14 height 14
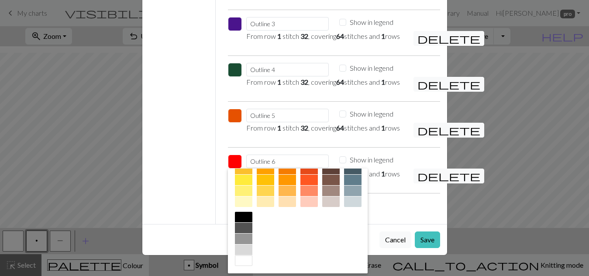
scroll to position [218, 0]
click at [300, 163] on div at bounding box center [308, 158] width 17 height 10
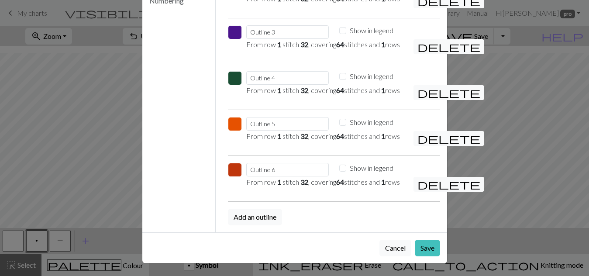
click at [232, 163] on button "button" at bounding box center [235, 170] width 14 height 14
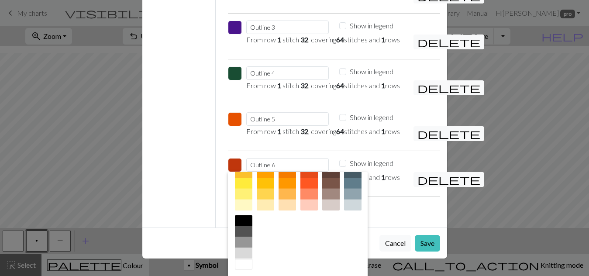
scroll to position [175, 0]
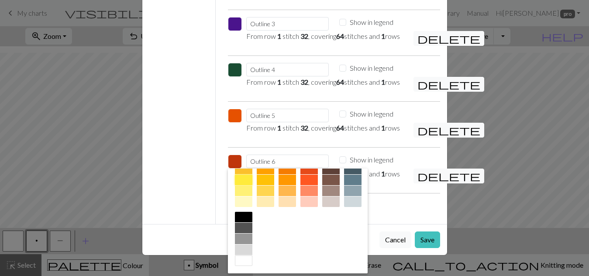
click at [252, 185] on div at bounding box center [243, 180] width 17 height 10
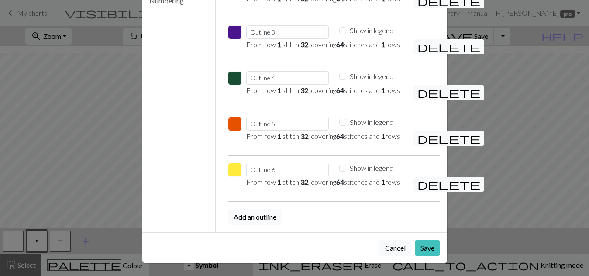
click at [258, 225] on button "Add an outline" at bounding box center [255, 217] width 54 height 17
click at [233, 171] on button "button" at bounding box center [235, 170] width 14 height 14
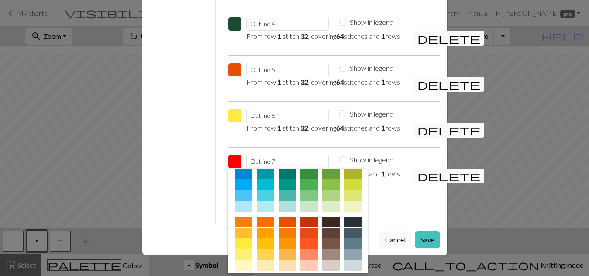
scroll to position [87, 0]
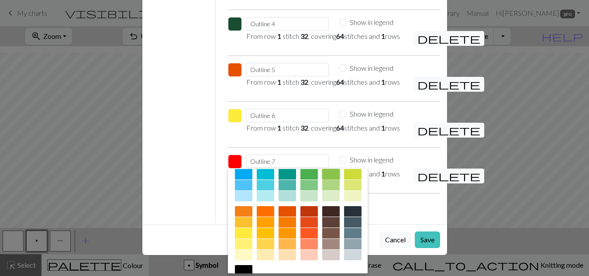
click at [322, 179] on div at bounding box center [330, 174] width 17 height 10
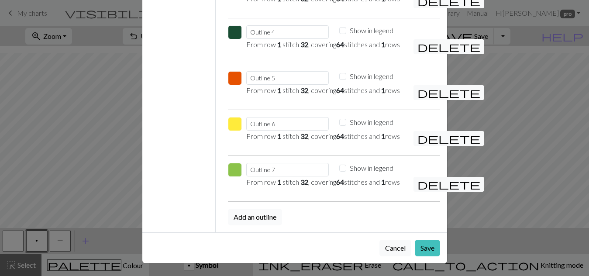
click at [246, 225] on button "Add an outline" at bounding box center [255, 217] width 54 height 17
click at [230, 177] on button "button" at bounding box center [235, 170] width 14 height 14
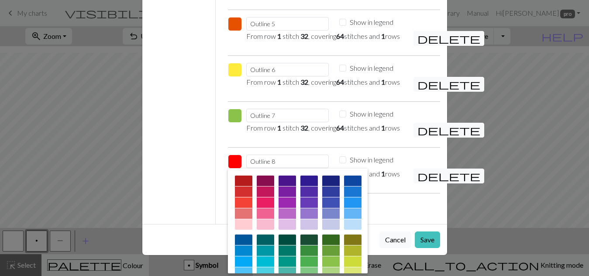
scroll to position [44, 0]
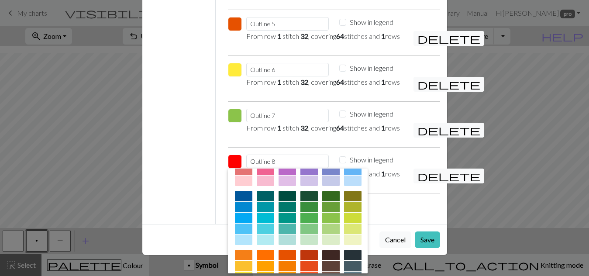
click at [323, 175] on div at bounding box center [330, 170] width 17 height 10
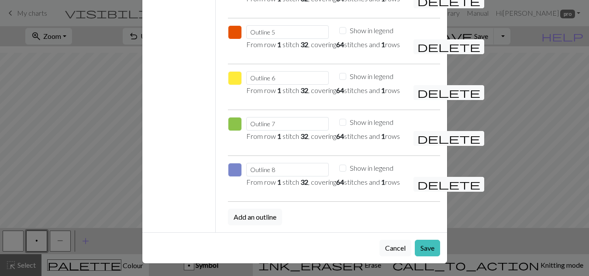
scroll to position [331, 0]
click at [247, 220] on button "Add an outline" at bounding box center [255, 217] width 54 height 17
click at [236, 177] on button "button" at bounding box center [235, 170] width 14 height 14
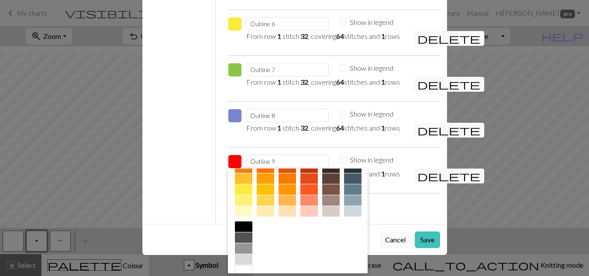
scroll to position [141, 0]
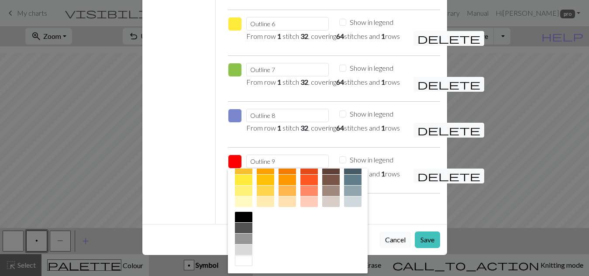
click at [344, 163] on div at bounding box center [352, 158] width 17 height 10
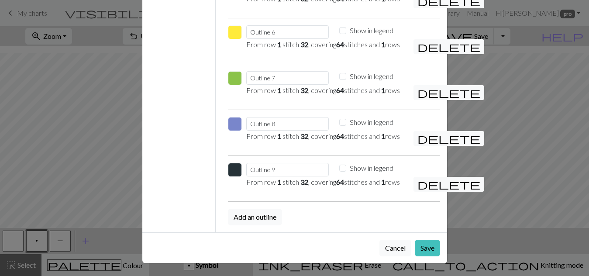
scroll to position [387, 0]
click at [423, 245] on button "Save" at bounding box center [427, 248] width 25 height 17
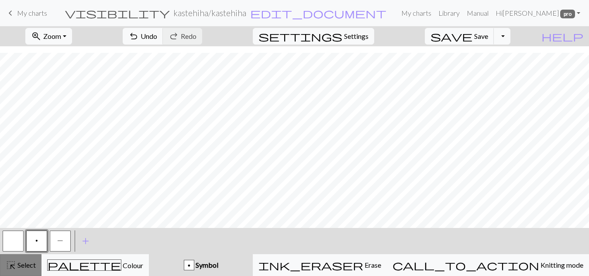
click at [34, 268] on span "Select" at bounding box center [26, 265] width 20 height 8
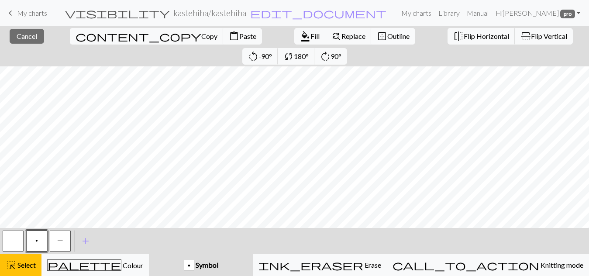
click at [387, 37] on span "Outline" at bounding box center [398, 36] width 22 height 8
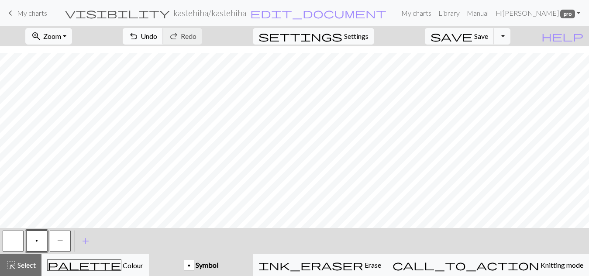
click at [139, 35] on span "undo" at bounding box center [133, 36] width 10 height 12
click at [19, 271] on button "highlight_alt Select Select" at bounding box center [20, 265] width 41 height 22
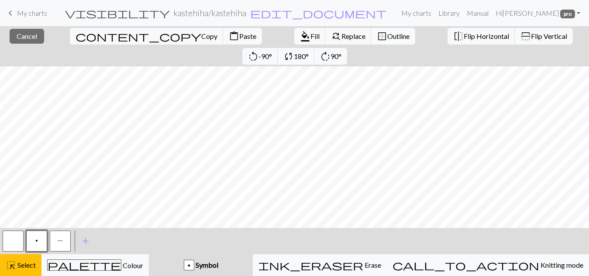
click at [377, 34] on span "border_outer" at bounding box center [382, 36] width 10 height 12
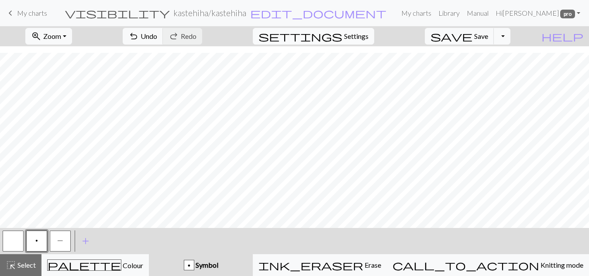
click at [342, 35] on span "settings" at bounding box center [300, 36] width 84 height 12
select select "aran"
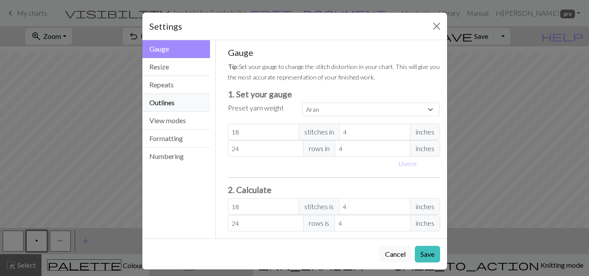
click at [160, 109] on button "Outlines" at bounding box center [176, 103] width 68 height 18
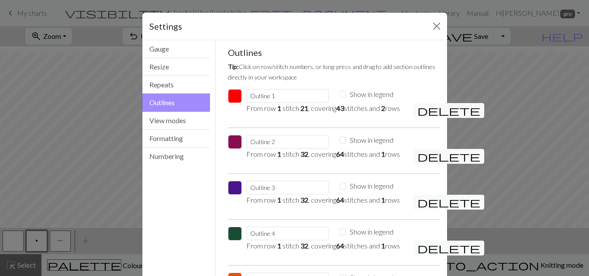
click at [230, 149] on button "button" at bounding box center [235, 142] width 14 height 14
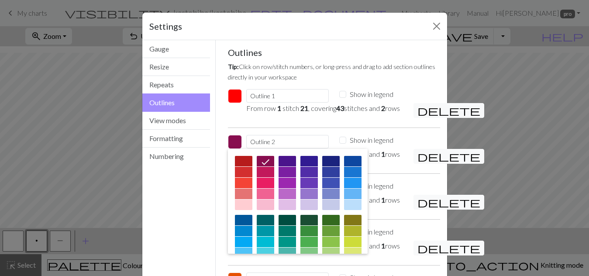
click at [230, 149] on button "button" at bounding box center [235, 142] width 14 height 14
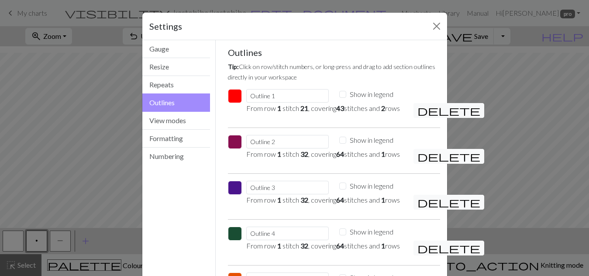
click at [421, 162] on span "delete" at bounding box center [448, 156] width 63 height 12
click at [420, 162] on span "delete" at bounding box center [448, 156] width 63 height 12
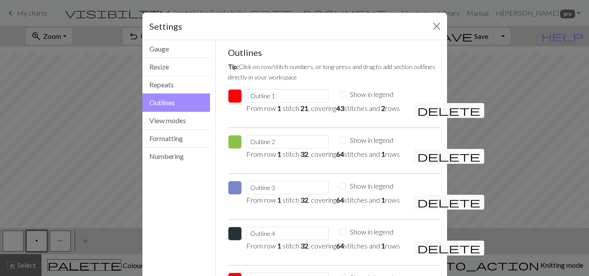
click at [420, 162] on span "delete" at bounding box center [448, 156] width 63 height 12
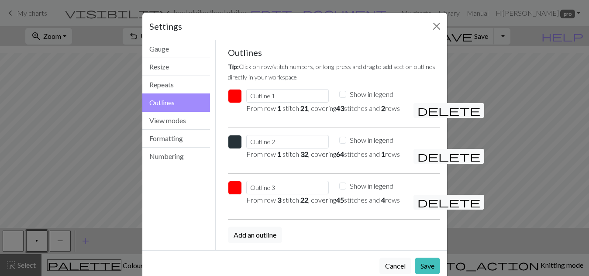
click at [420, 162] on span "delete" at bounding box center [448, 156] width 63 height 12
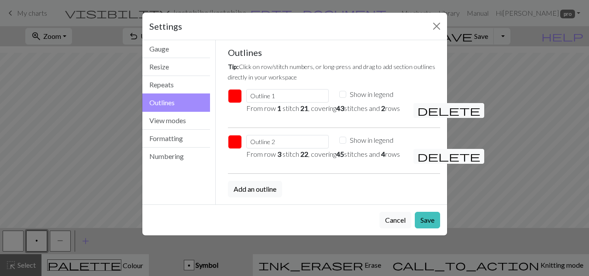
click at [420, 162] on span "delete" at bounding box center [448, 156] width 63 height 12
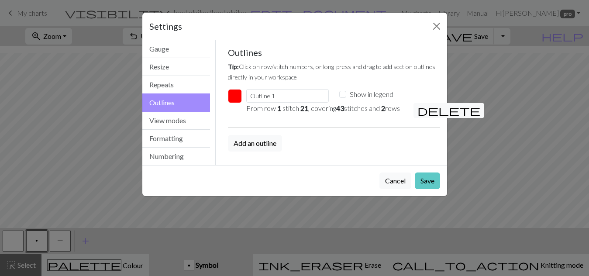
click at [420, 184] on button "Save" at bounding box center [427, 180] width 25 height 17
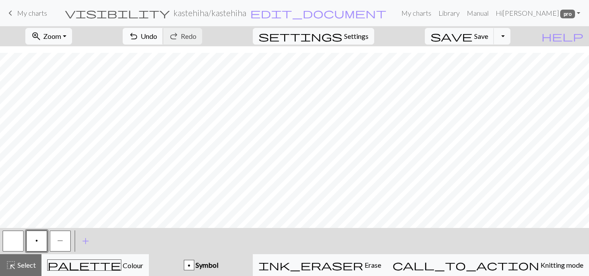
drag, startPoint x: 201, startPoint y: 34, endPoint x: 177, endPoint y: 40, distance: 24.6
click at [157, 35] on span "Undo" at bounding box center [149, 36] width 17 height 8
click at [17, 265] on span "Select" at bounding box center [26, 265] width 20 height 8
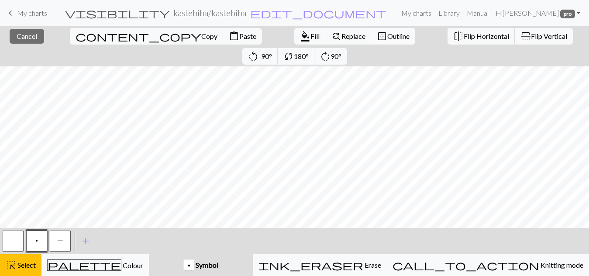
click at [387, 34] on span "Outline" at bounding box center [398, 36] width 22 height 8
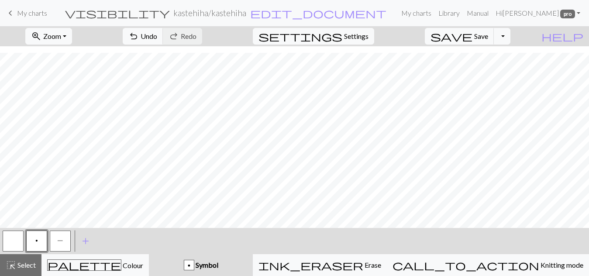
drag, startPoint x: 58, startPoint y: 238, endPoint x: 52, endPoint y: 226, distance: 13.3
click at [54, 235] on button "P" at bounding box center [60, 241] width 21 height 21
drag, startPoint x: 40, startPoint y: 234, endPoint x: 36, endPoint y: 230, distance: 5.9
click at [38, 231] on button "p" at bounding box center [36, 241] width 21 height 21
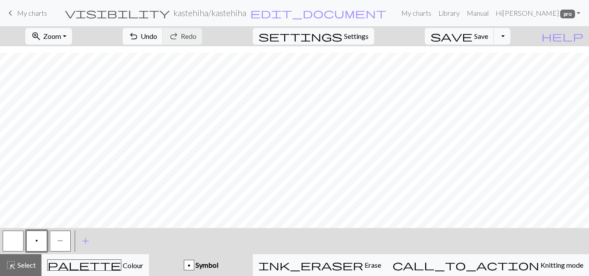
click at [57, 242] on span "P" at bounding box center [60, 240] width 6 height 7
click at [40, 239] on button "p" at bounding box center [36, 241] width 21 height 21
click at [11, 243] on button "button" at bounding box center [13, 241] width 21 height 21
drag, startPoint x: 43, startPoint y: 246, endPoint x: 46, endPoint y: 222, distance: 24.2
click at [41, 245] on button "p" at bounding box center [36, 241] width 21 height 21
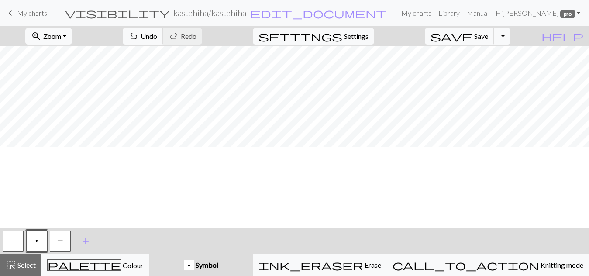
scroll to position [301, 6]
click at [59, 243] on span "P" at bounding box center [60, 240] width 6 height 7
drag, startPoint x: 15, startPoint y: 238, endPoint x: 21, endPoint y: 223, distance: 16.3
click at [13, 238] on button "button" at bounding box center [13, 241] width 21 height 21
drag, startPoint x: 56, startPoint y: 246, endPoint x: 65, endPoint y: 227, distance: 21.3
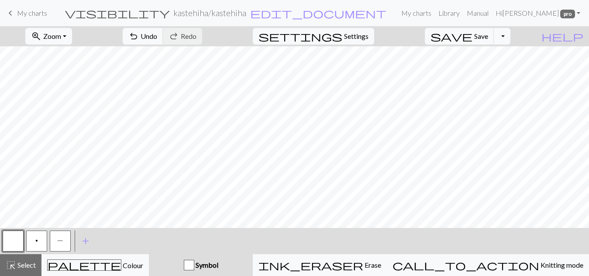
click at [55, 246] on button "P" at bounding box center [60, 241] width 21 height 21
click at [36, 241] on span "p" at bounding box center [36, 240] width 3 height 7
click at [55, 242] on button "P" at bounding box center [60, 241] width 21 height 21
drag, startPoint x: 36, startPoint y: 242, endPoint x: 27, endPoint y: 235, distance: 11.2
click at [33, 240] on button "p" at bounding box center [36, 241] width 21 height 21
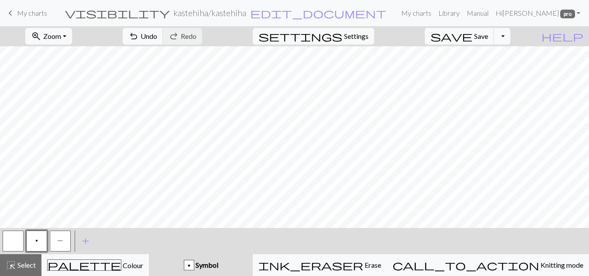
click at [57, 245] on button "P" at bounding box center [60, 241] width 21 height 21
click at [35, 239] on span "p" at bounding box center [36, 240] width 3 height 7
drag, startPoint x: 62, startPoint y: 242, endPoint x: 59, endPoint y: 238, distance: 4.7
click at [60, 241] on span "P" at bounding box center [60, 240] width 6 height 7
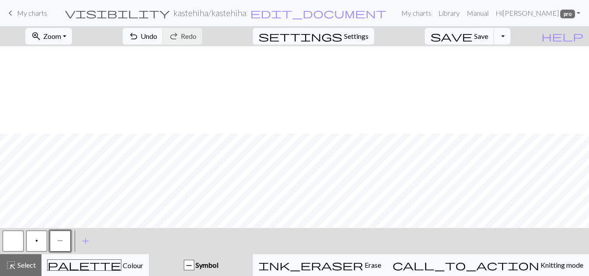
scroll to position [388, 6]
click at [8, 265] on span "highlight_alt" at bounding box center [11, 265] width 10 height 12
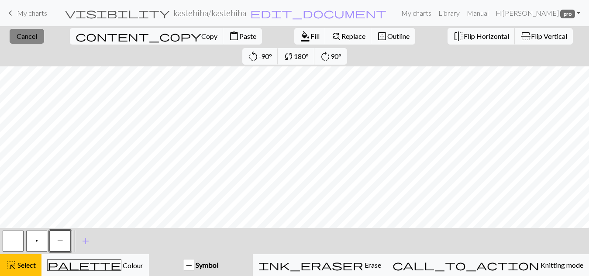
click at [24, 34] on span "Cancel" at bounding box center [27, 36] width 21 height 8
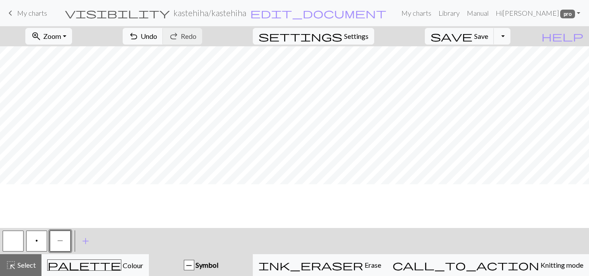
scroll to position [214, 6]
click at [58, 245] on button "P" at bounding box center [60, 241] width 21 height 21
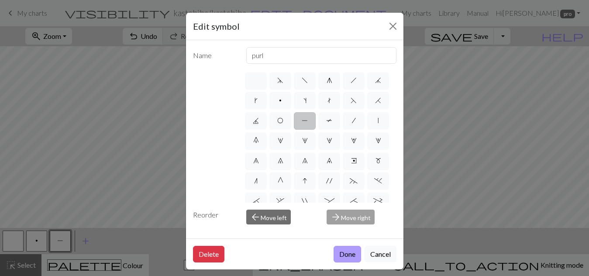
click at [345, 252] on button "Done" at bounding box center [348, 254] width 28 height 17
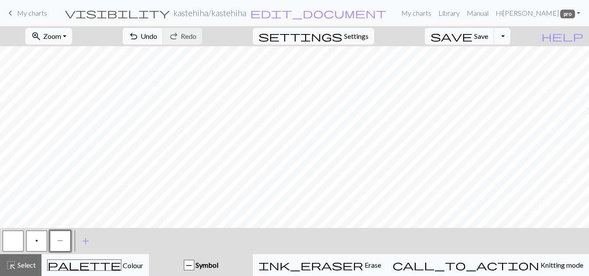
drag, startPoint x: 38, startPoint y: 240, endPoint x: 44, endPoint y: 224, distance: 17.3
click at [37, 240] on button "p" at bounding box center [36, 241] width 21 height 21
click at [59, 239] on span "P" at bounding box center [60, 240] width 6 height 7
click at [32, 236] on button "p" at bounding box center [36, 241] width 21 height 21
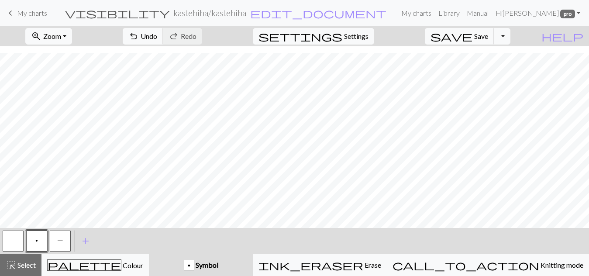
click at [57, 238] on span "P" at bounding box center [60, 240] width 6 height 7
click at [39, 240] on button "p" at bounding box center [36, 241] width 21 height 21
click at [49, 240] on div "P" at bounding box center [60, 241] width 24 height 24
click at [56, 242] on button "P" at bounding box center [60, 241] width 21 height 21
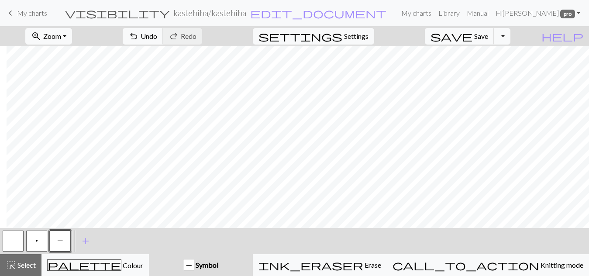
click at [256, 229] on div "< p P > add Add a symbol" at bounding box center [294, 241] width 589 height 26
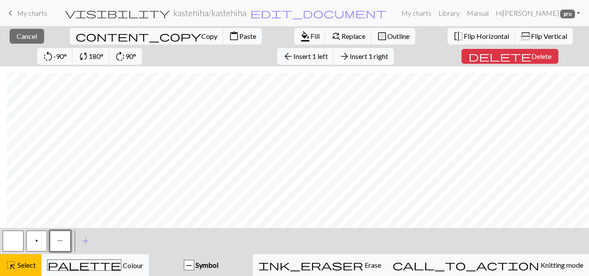
scroll to position [408, 166]
click at [24, 34] on span "Cancel" at bounding box center [27, 36] width 21 height 8
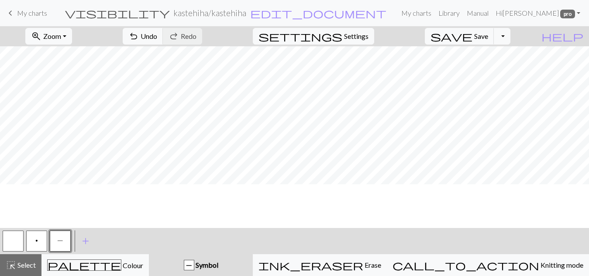
scroll to position [170, 0]
click at [35, 243] on button "p" at bounding box center [36, 241] width 21 height 21
click at [59, 243] on span "P" at bounding box center [60, 240] width 6 height 7
drag, startPoint x: 39, startPoint y: 237, endPoint x: 46, endPoint y: 222, distance: 16.6
click at [39, 233] on button "p" at bounding box center [36, 241] width 21 height 21
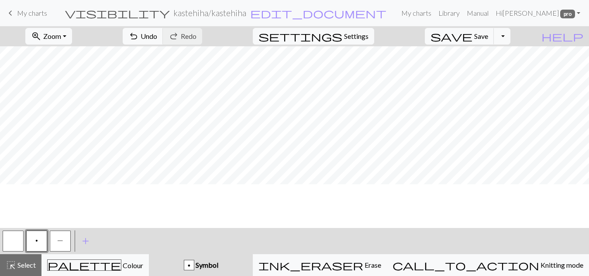
scroll to position [87, 0]
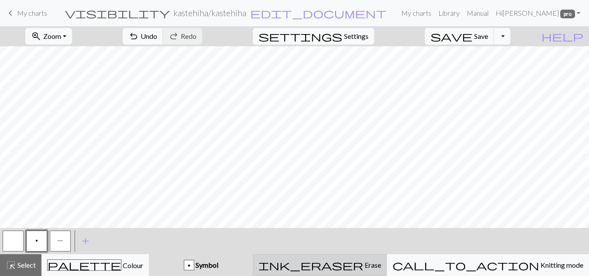
click at [381, 265] on span "Erase" at bounding box center [372, 265] width 18 height 8
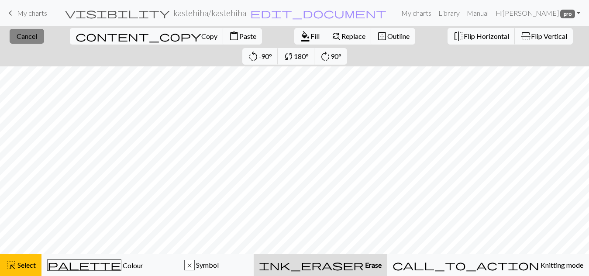
click at [17, 36] on span "Cancel" at bounding box center [27, 36] width 21 height 8
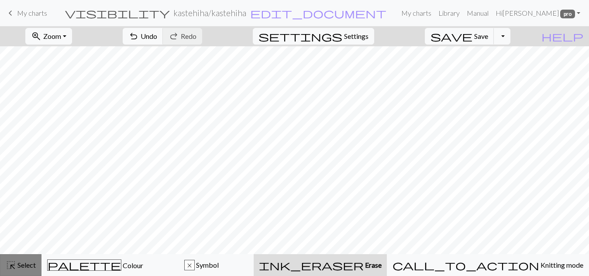
drag, startPoint x: 21, startPoint y: 265, endPoint x: 9, endPoint y: 256, distance: 14.7
click at [9, 256] on button "highlight_alt Select Select" at bounding box center [20, 265] width 41 height 22
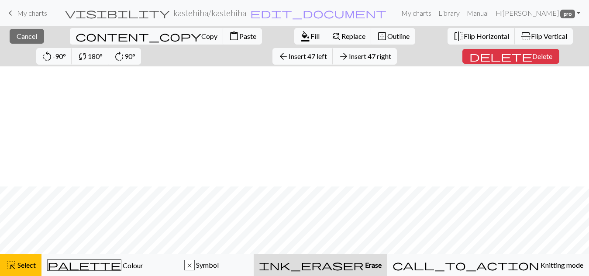
scroll to position [382, 0]
click at [26, 34] on span "Cancel" at bounding box center [27, 36] width 21 height 8
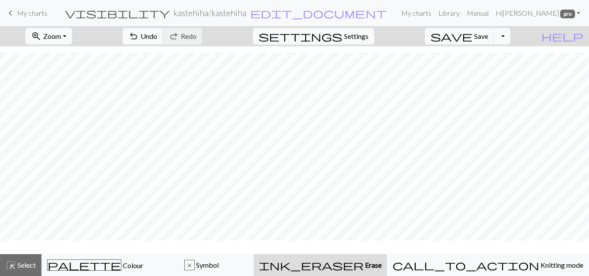
scroll to position [362, 0]
drag, startPoint x: 24, startPoint y: 268, endPoint x: 29, endPoint y: 254, distance: 14.9
click at [21, 266] on span "Select" at bounding box center [26, 265] width 20 height 8
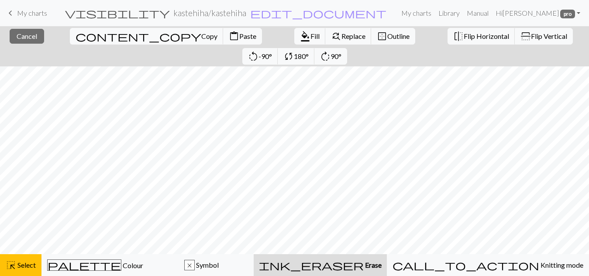
click at [382, 266] on span "Erase" at bounding box center [373, 265] width 18 height 8
click at [364, 262] on span "ink_eraser" at bounding box center [311, 265] width 105 height 12
click at [364, 263] on span "ink_eraser" at bounding box center [311, 265] width 105 height 12
click at [25, 30] on button "close Cancel" at bounding box center [27, 36] width 34 height 15
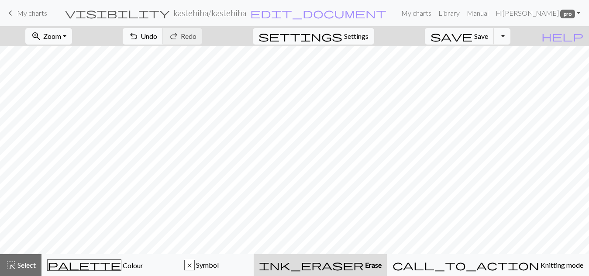
drag, startPoint x: 370, startPoint y: 262, endPoint x: 366, endPoint y: 258, distance: 5.0
click at [364, 261] on span "ink_eraser" at bounding box center [311, 265] width 105 height 12
click at [163, 38] on button "undo Undo Undo" at bounding box center [143, 36] width 41 height 17
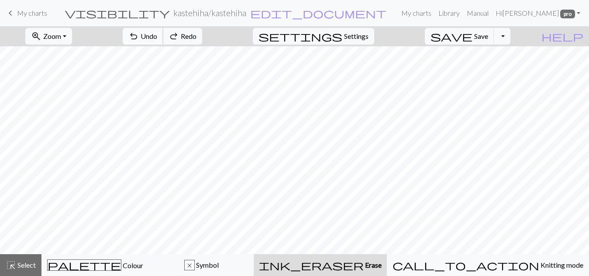
click at [163, 38] on button "undo Undo Undo" at bounding box center [143, 36] width 41 height 17
click at [179, 33] on span "redo" at bounding box center [174, 36] width 10 height 12
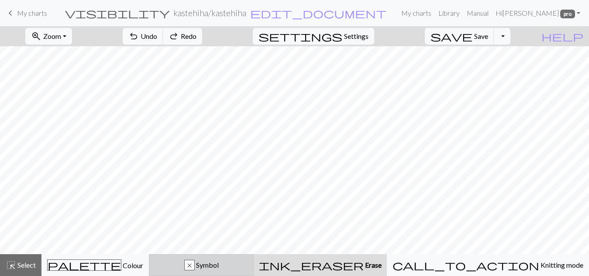
click at [222, 263] on div "x Symbol" at bounding box center [201, 265] width 93 height 10
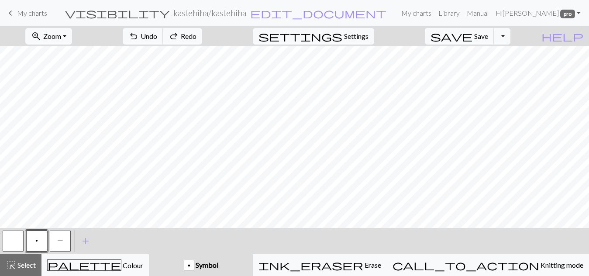
click at [12, 235] on button "button" at bounding box center [13, 241] width 21 height 21
drag, startPoint x: 25, startPoint y: 270, endPoint x: 29, endPoint y: 250, distance: 20.5
click at [24, 268] on button "highlight_alt Select Select" at bounding box center [20, 265] width 41 height 22
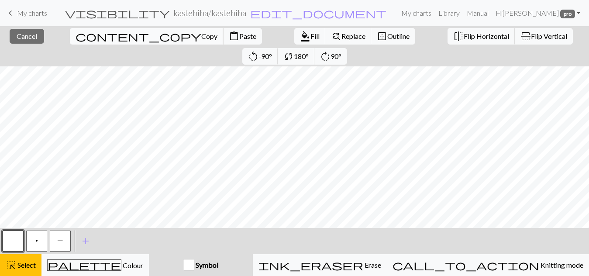
click at [201, 40] on span "Copy" at bounding box center [209, 36] width 16 height 8
click at [239, 33] on span "Paste" at bounding box center [247, 36] width 17 height 8
click at [239, 36] on span "Paste" at bounding box center [247, 36] width 17 height 8
click at [239, 35] on span "Paste" at bounding box center [247, 36] width 17 height 8
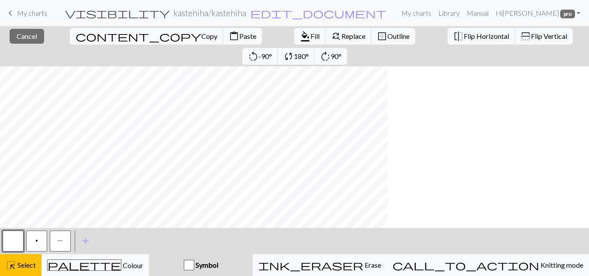
scroll to position [0, 0]
click at [239, 38] on span "Paste" at bounding box center [247, 36] width 17 height 8
click at [223, 31] on button "content_paste Paste" at bounding box center [242, 36] width 39 height 17
click at [239, 34] on span "Paste" at bounding box center [247, 36] width 17 height 8
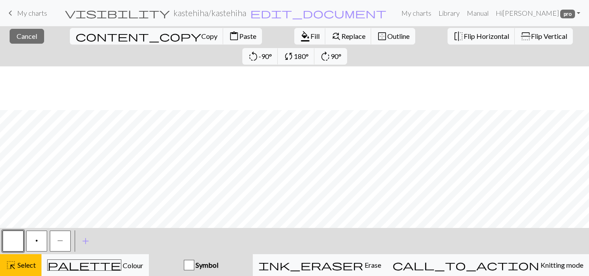
scroll to position [388, 132]
click at [17, 34] on span "Cancel" at bounding box center [27, 36] width 21 height 8
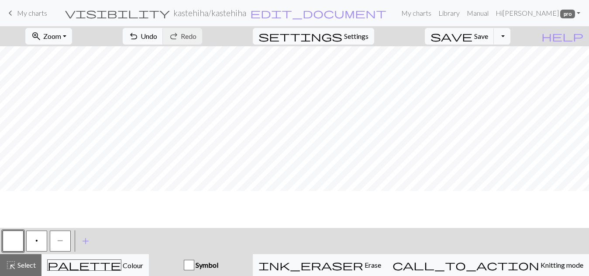
scroll to position [345, 132]
drag, startPoint x: 33, startPoint y: 242, endPoint x: 60, endPoint y: 243, distance: 27.5
click at [33, 242] on button "p" at bounding box center [36, 241] width 21 height 21
click at [60, 245] on button "P" at bounding box center [60, 241] width 21 height 21
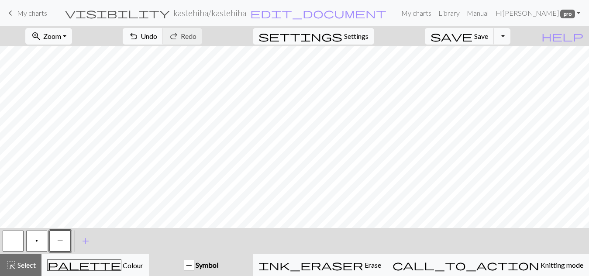
click at [28, 239] on button "p" at bounding box center [36, 241] width 21 height 21
click at [60, 236] on button "P" at bounding box center [60, 241] width 21 height 21
click at [139, 37] on span "undo" at bounding box center [133, 36] width 10 height 12
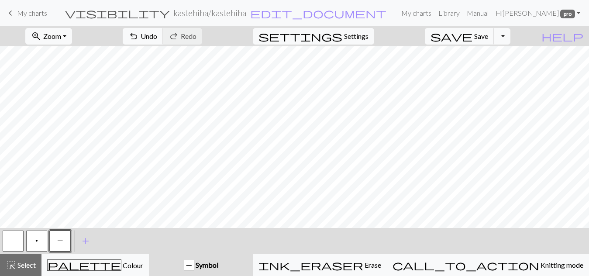
click at [40, 236] on button "p" at bounding box center [36, 241] width 21 height 21
click at [163, 34] on button "undo Undo Undo" at bounding box center [143, 36] width 41 height 17
click at [58, 238] on span "P" at bounding box center [60, 240] width 6 height 7
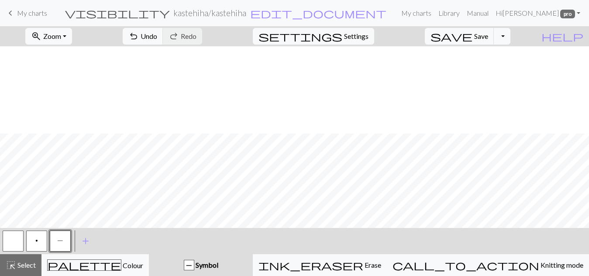
scroll to position [257, 0]
click at [61, 38] on span "Zoom" at bounding box center [52, 36] width 18 height 8
click at [62, 103] on button "50%" at bounding box center [60, 105] width 69 height 14
click at [488, 36] on span "Save" at bounding box center [481, 36] width 14 height 8
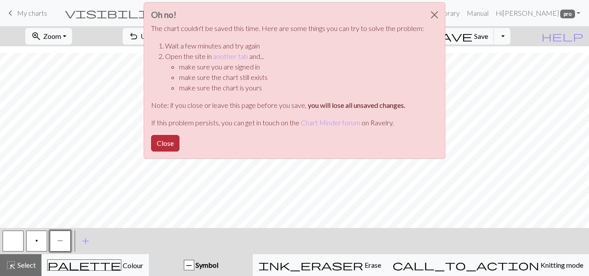
click at [165, 139] on button "Close" at bounding box center [165, 143] width 28 height 17
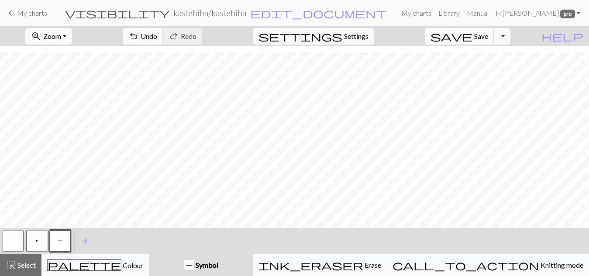
click at [472, 39] on span "save" at bounding box center [452, 36] width 42 height 12
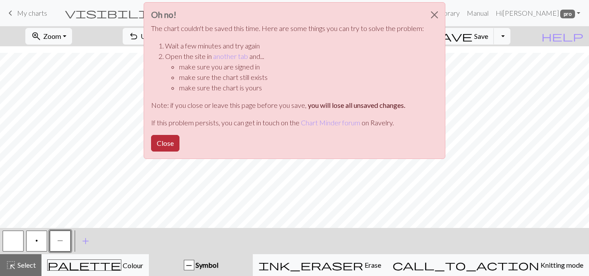
click at [176, 141] on button "Close" at bounding box center [165, 143] width 28 height 17
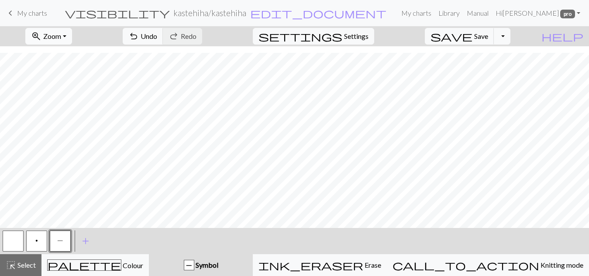
click at [59, 37] on button "zoom_in Zoom Zoom" at bounding box center [48, 36] width 47 height 17
click at [53, 116] on button "100%" at bounding box center [60, 119] width 69 height 14
click at [488, 35] on span "Save" at bounding box center [481, 36] width 14 height 8
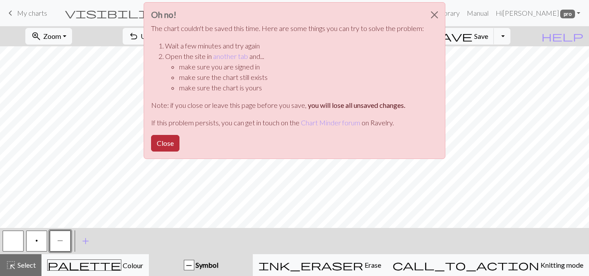
click at [171, 142] on button "Close" at bounding box center [165, 143] width 28 height 17
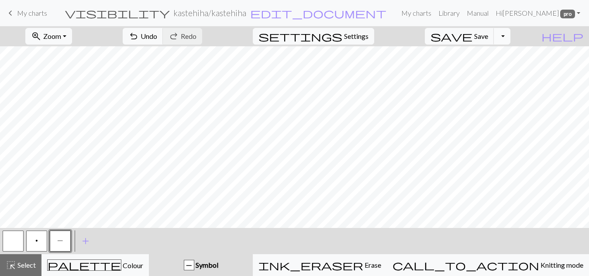
click at [510, 37] on button "Toggle Dropdown" at bounding box center [502, 36] width 17 height 17
click at [482, 74] on button "save_alt Download" at bounding box center [438, 69] width 144 height 14
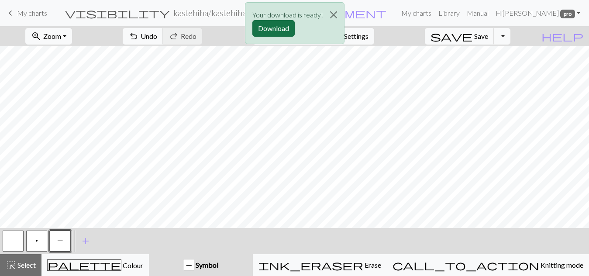
click at [280, 27] on button "Download" at bounding box center [273, 28] width 42 height 17
